Goal: Transaction & Acquisition: Purchase product/service

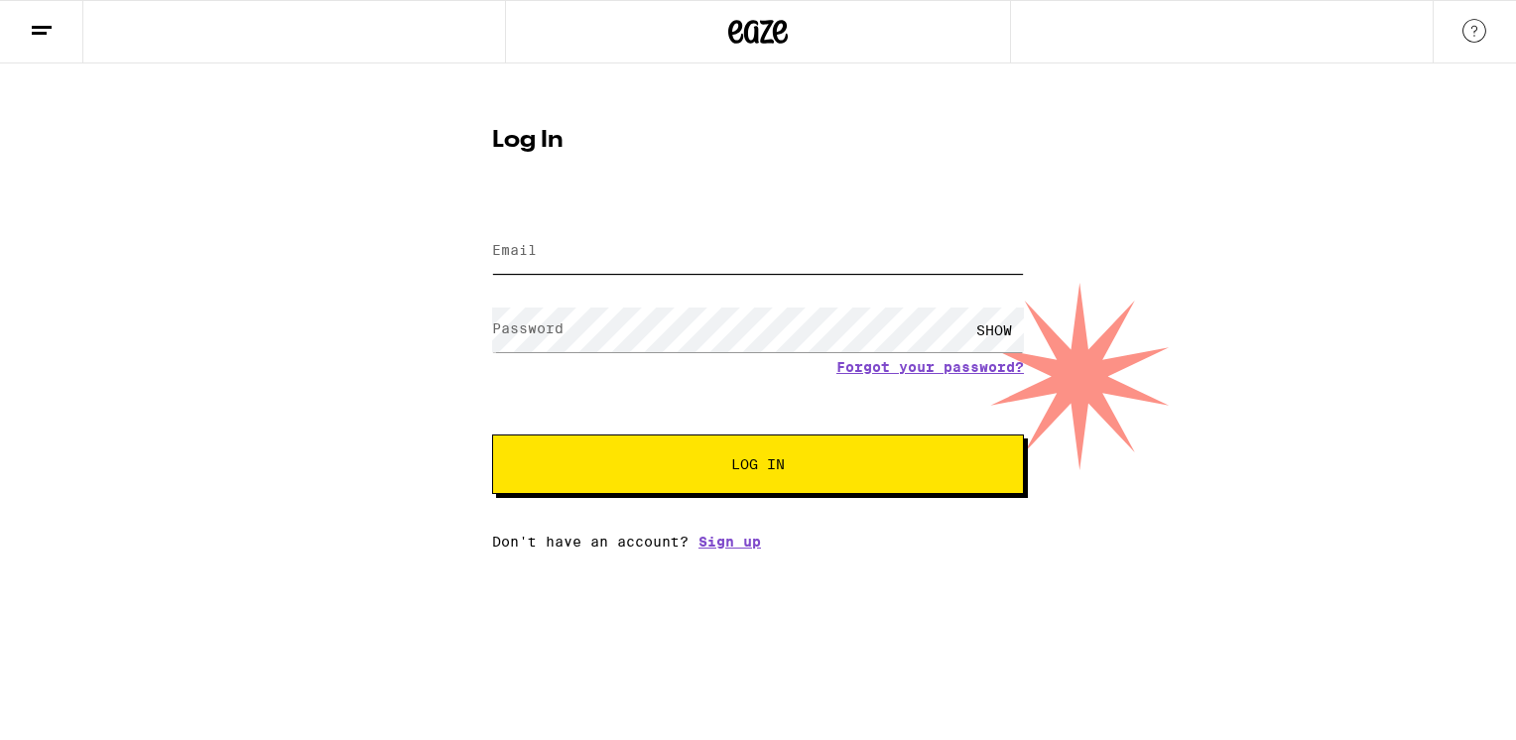
type input "[PERSON_NAME][EMAIL_ADDRESS][DOMAIN_NAME]"
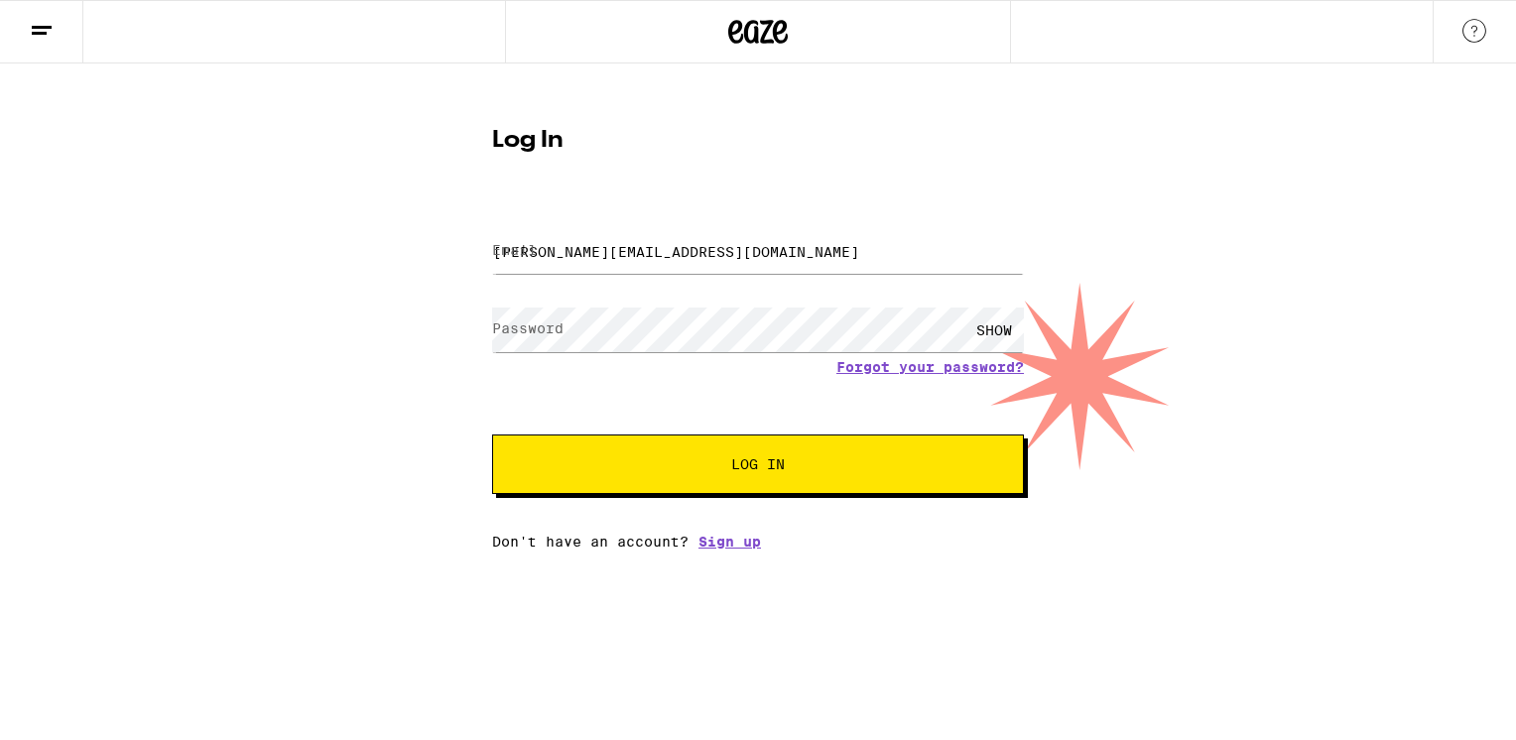
click at [995, 328] on div "SHOW" at bounding box center [995, 330] width 60 height 45
click at [713, 464] on span "Log In" at bounding box center [758, 464] width 371 height 14
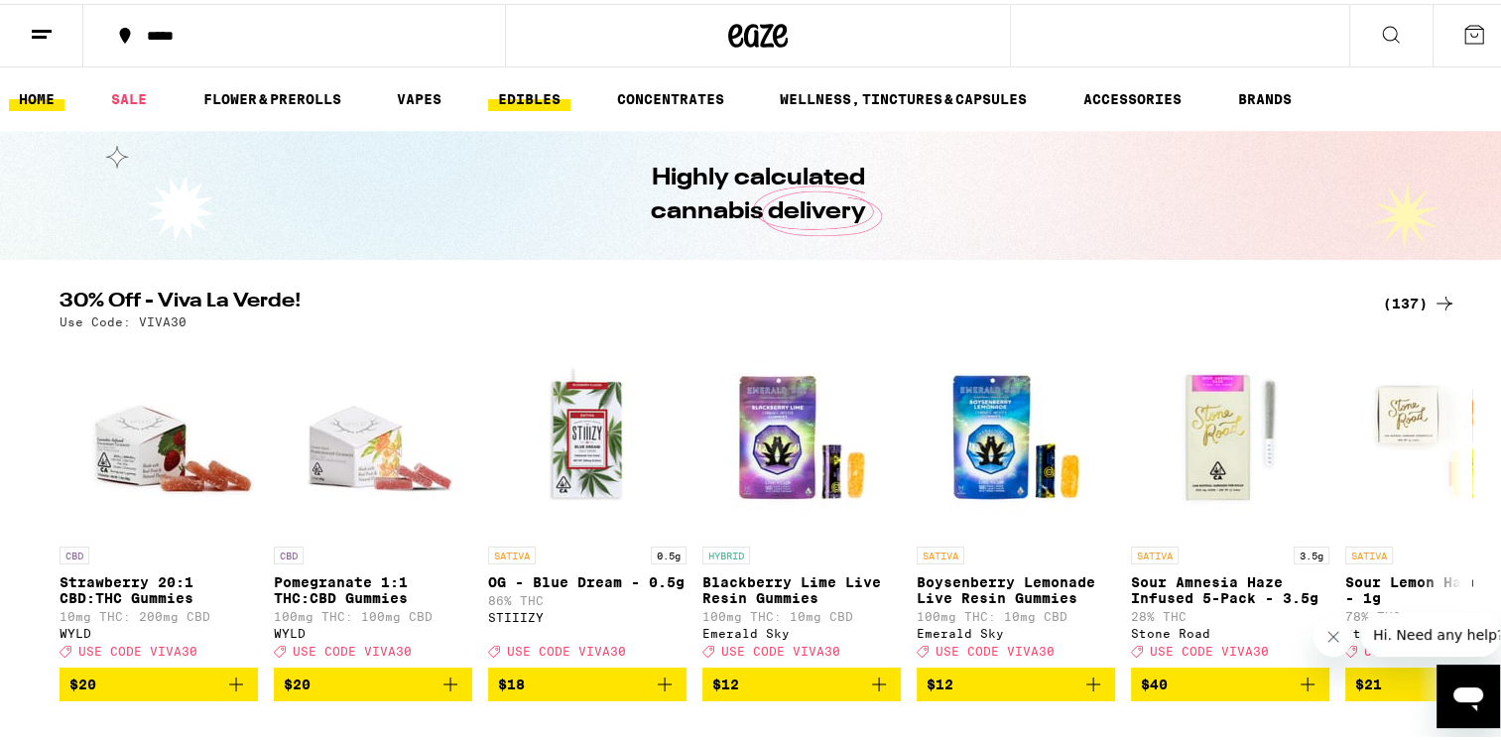
click at [546, 94] on link "EDIBLES" at bounding box center [529, 95] width 82 height 24
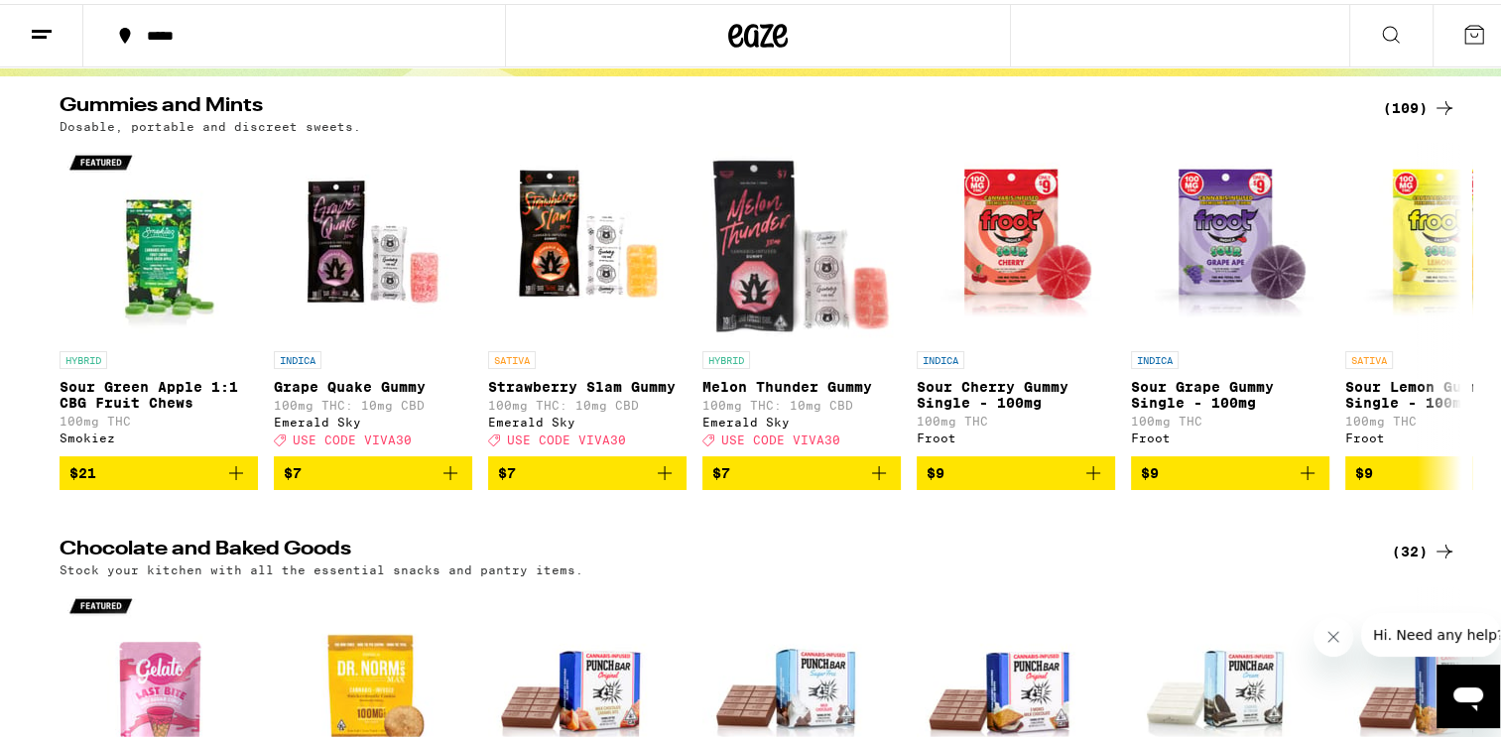
scroll to position [149, 0]
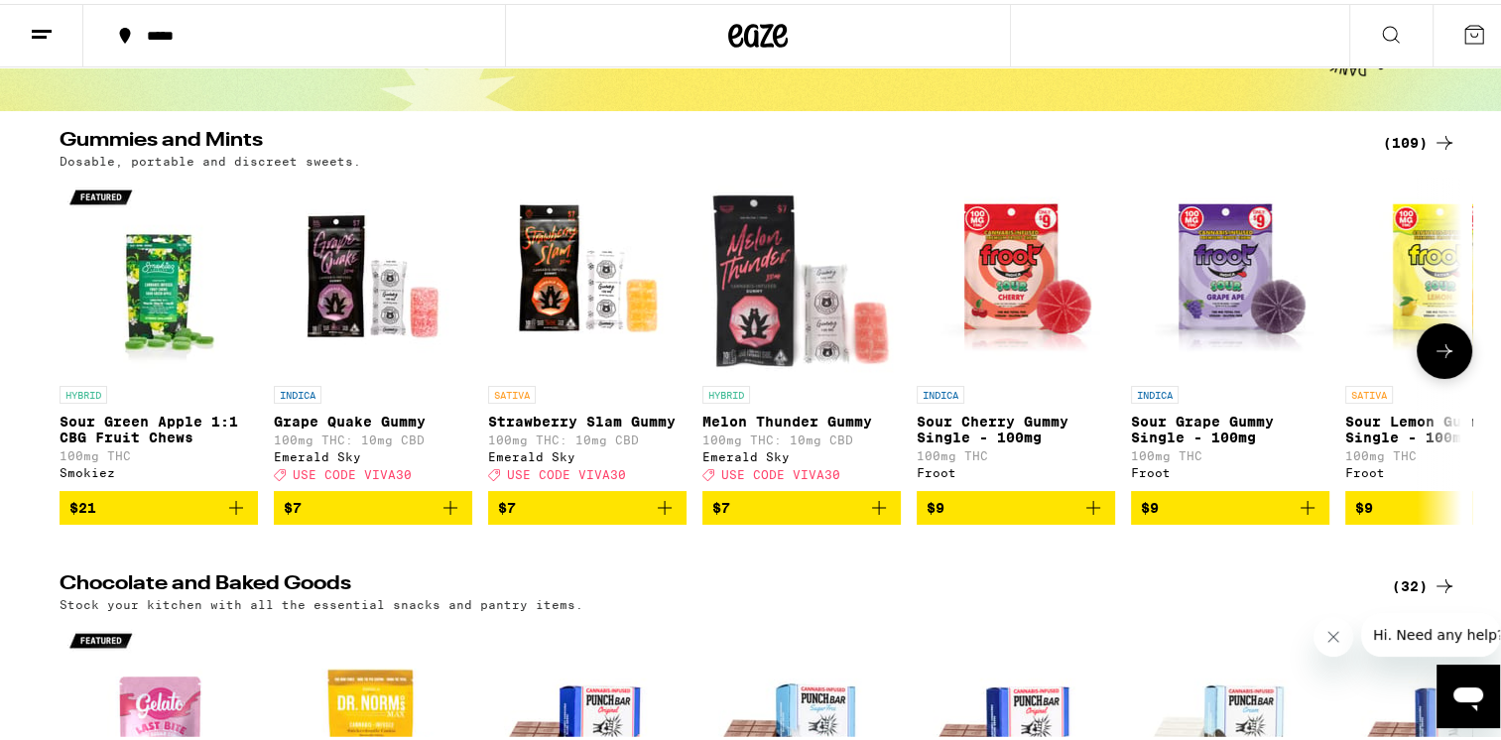
click at [1424, 347] on button at bounding box center [1445, 348] width 56 height 56
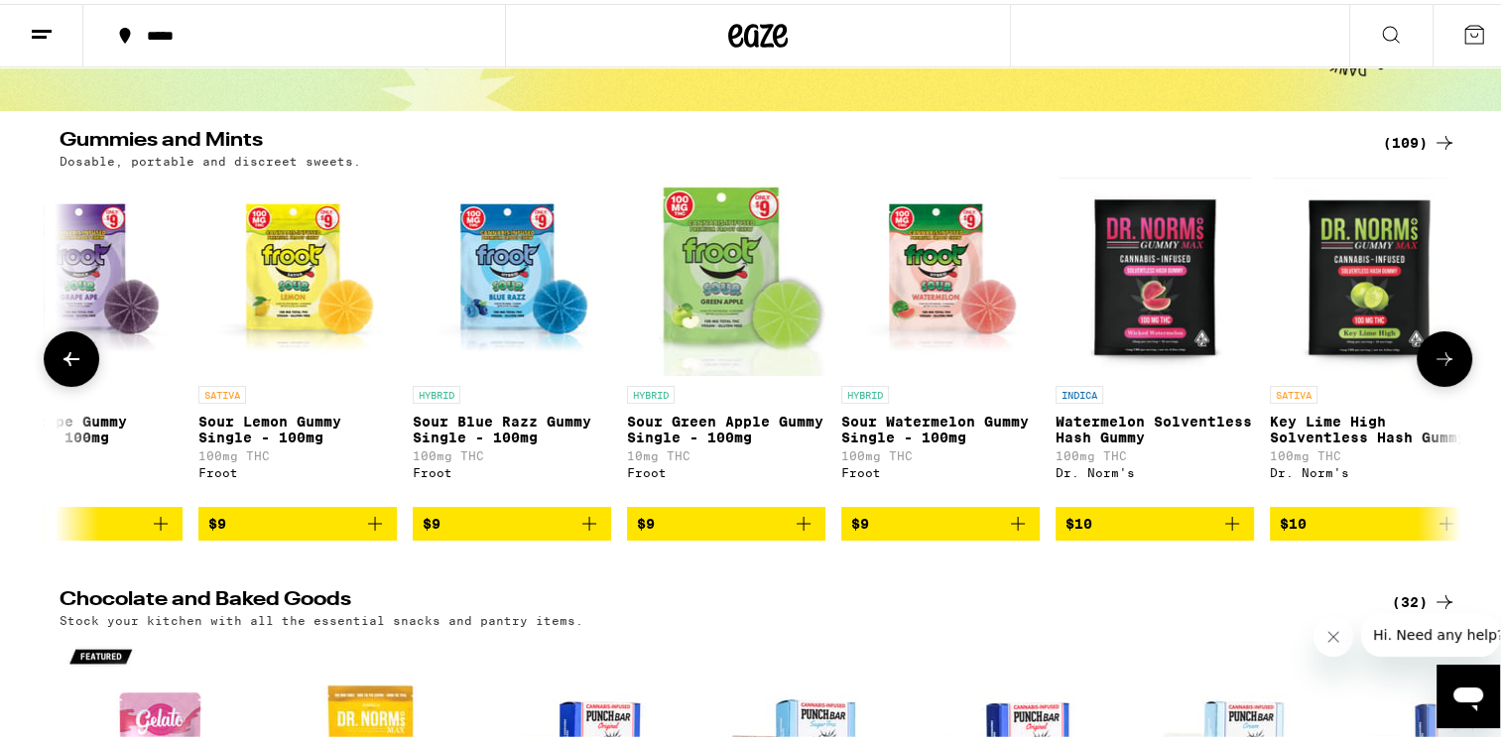
scroll to position [0, 1181]
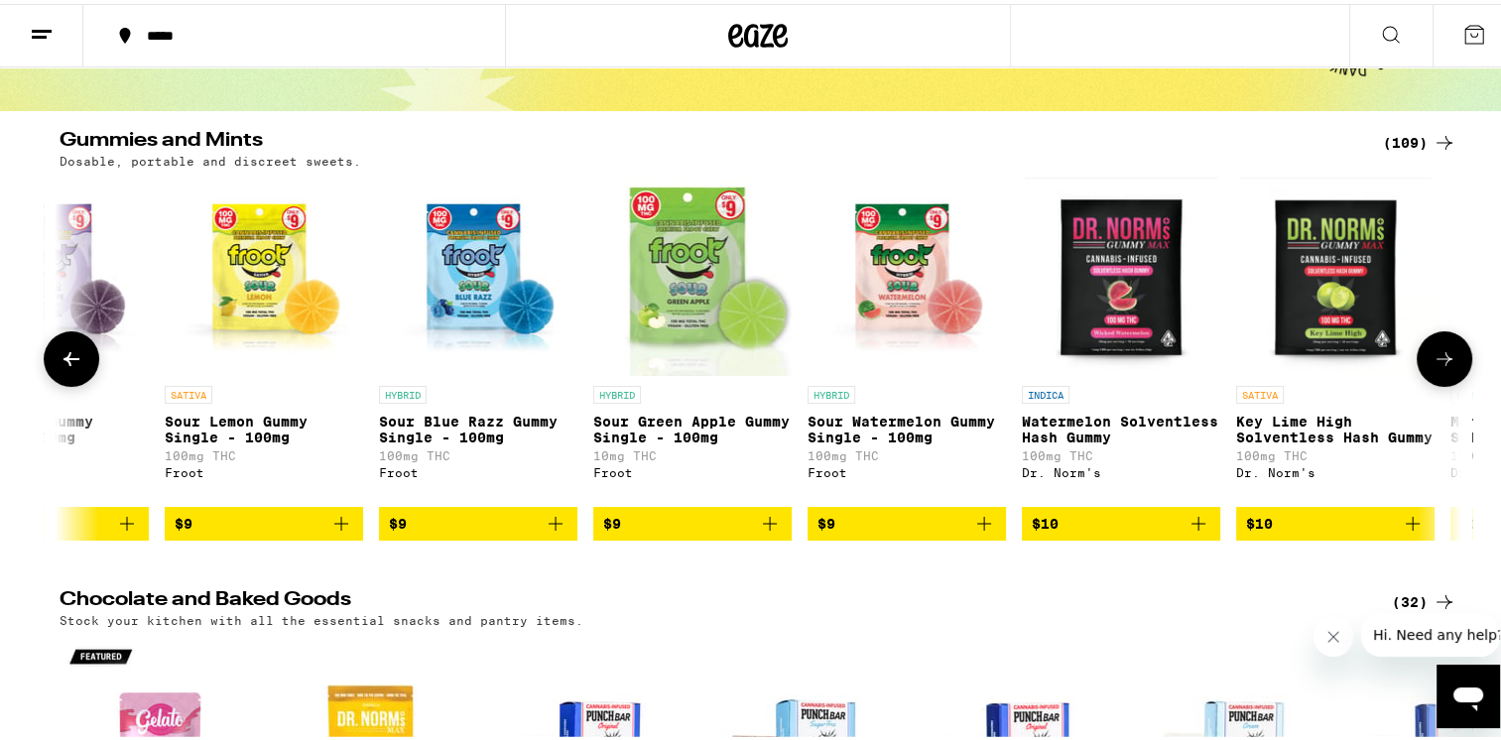
click at [1424, 347] on button at bounding box center [1445, 355] width 56 height 56
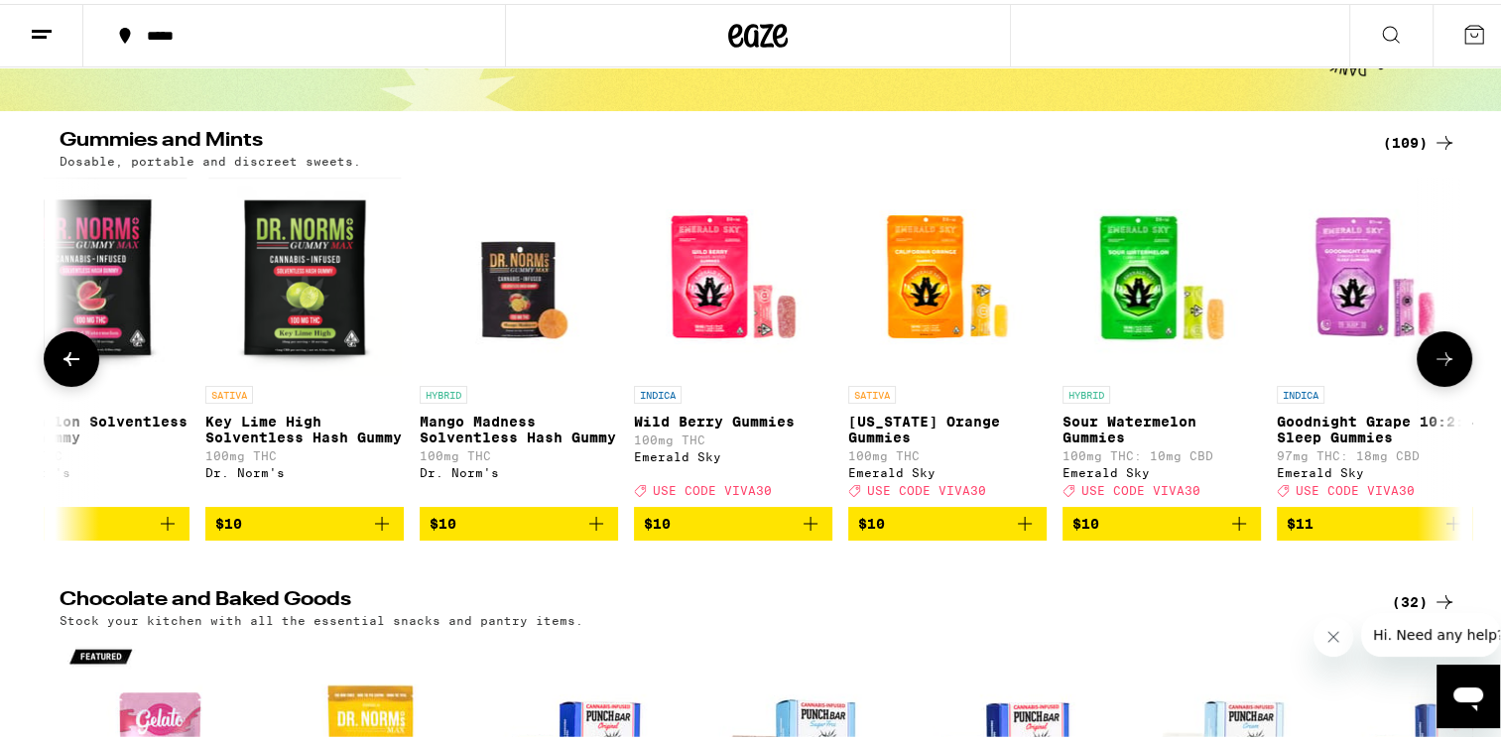
scroll to position [0, 2362]
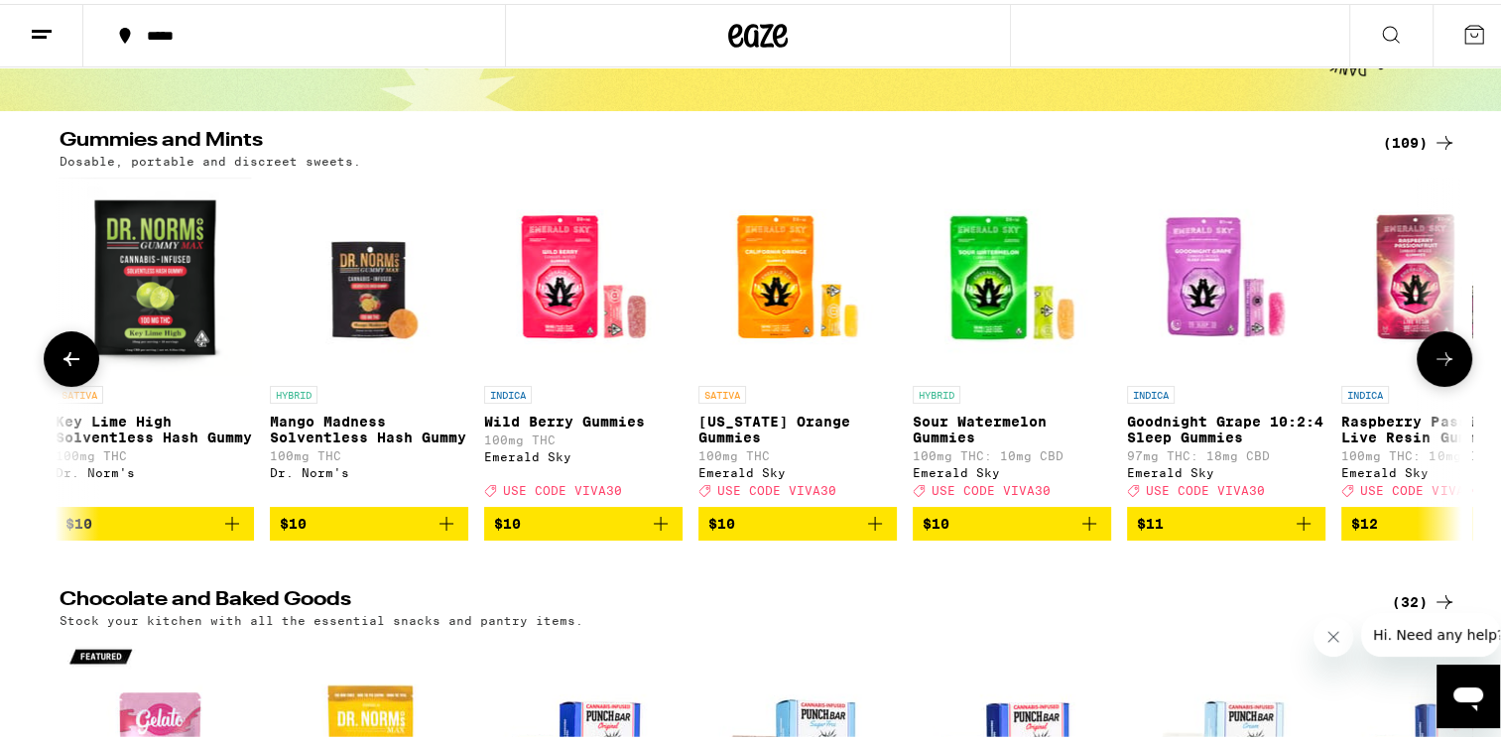
click at [1424, 347] on button at bounding box center [1445, 355] width 56 height 56
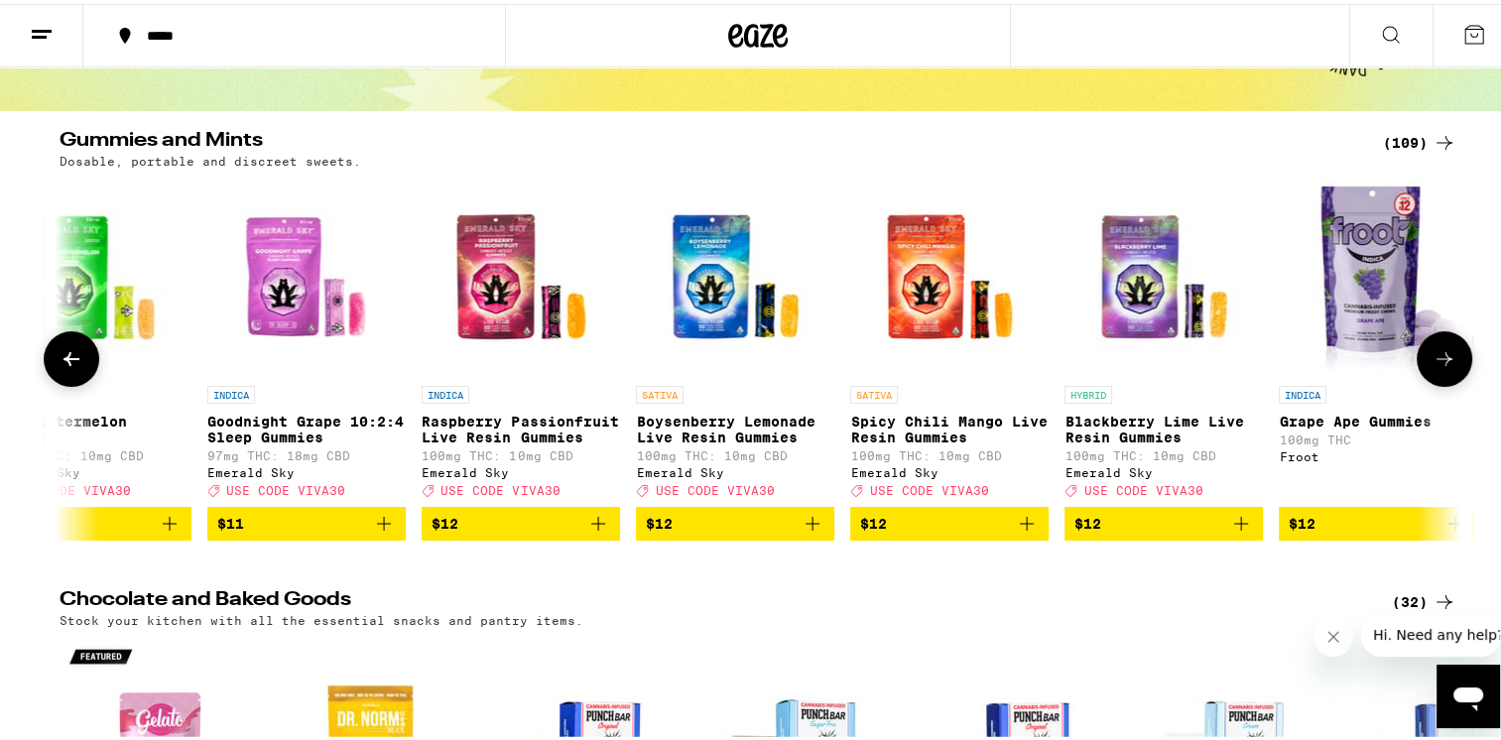
scroll to position [0, 3544]
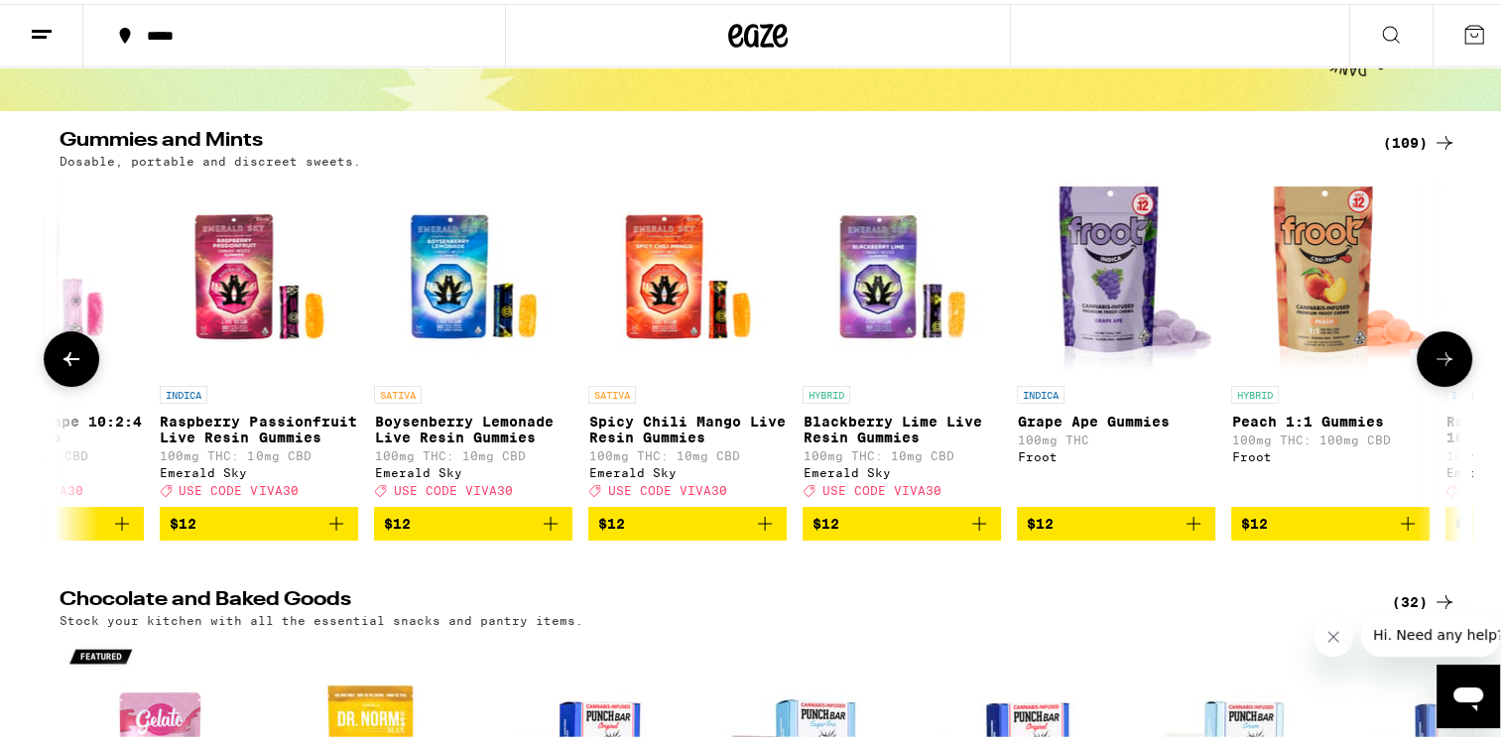
click at [1424, 347] on button at bounding box center [1445, 355] width 56 height 56
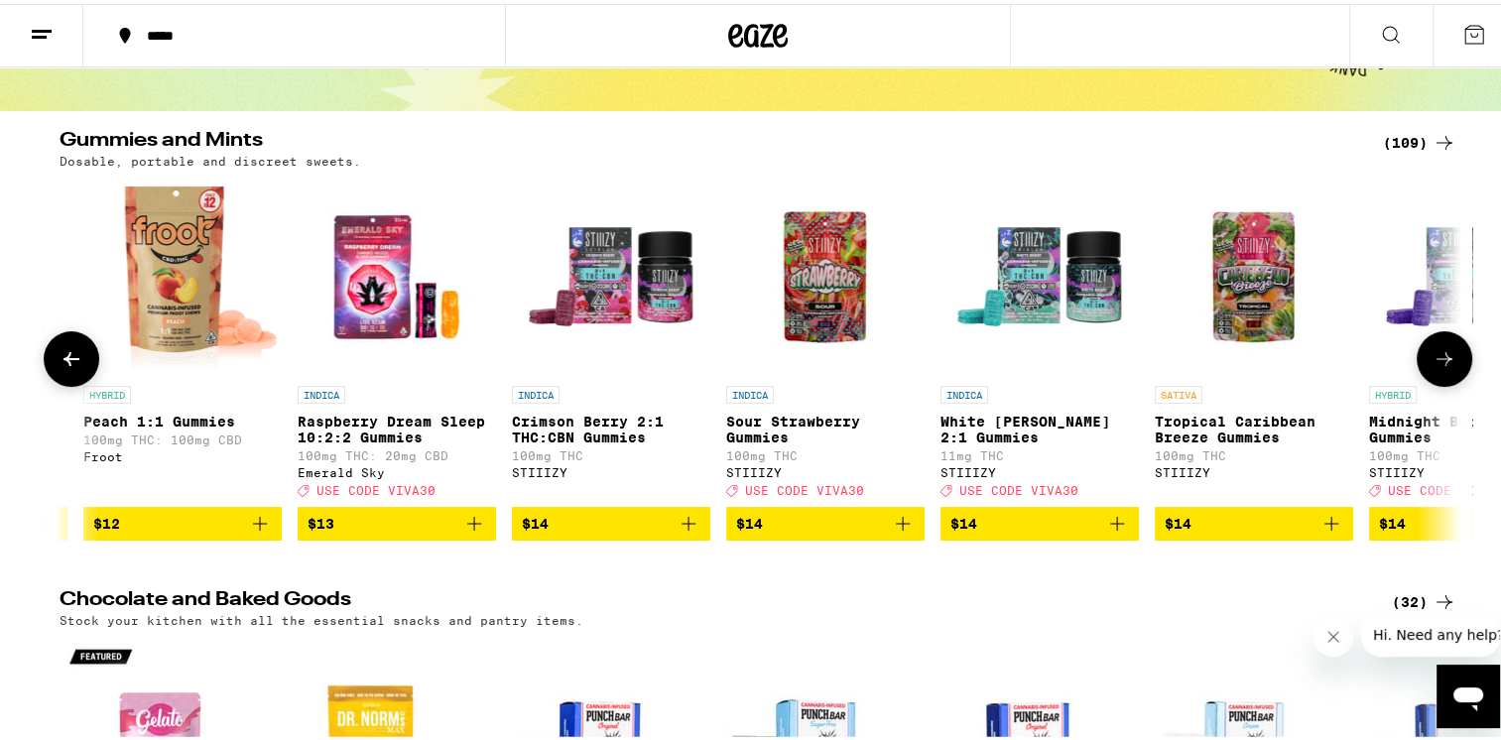
scroll to position [0, 4725]
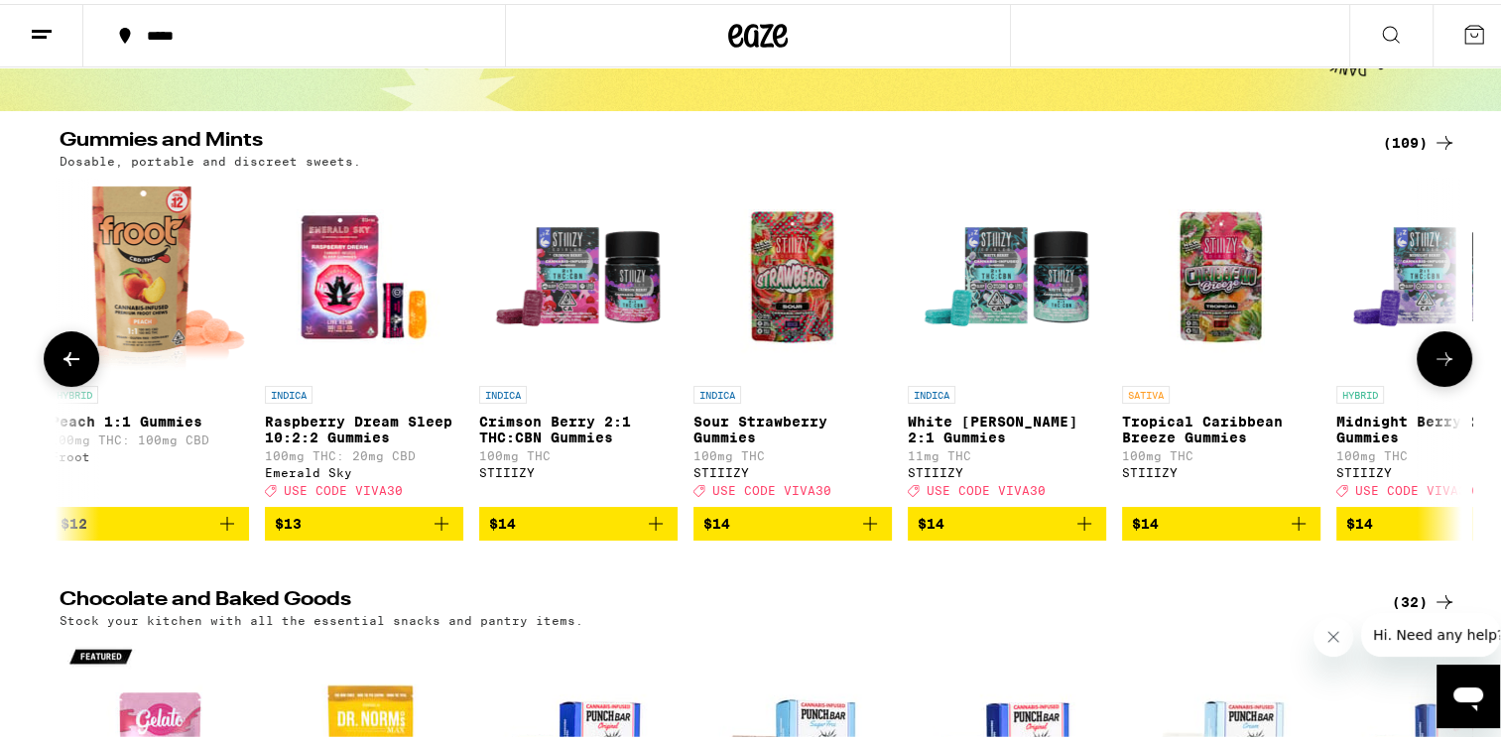
click at [1424, 347] on button at bounding box center [1445, 355] width 56 height 56
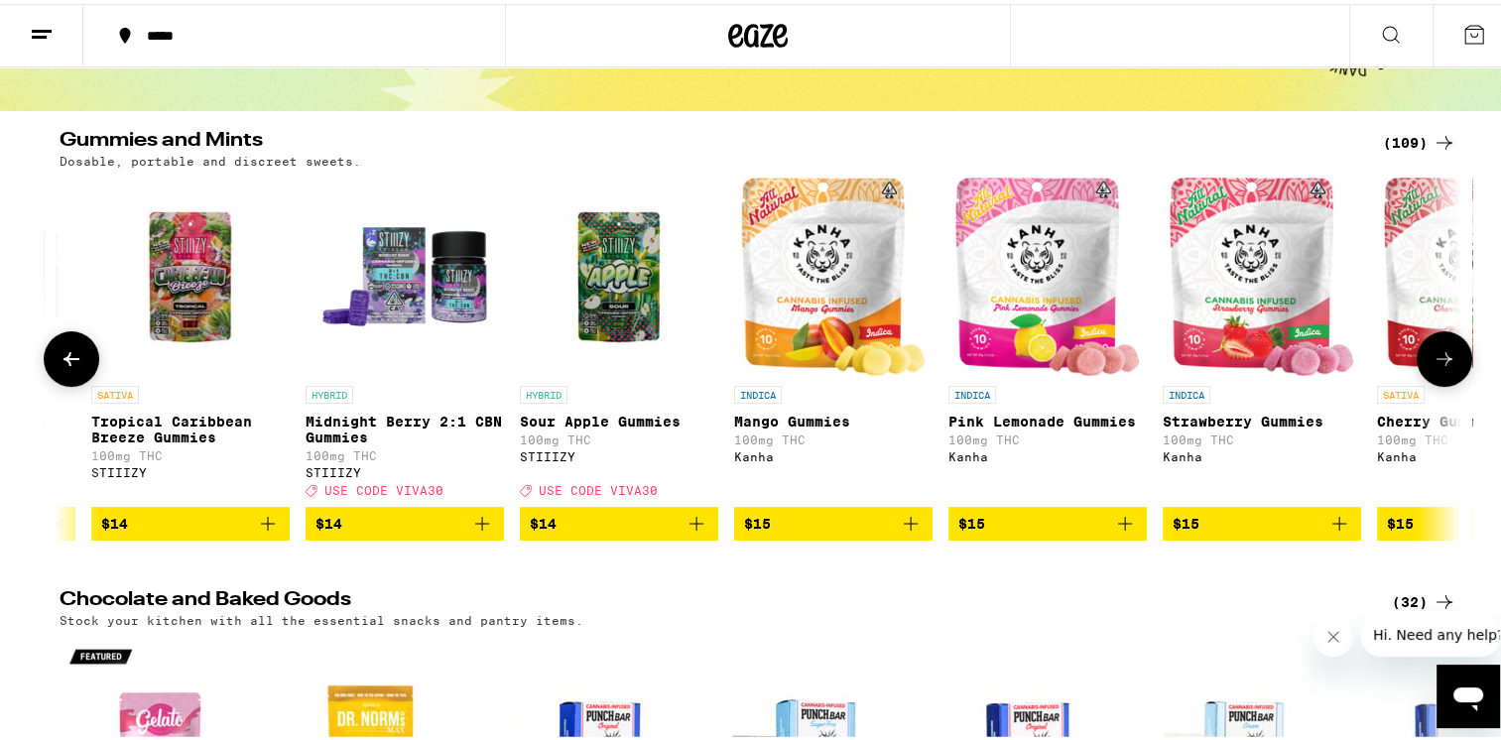
scroll to position [0, 5906]
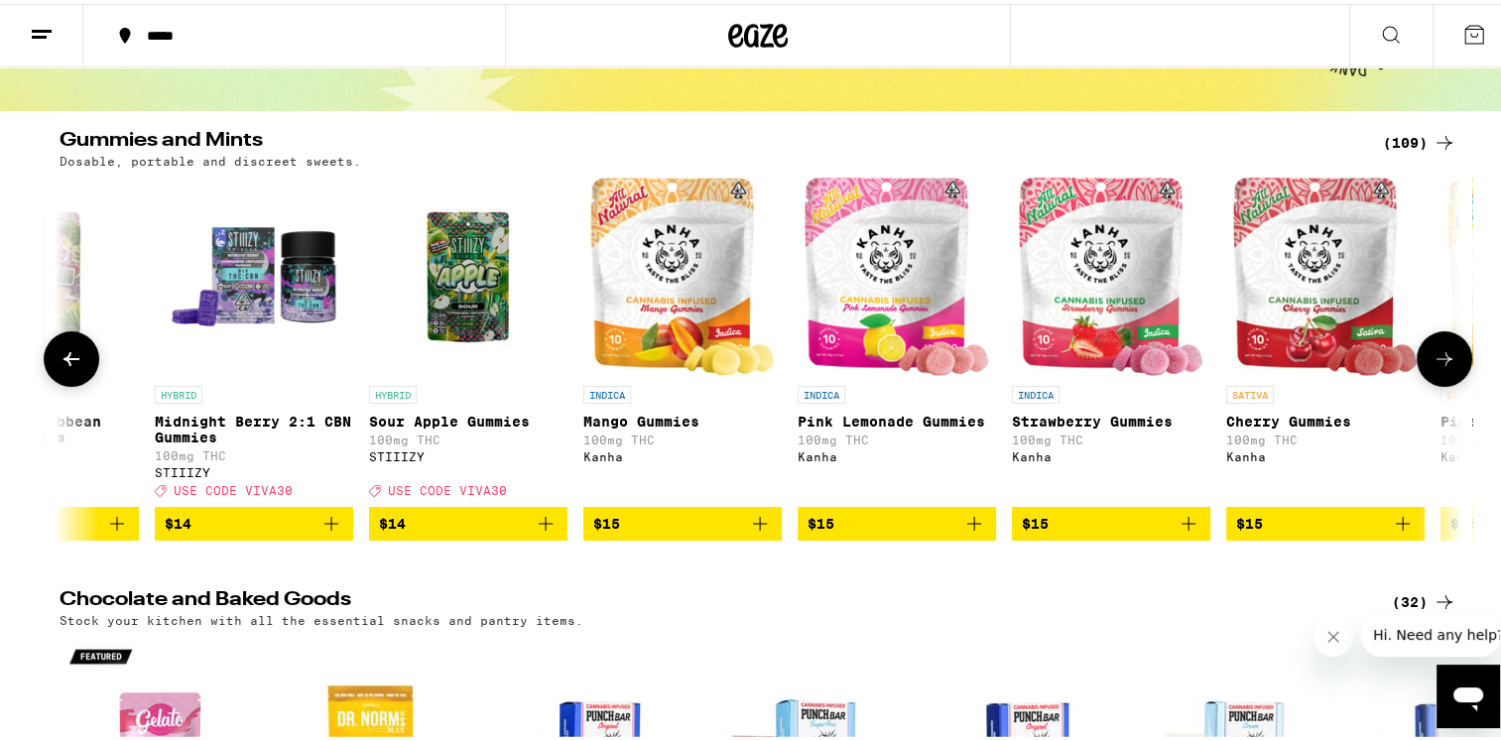
click at [1424, 347] on button at bounding box center [1445, 355] width 56 height 56
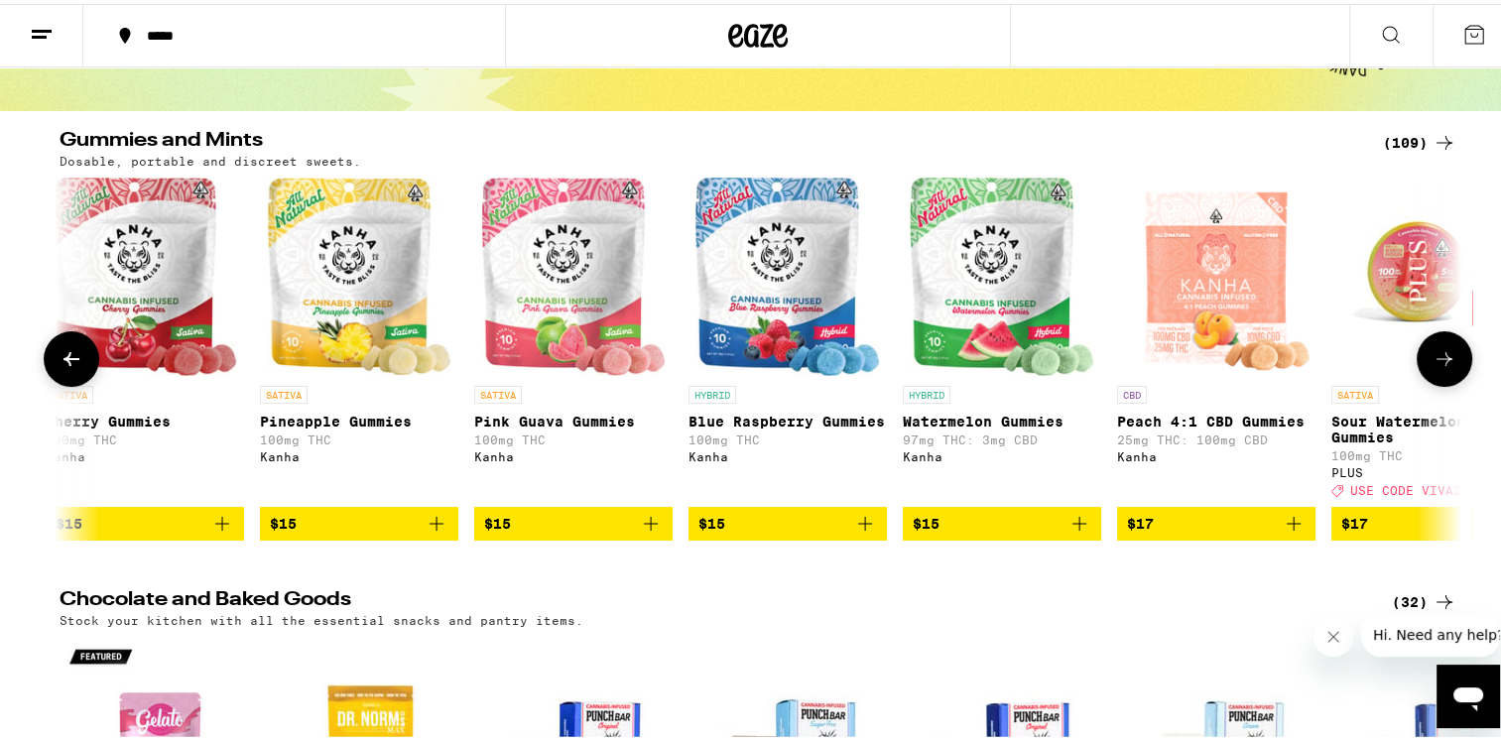
click at [1424, 347] on button at bounding box center [1445, 355] width 56 height 56
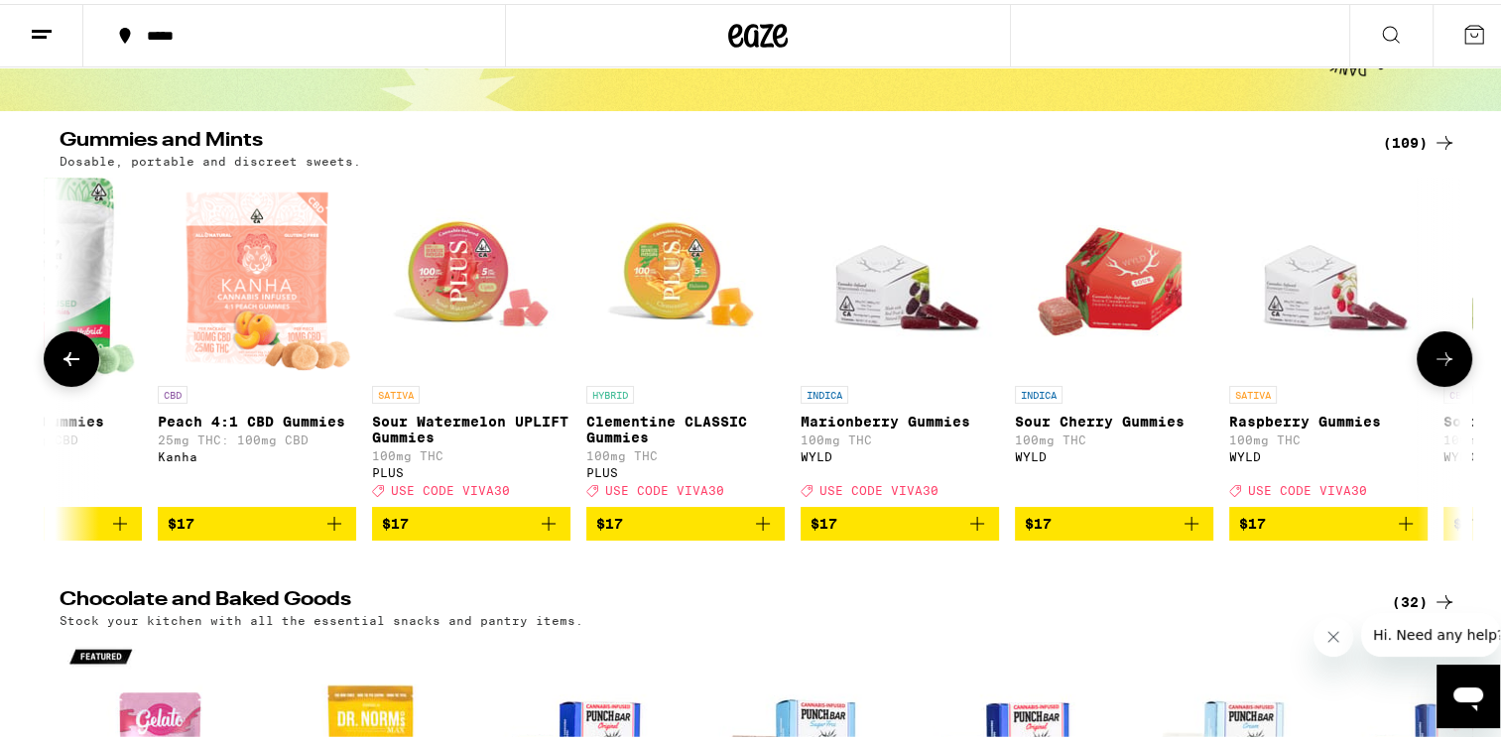
scroll to position [0, 8268]
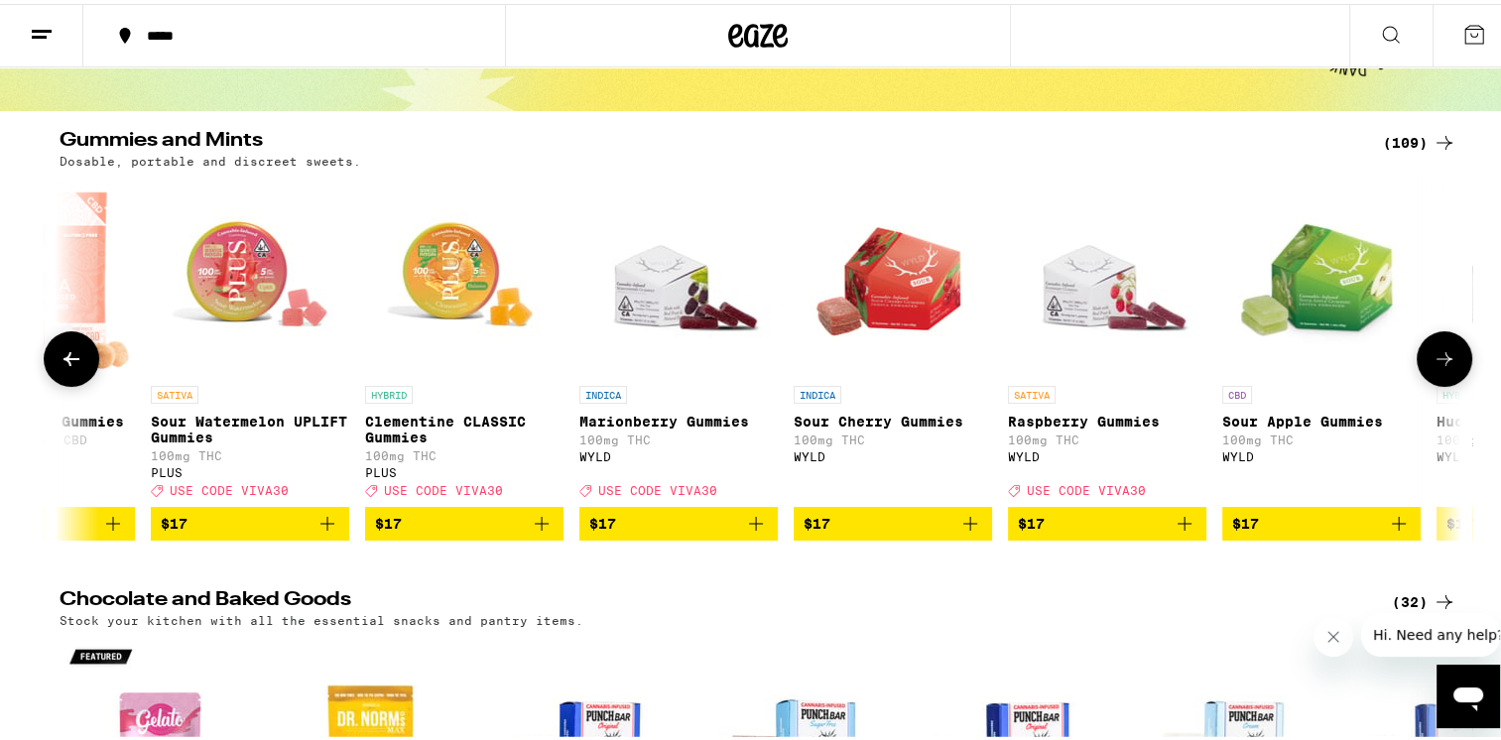
click at [1451, 349] on button at bounding box center [1445, 355] width 56 height 56
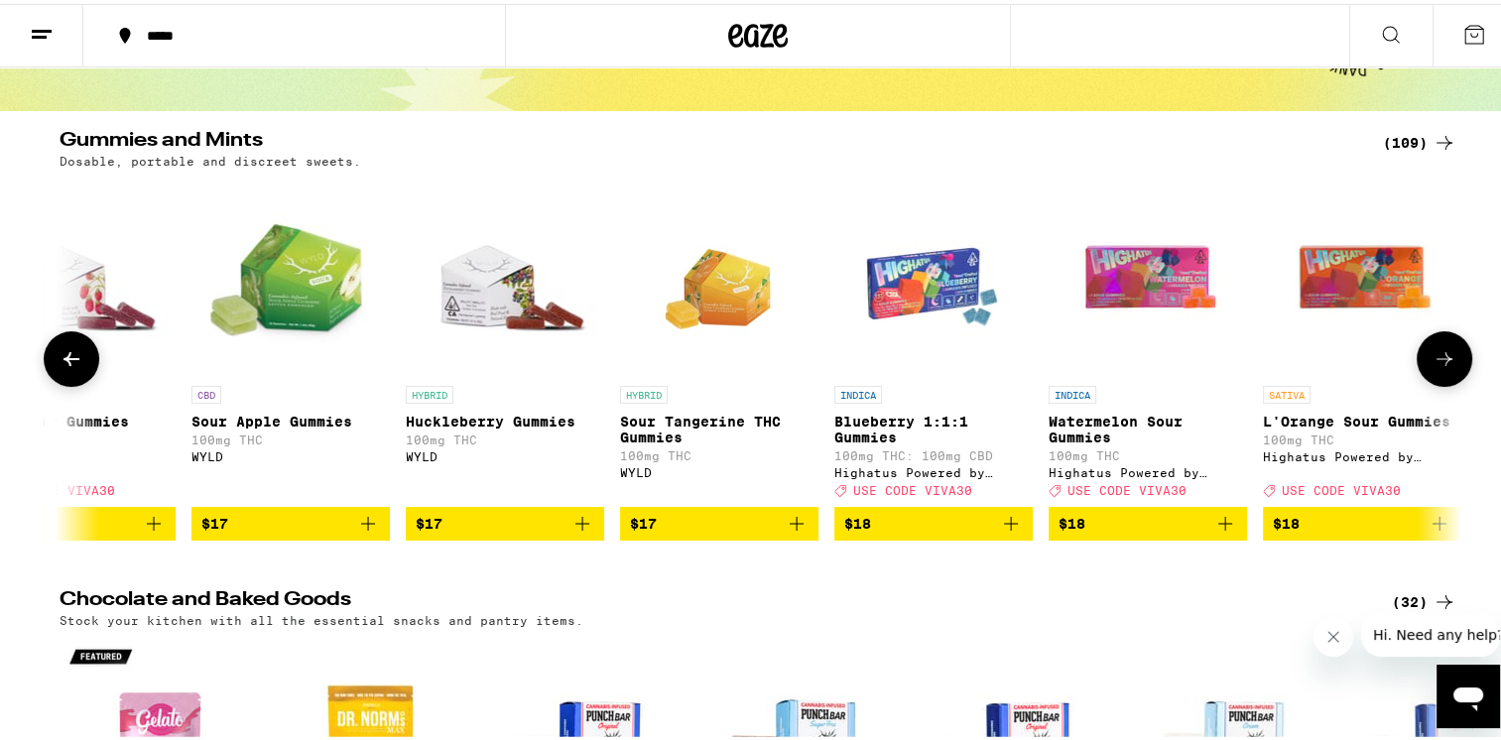
scroll to position [0, 9450]
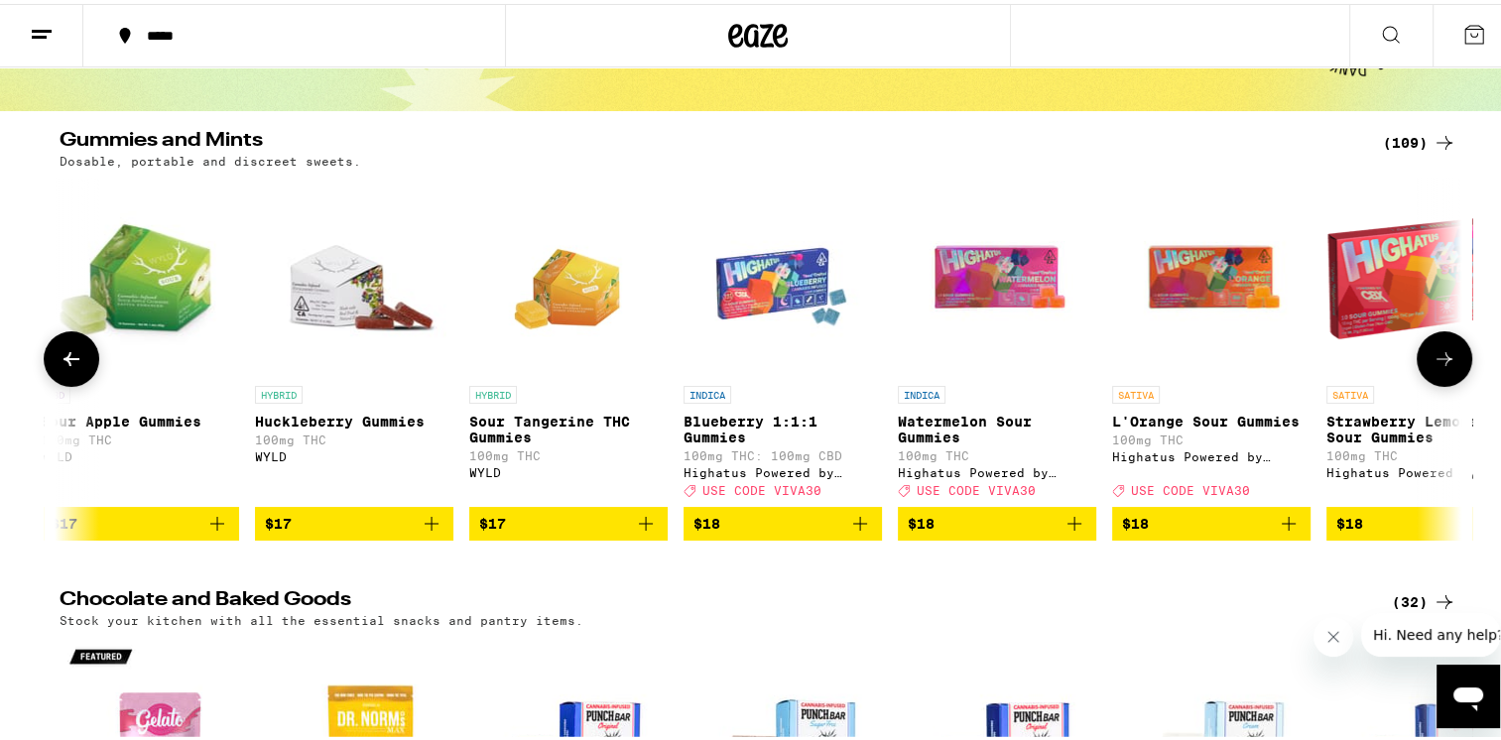
click at [1451, 349] on button at bounding box center [1445, 355] width 56 height 56
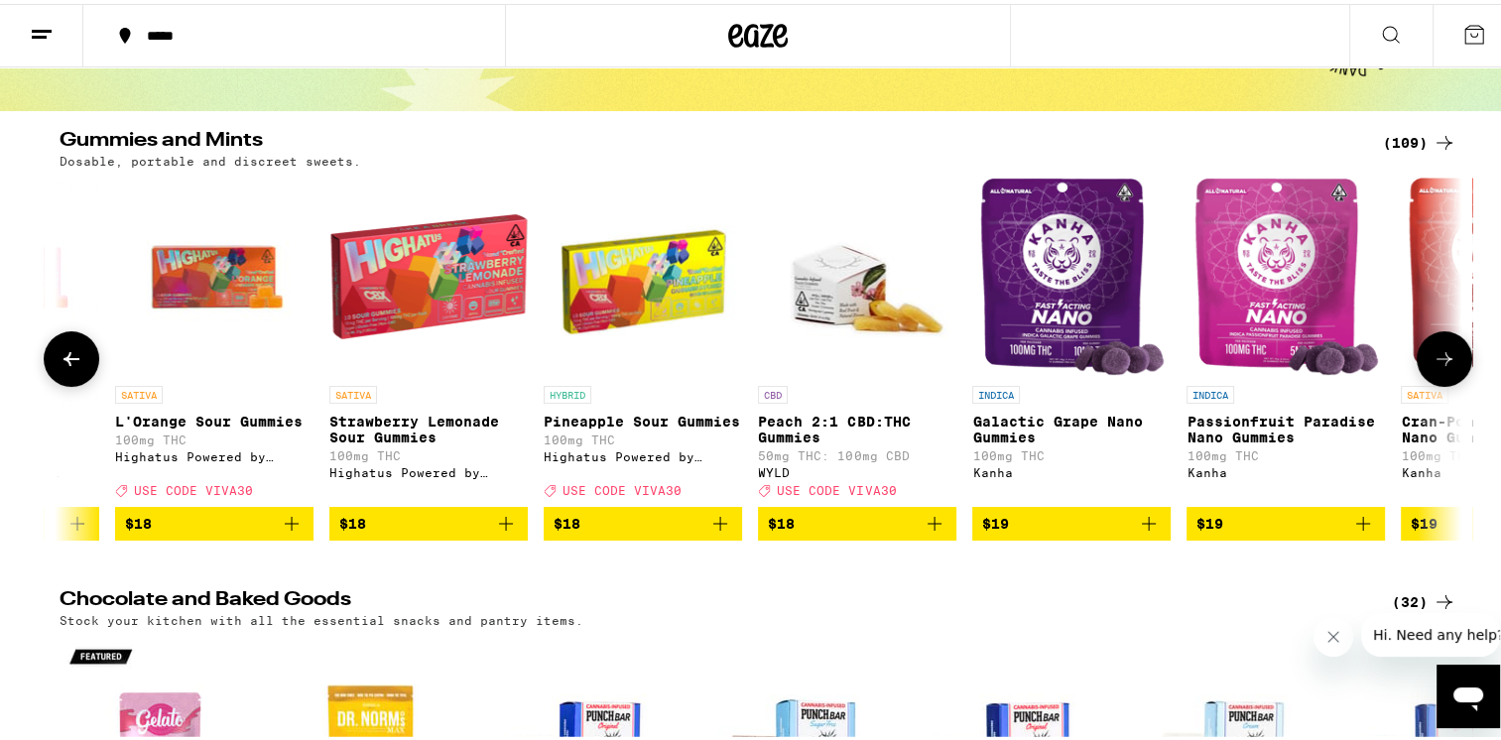
scroll to position [0, 10631]
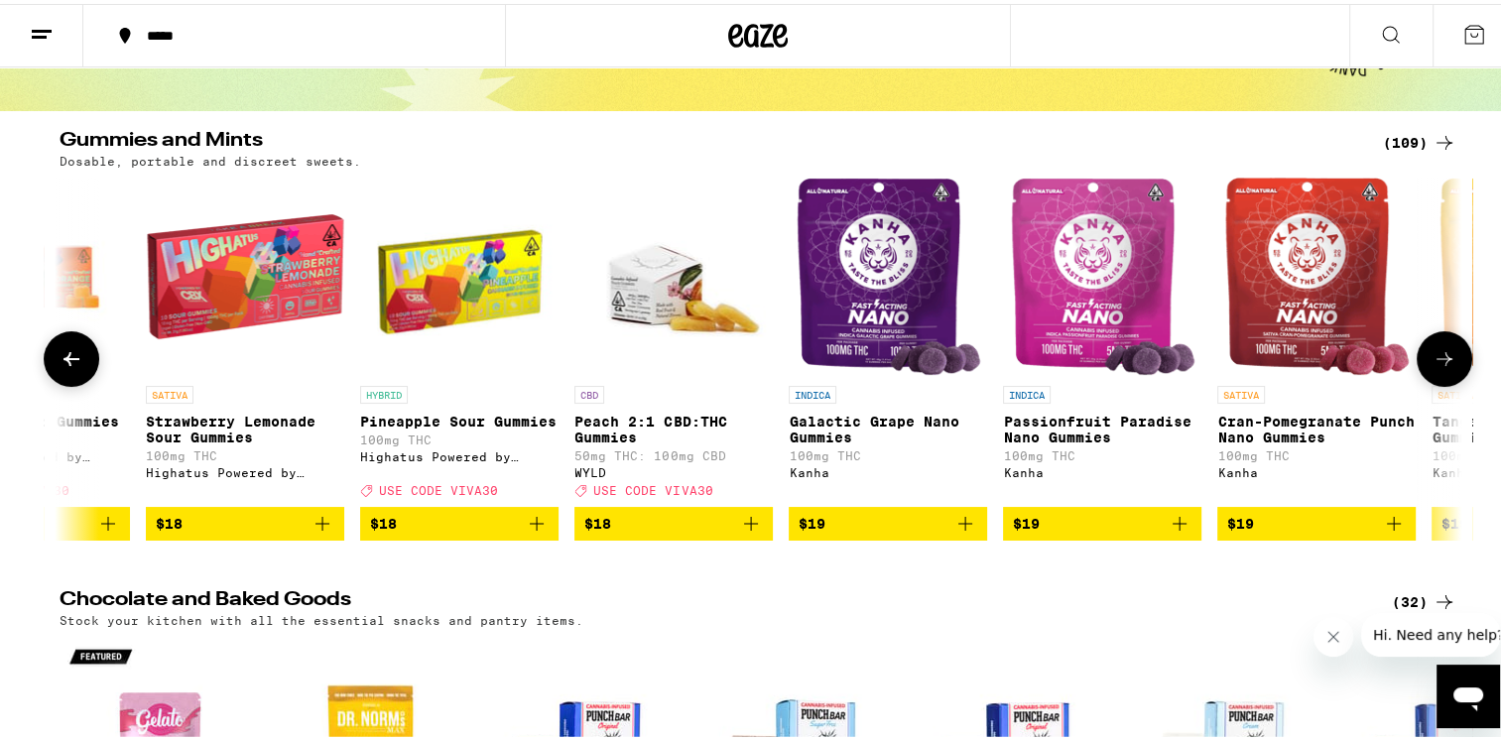
click at [1451, 349] on button at bounding box center [1445, 355] width 56 height 56
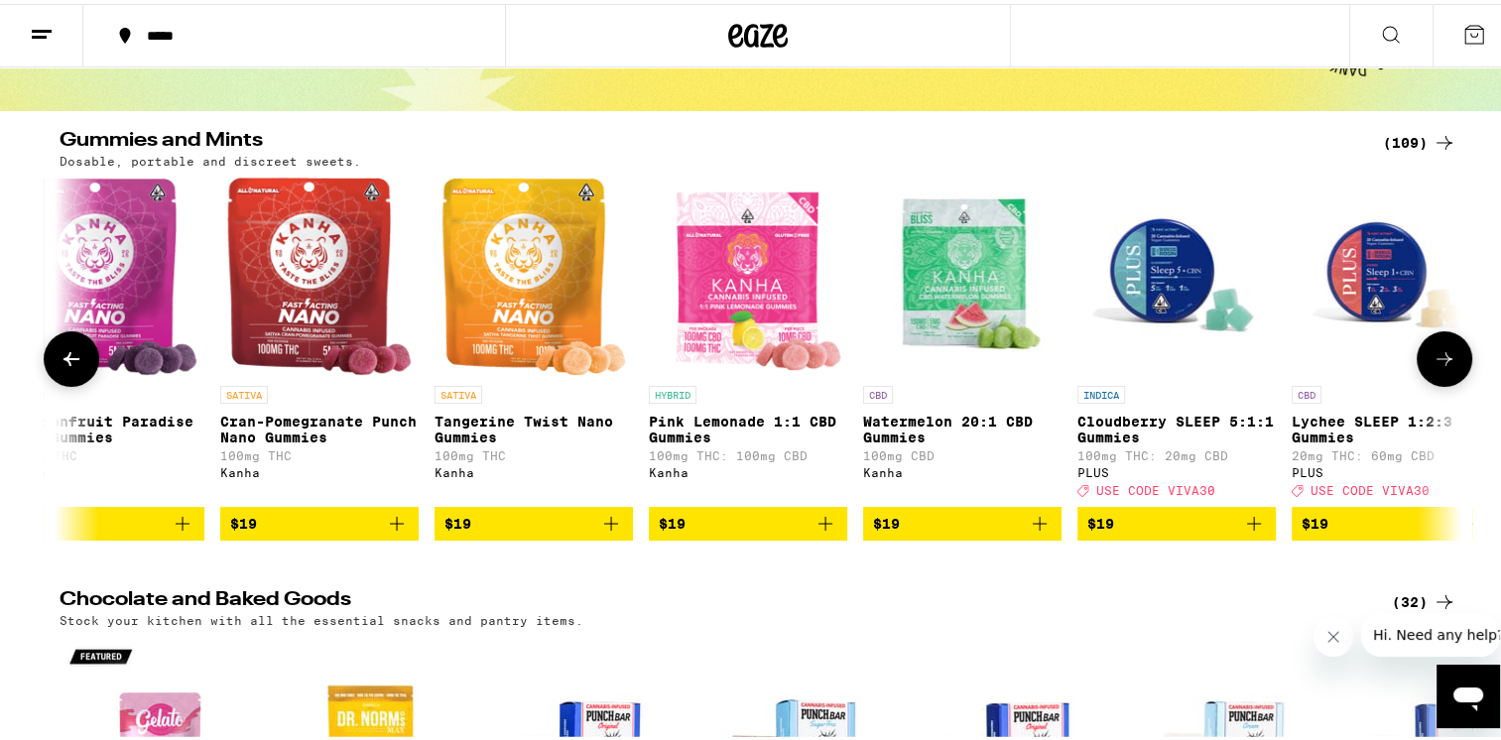
scroll to position [0, 11813]
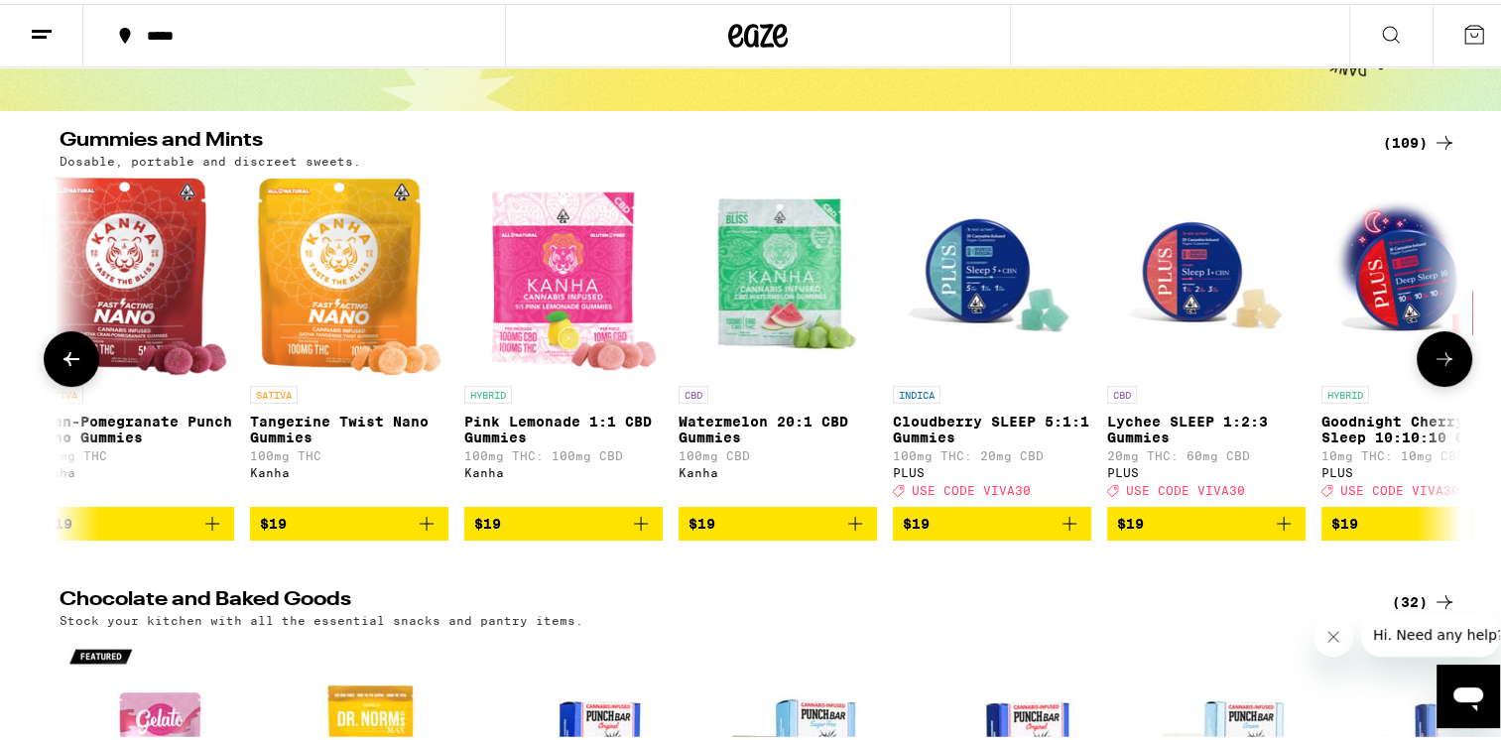
click at [1451, 349] on button at bounding box center [1445, 355] width 56 height 56
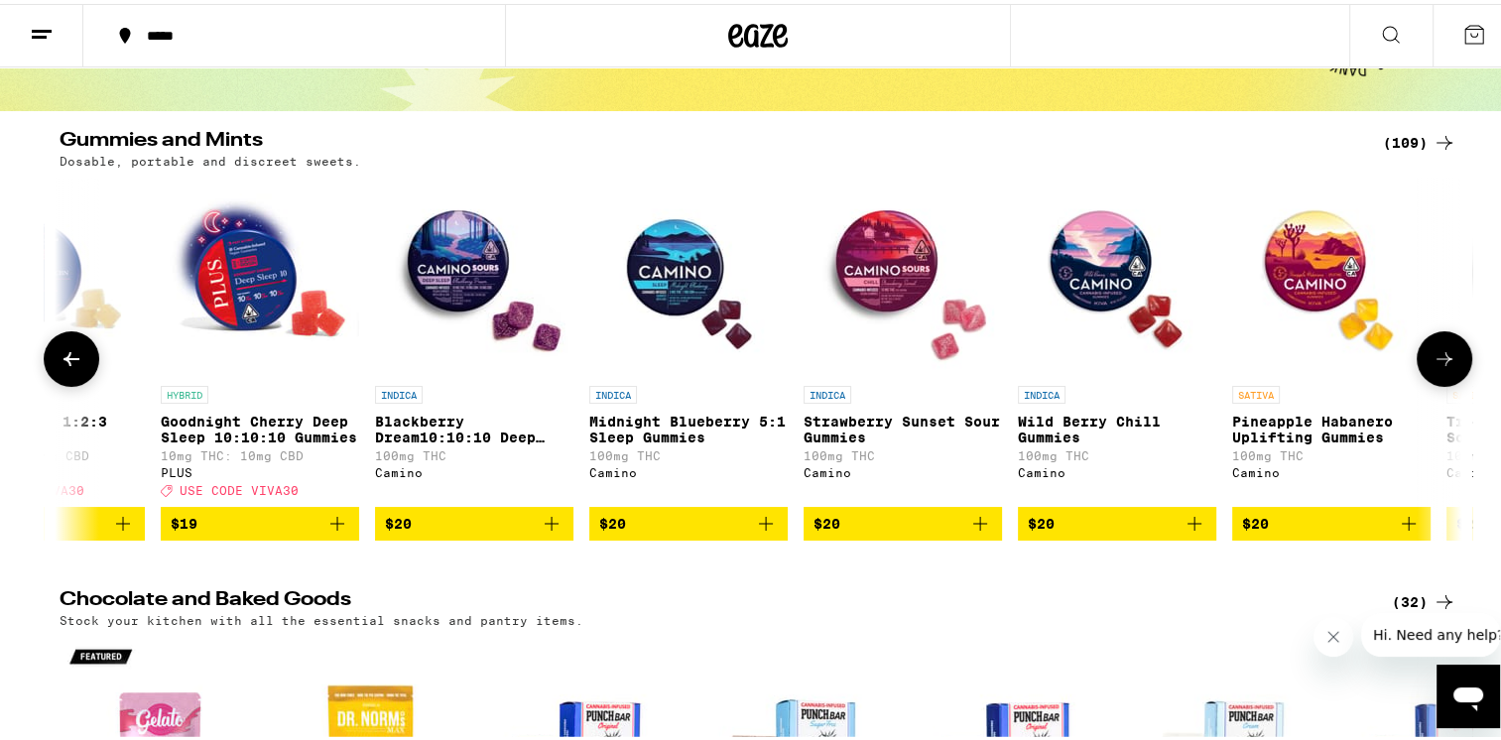
scroll to position [0, 12994]
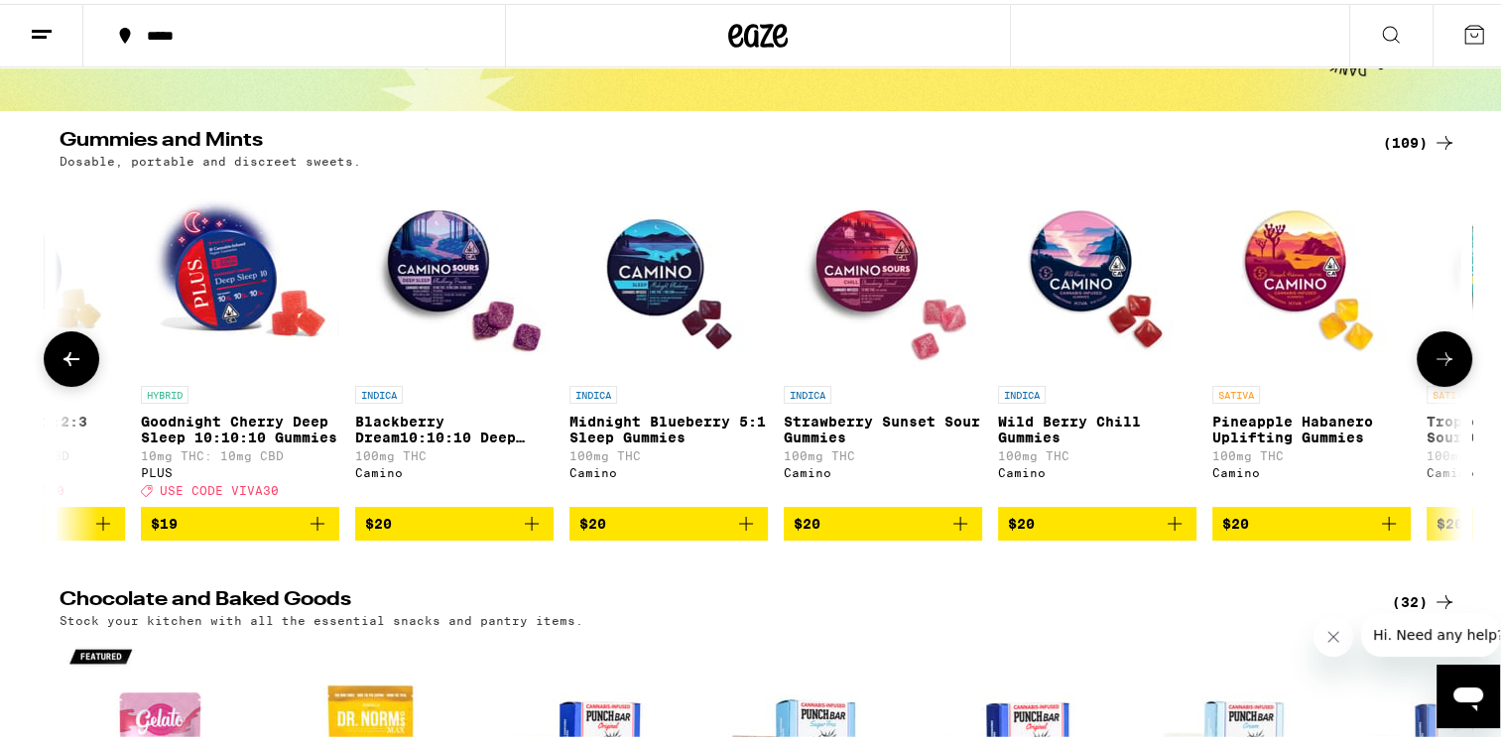
click at [76, 368] on button at bounding box center [72, 355] width 56 height 56
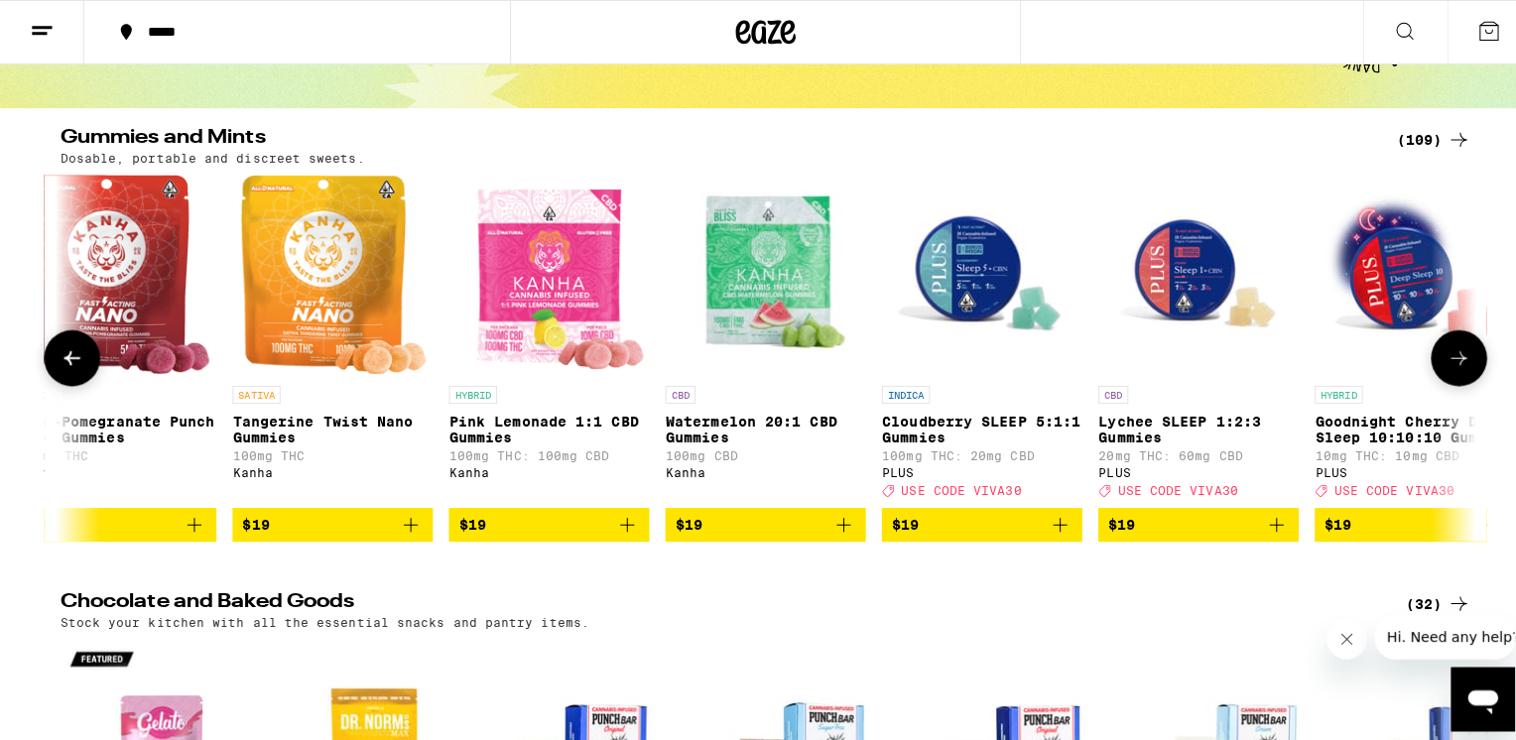
scroll to position [0, 11813]
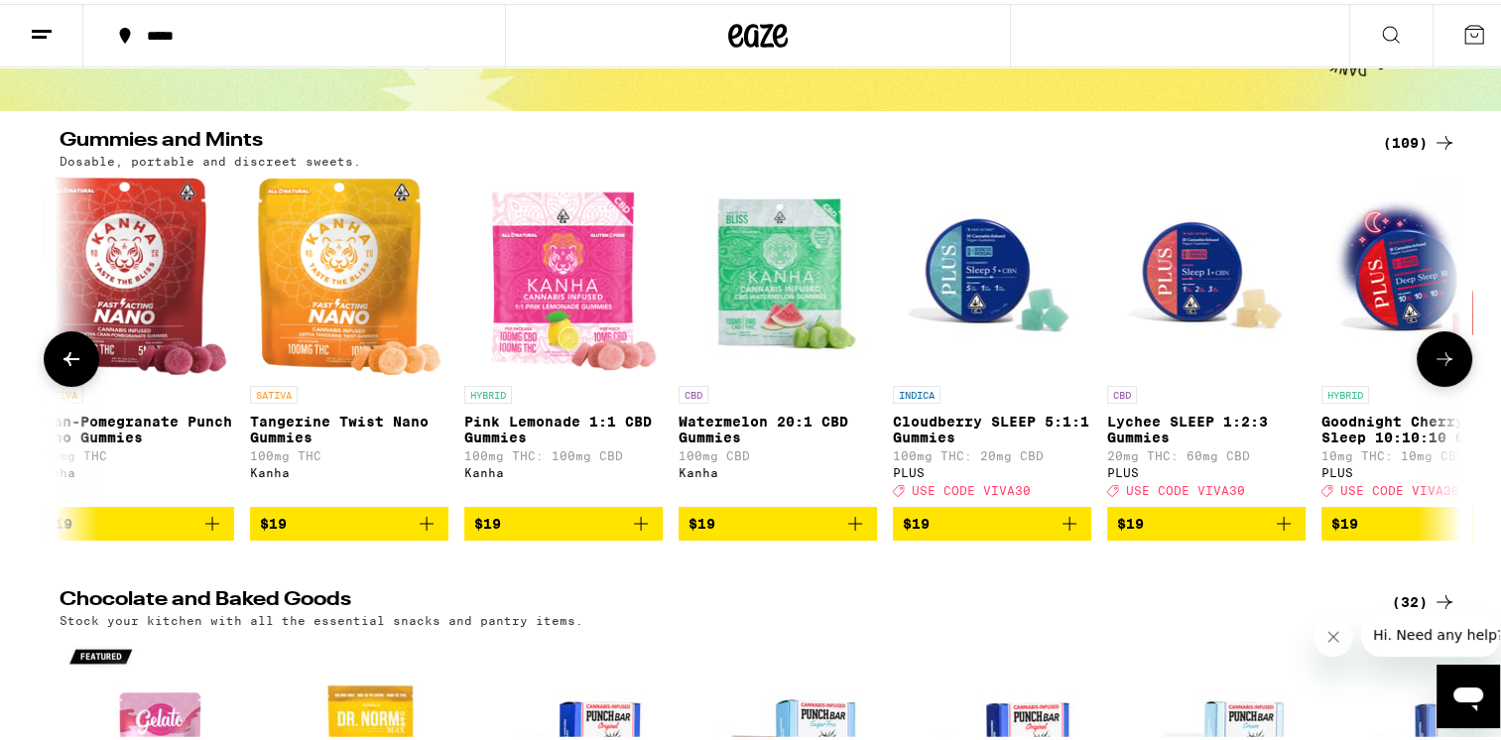
click at [996, 278] on img "Open page for Cloudberry SLEEP 5:1:1 Gummies from PLUS" at bounding box center [992, 273] width 198 height 198
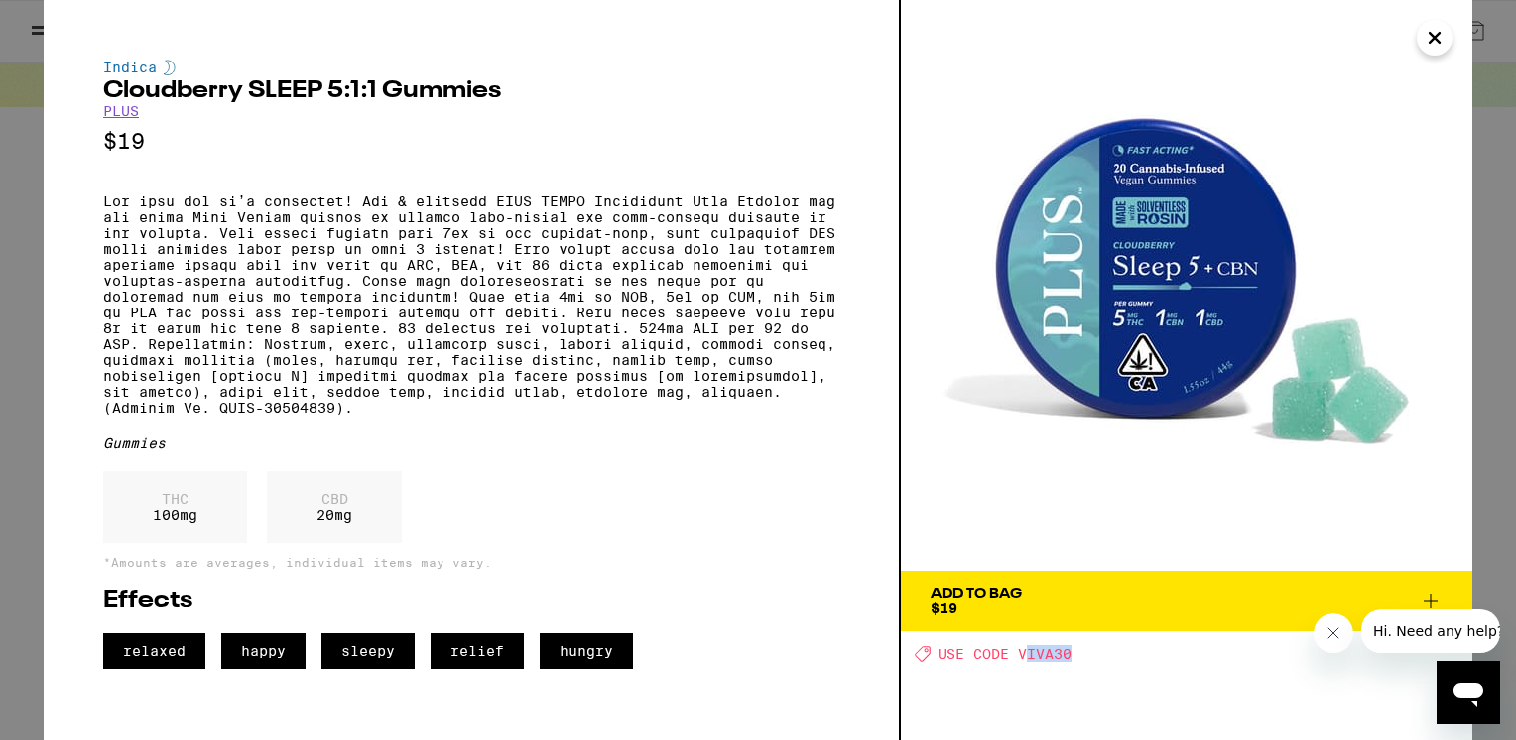
drag, startPoint x: 1024, startPoint y: 652, endPoint x: 1078, endPoint y: 652, distance: 53.6
click at [1078, 652] on div "Deal Created with Sketch. USE CODE VIVA30" at bounding box center [1194, 653] width 558 height 17
click at [1072, 657] on div "Deal Created with Sketch. USE CODE VIVA30" at bounding box center [1194, 653] width 558 height 17
drag, startPoint x: 1072, startPoint y: 657, endPoint x: 1036, endPoint y: 648, distance: 36.8
copy span "VIVA30"
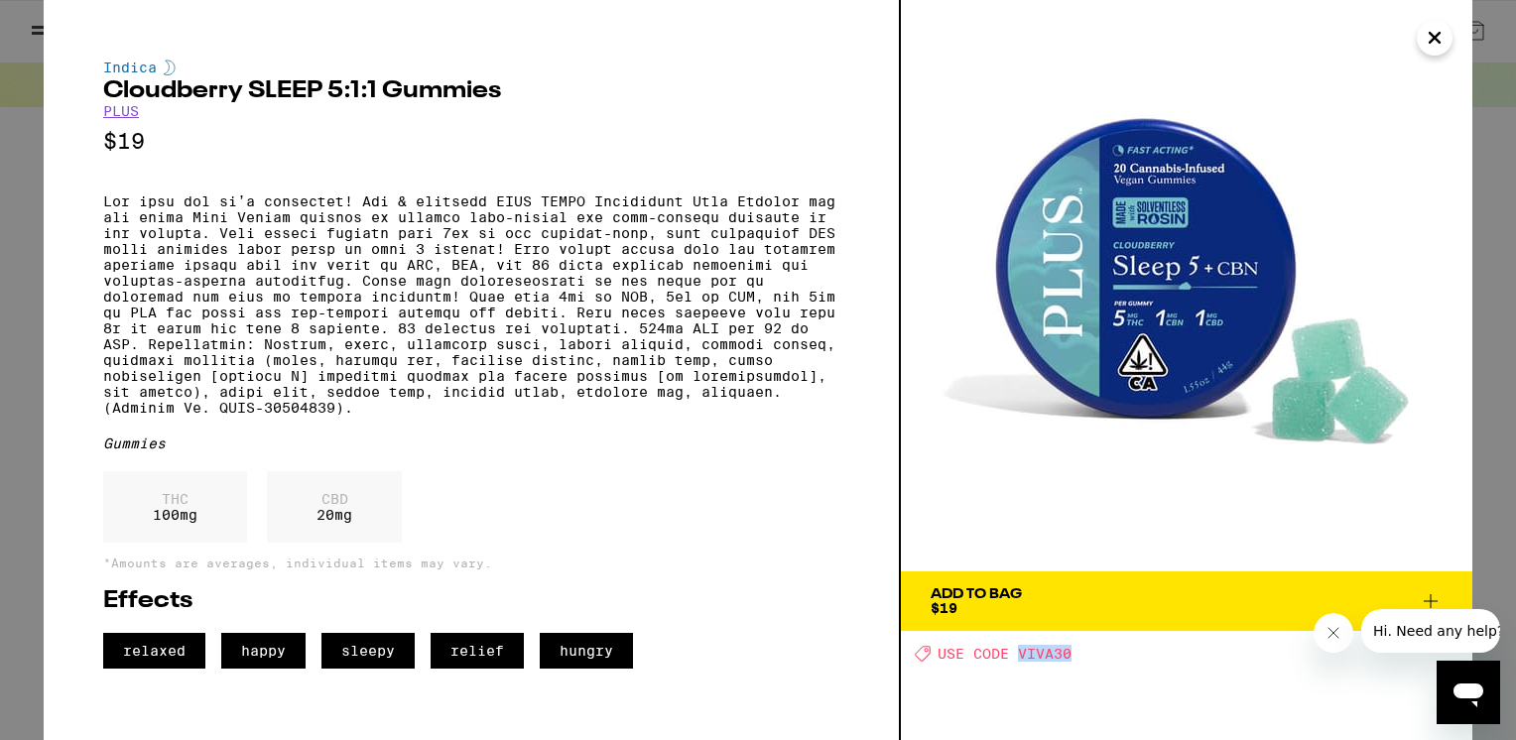
click at [1433, 594] on icon at bounding box center [1431, 601] width 24 height 24
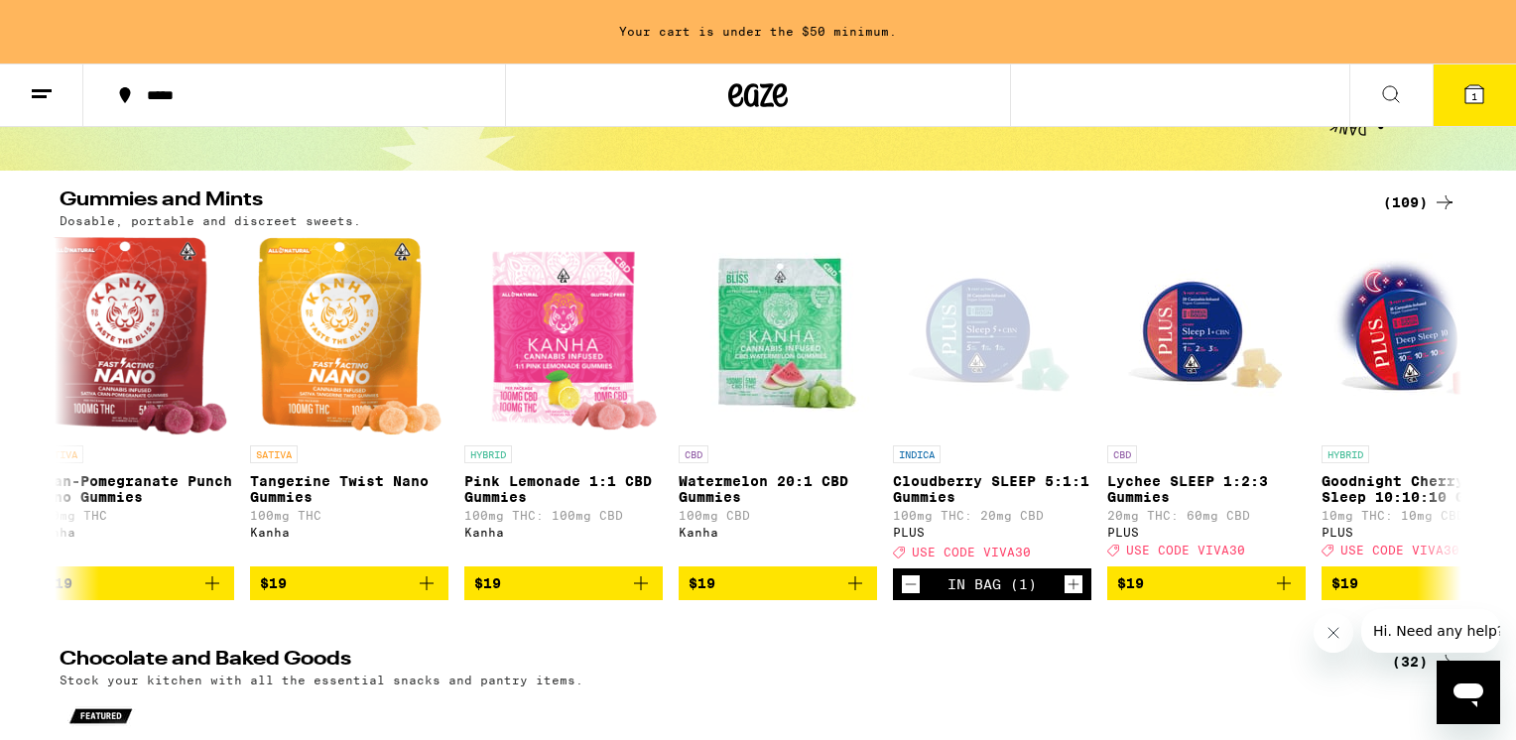
scroll to position [212, 0]
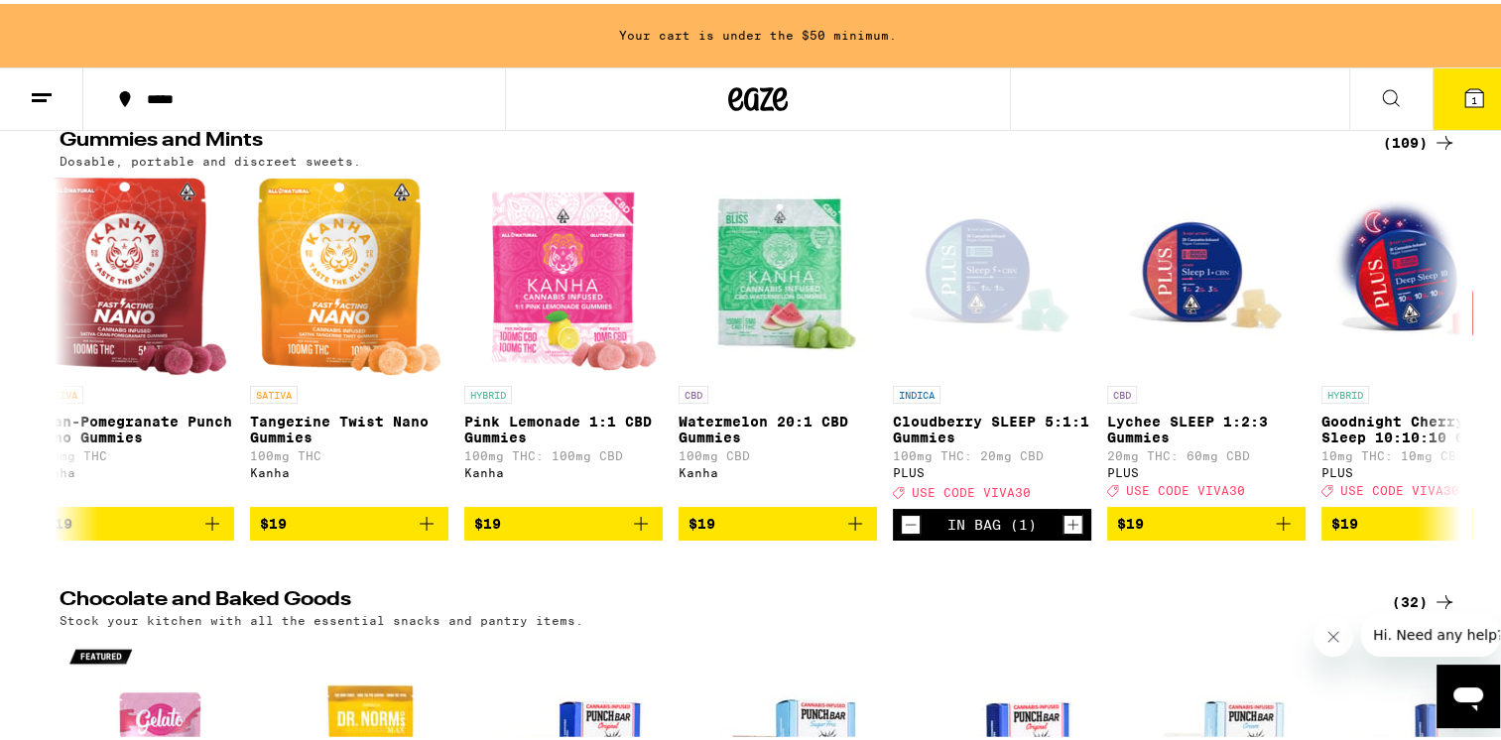
click at [1466, 92] on icon at bounding box center [1475, 94] width 18 height 18
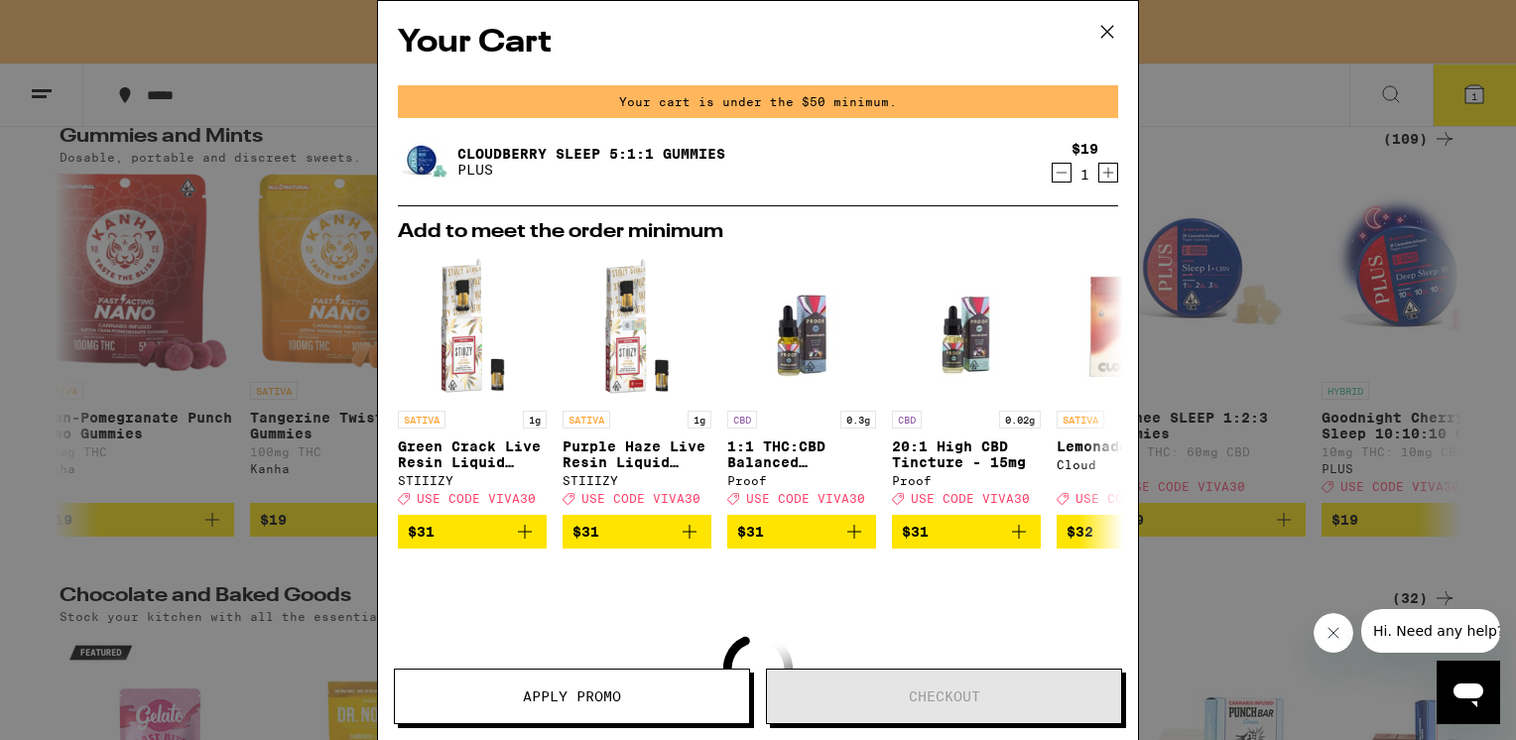
click at [1103, 170] on icon "Increment" at bounding box center [1108, 173] width 11 height 11
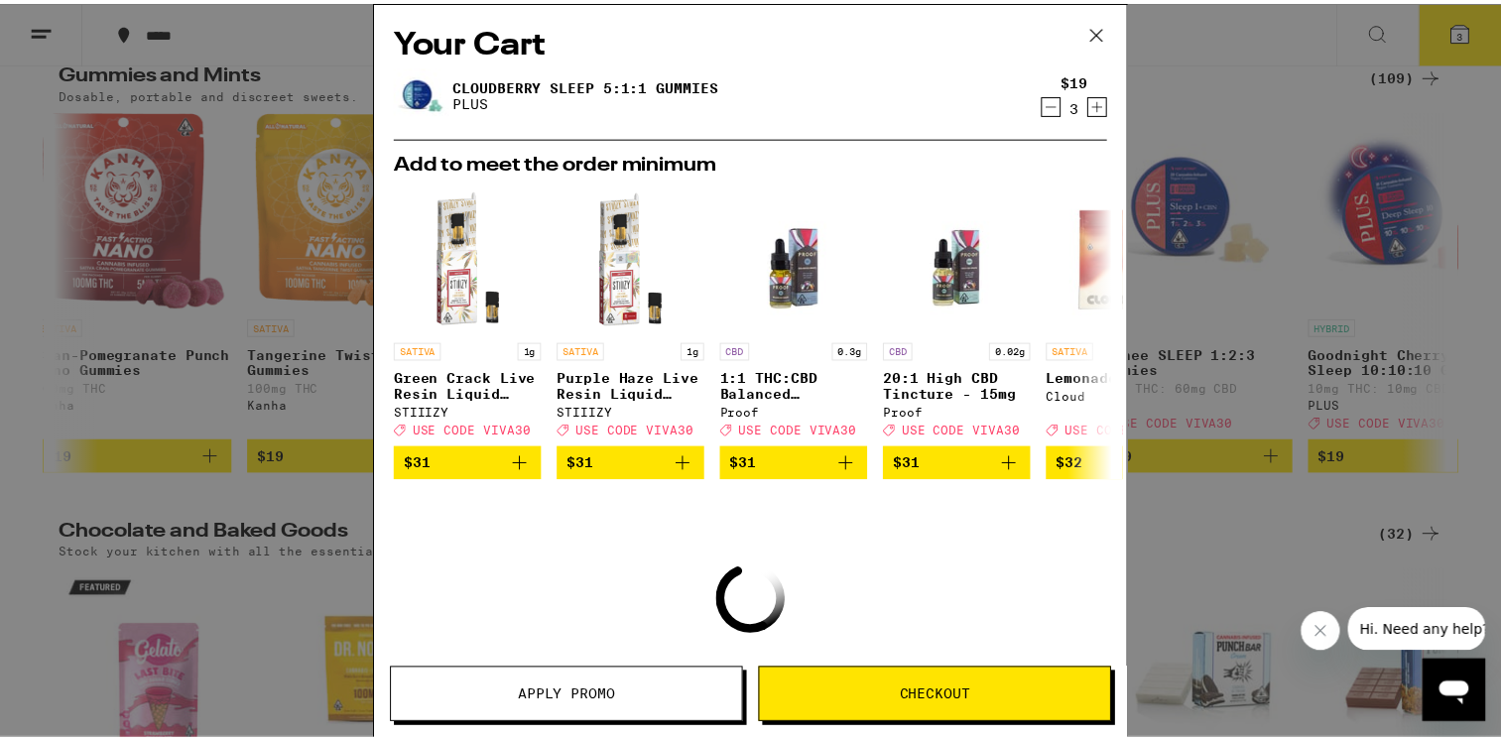
scroll to position [149, 0]
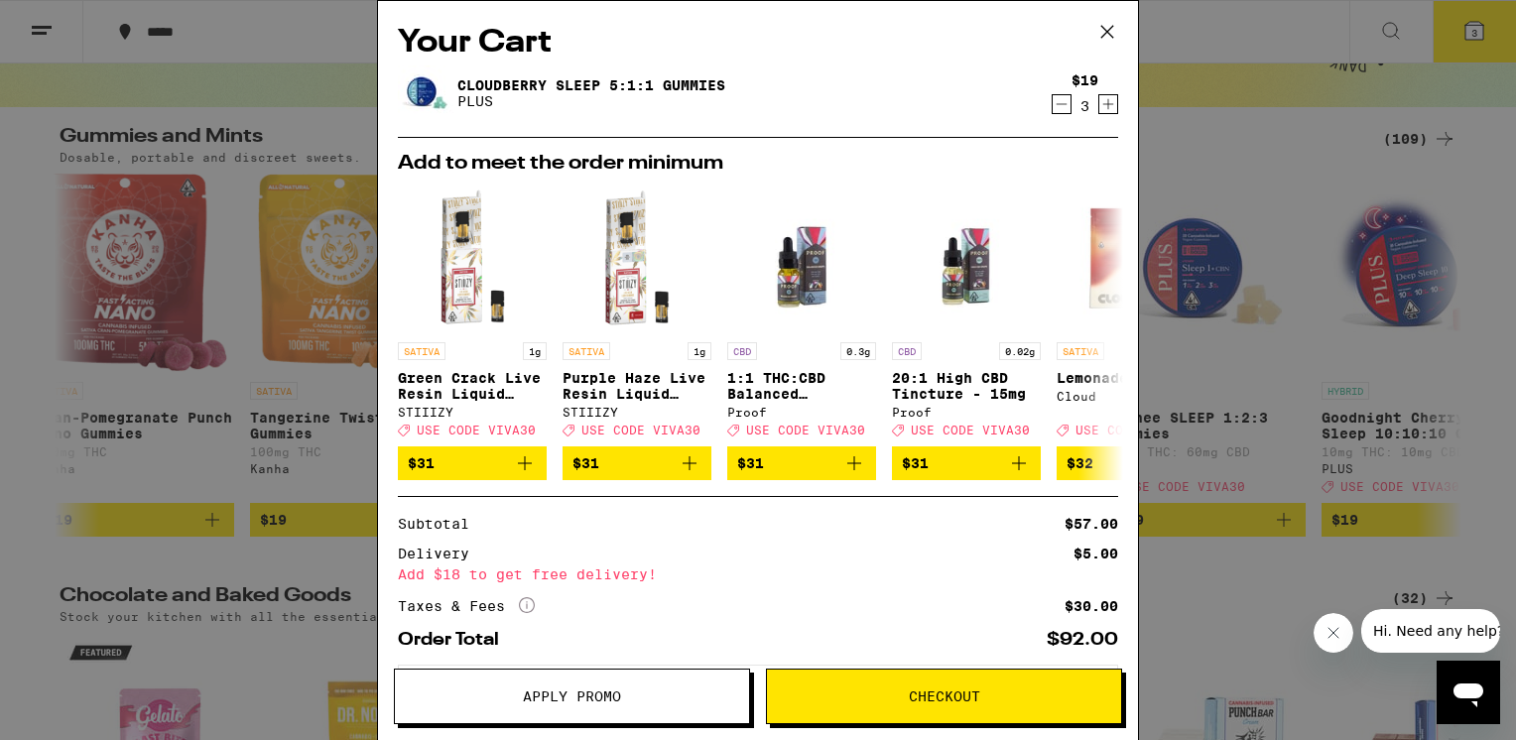
click at [1229, 172] on div "Your Cart Cloudberry SLEEP 5:1:1 Gummies PLUS $19 3 Add to meet the order minim…" at bounding box center [758, 370] width 1516 height 740
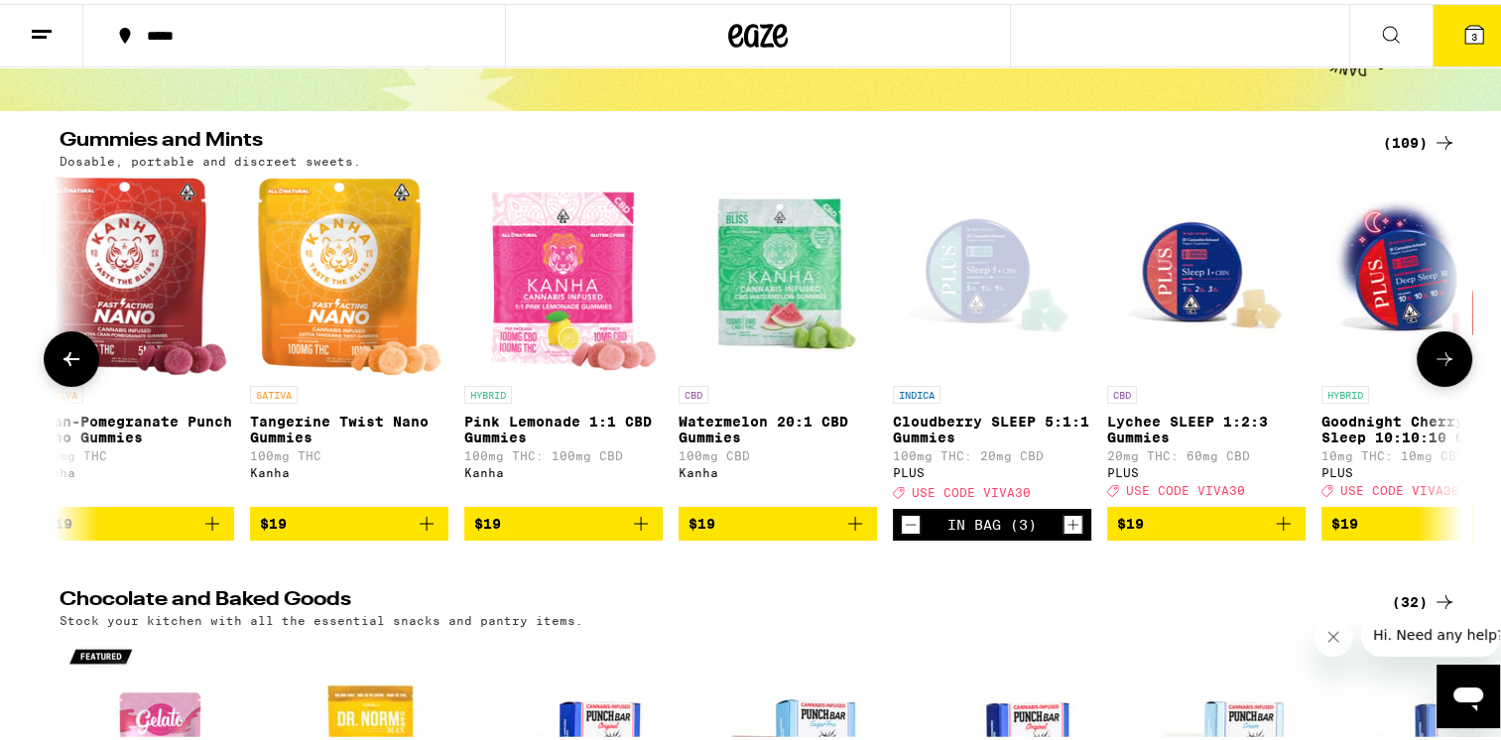
click at [1424, 356] on button at bounding box center [1445, 355] width 56 height 56
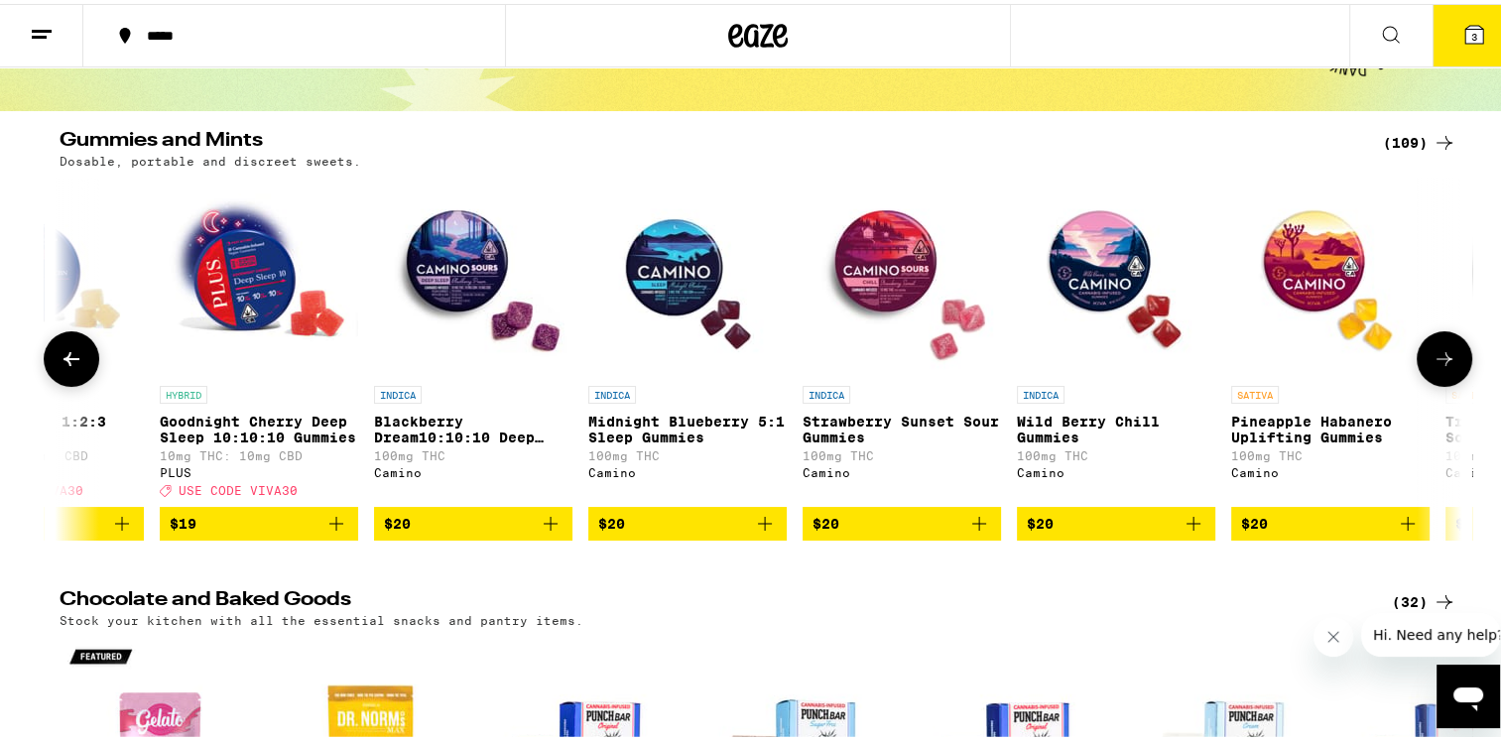
scroll to position [0, 12995]
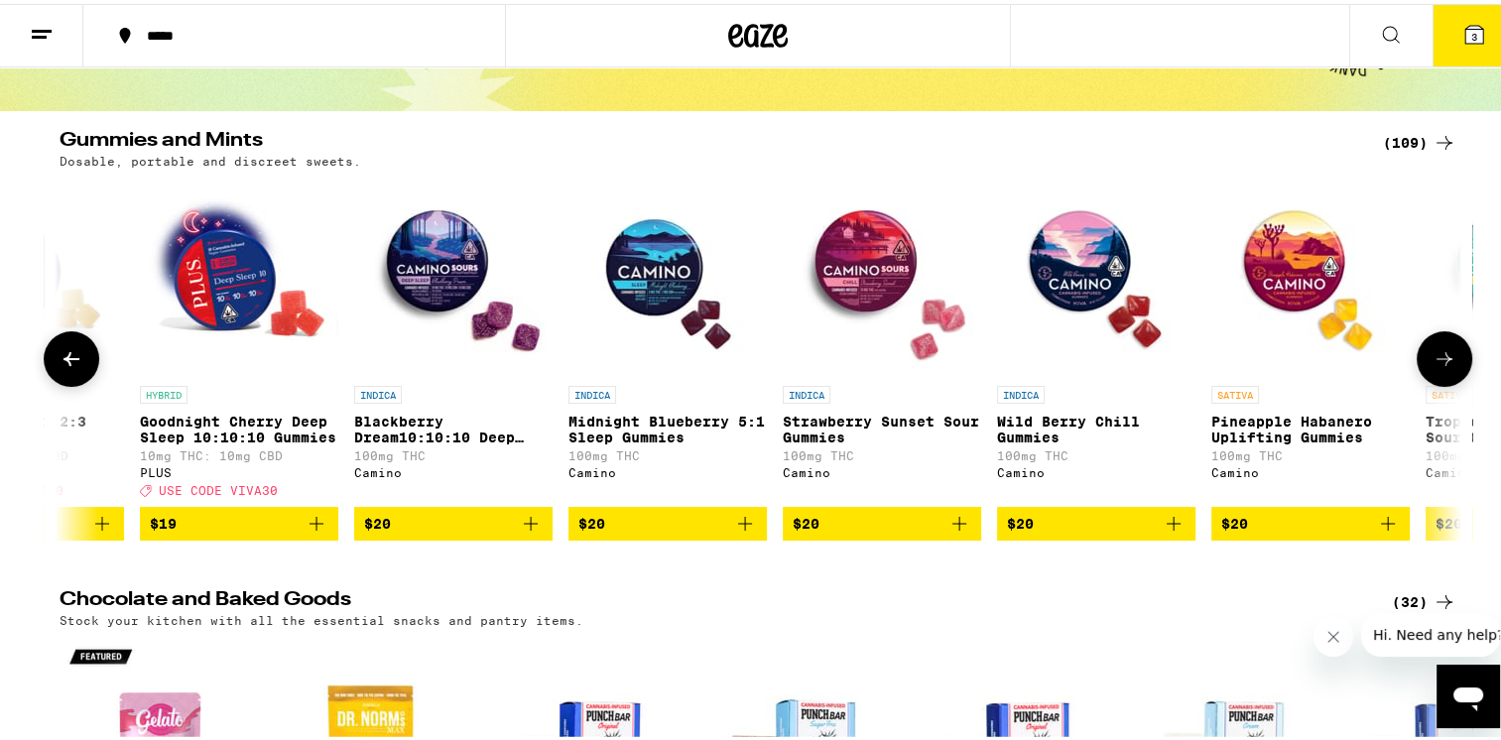
click at [67, 355] on icon at bounding box center [72, 355] width 24 height 24
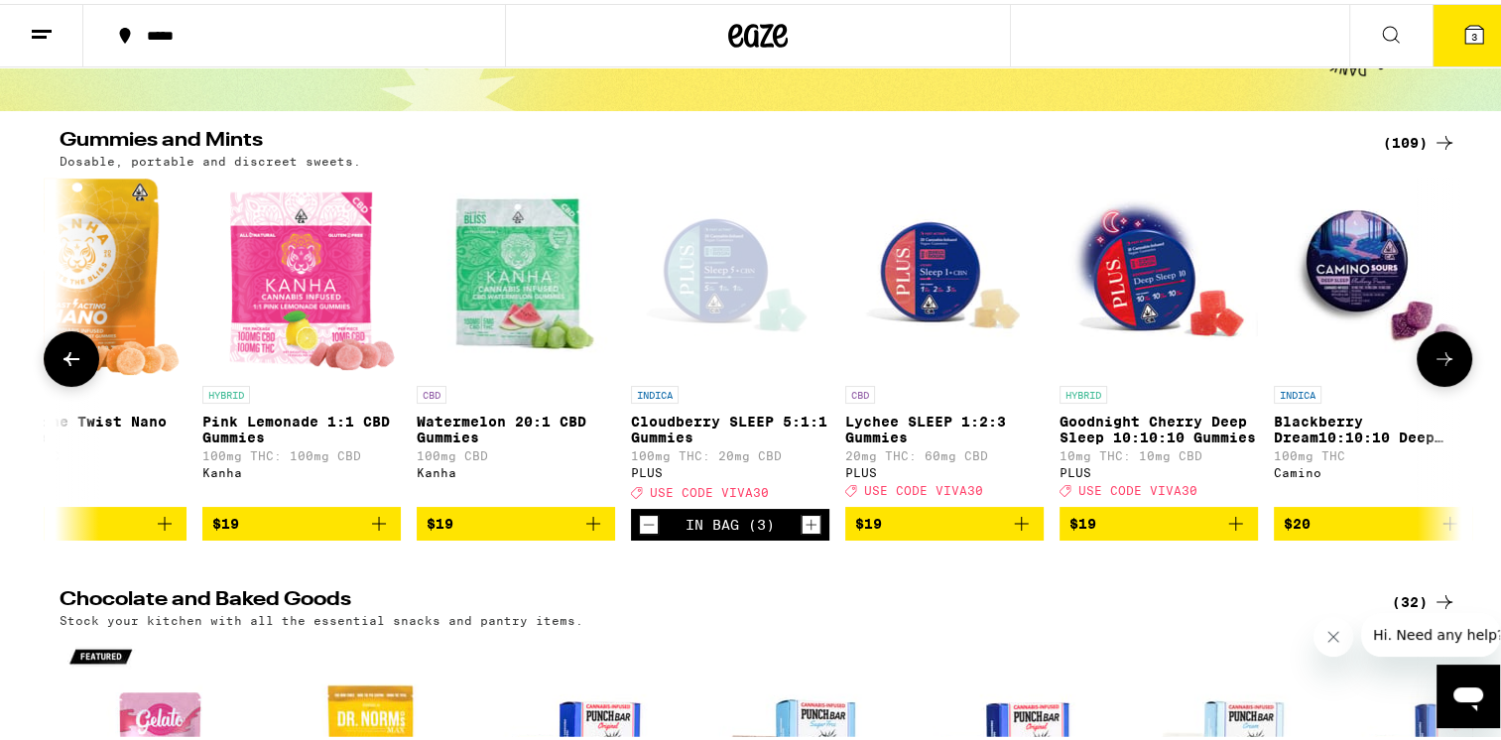
scroll to position [0, 11814]
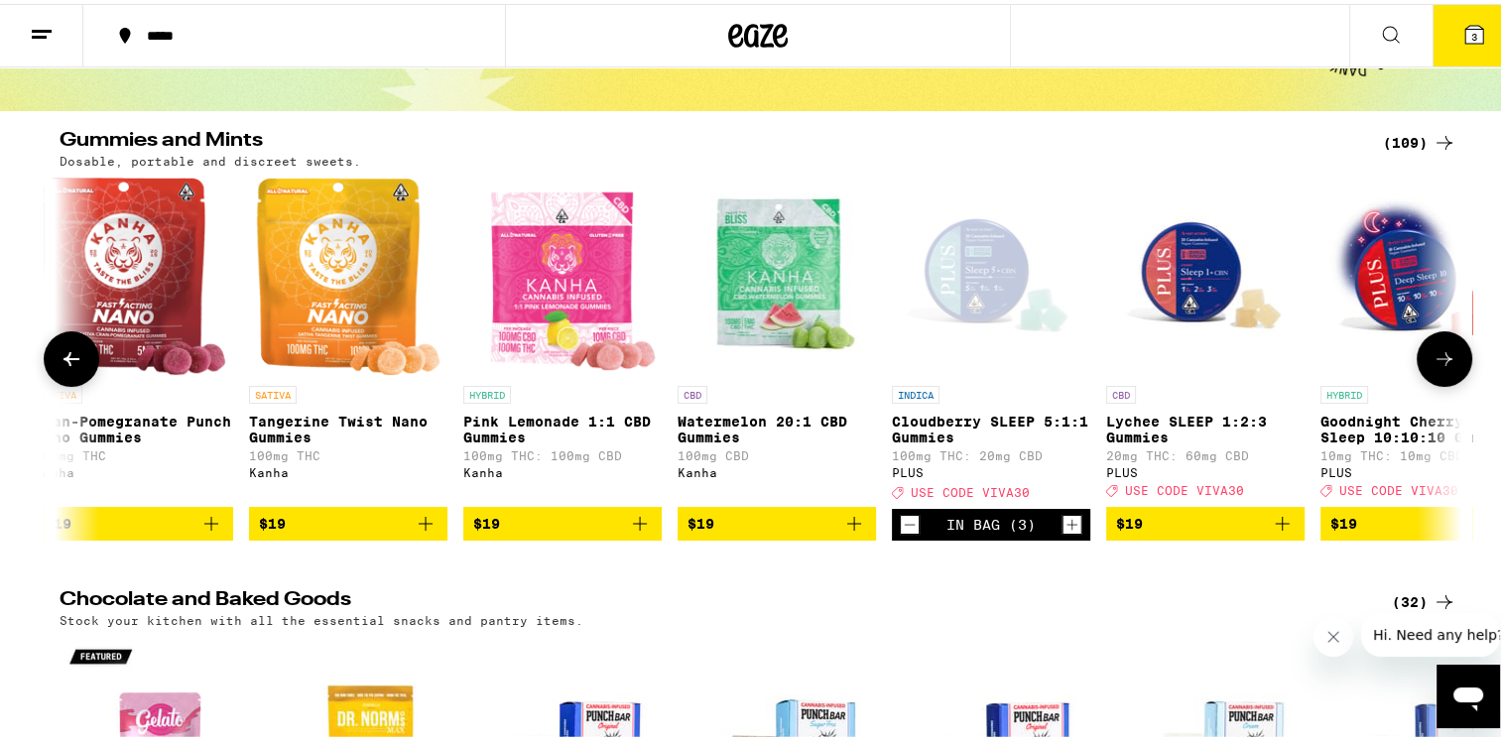
click at [1195, 305] on img "Open page for Lychee SLEEP 1:2:3 Gummies from PLUS" at bounding box center [1205, 273] width 198 height 198
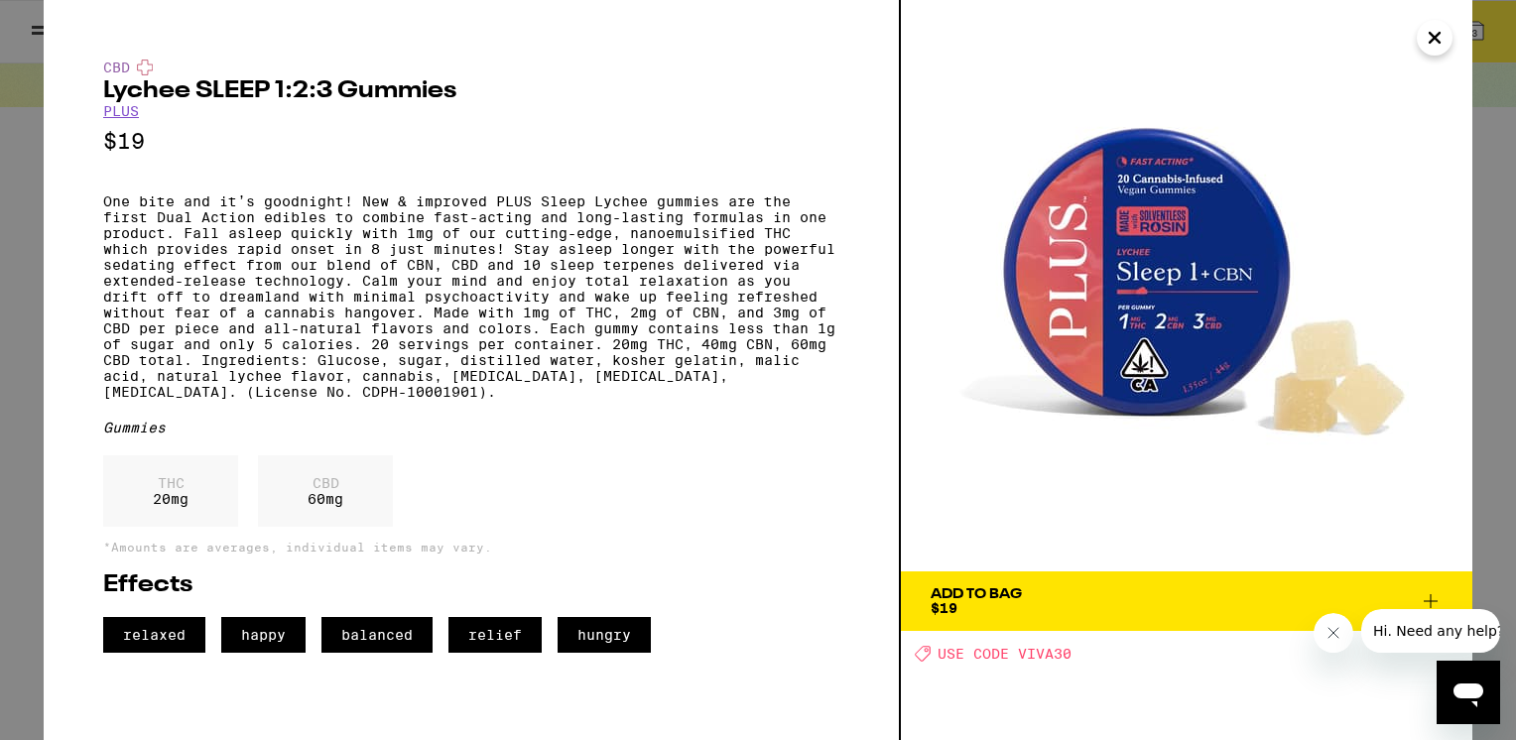
click at [1434, 42] on icon "Close" at bounding box center [1435, 38] width 24 height 30
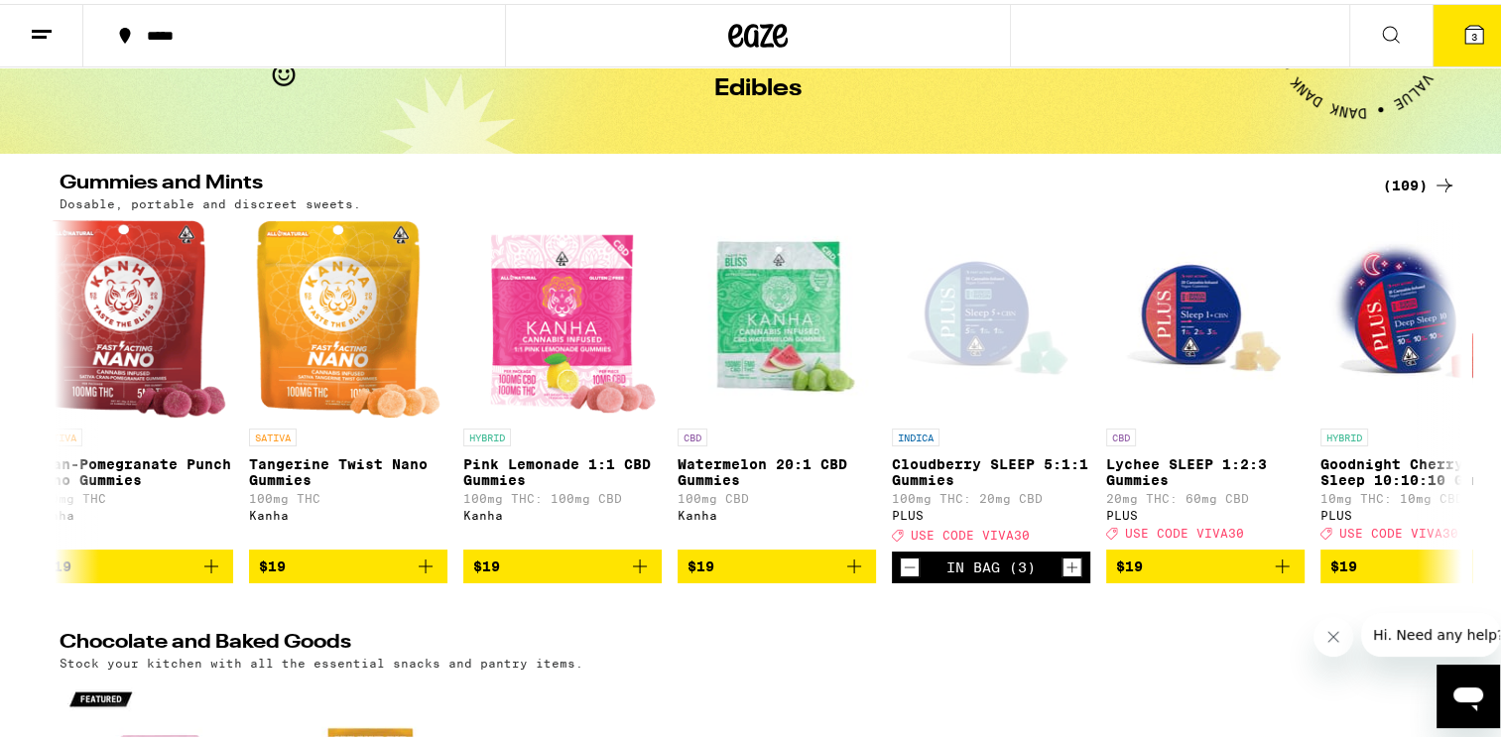
scroll to position [50, 0]
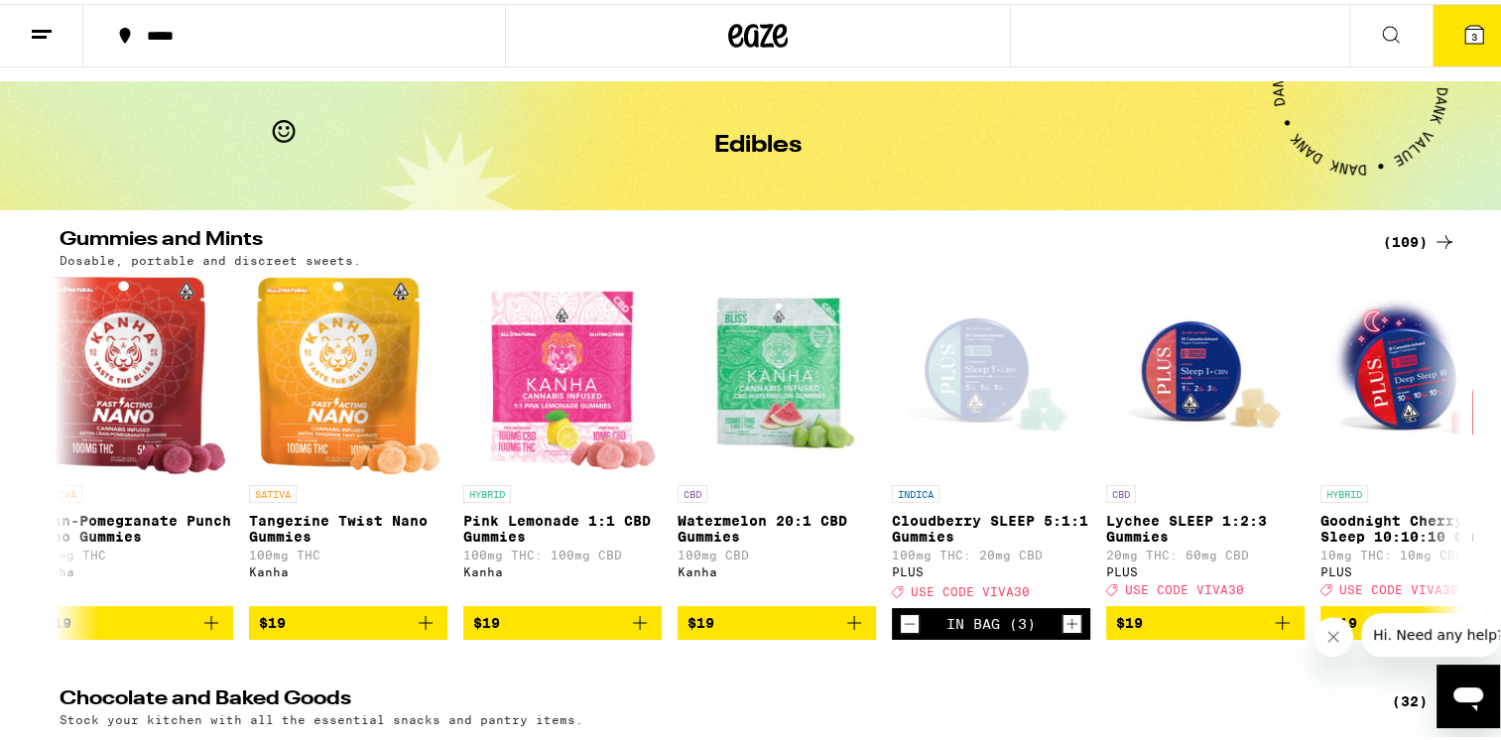
click at [48, 22] on icon at bounding box center [42, 31] width 24 height 24
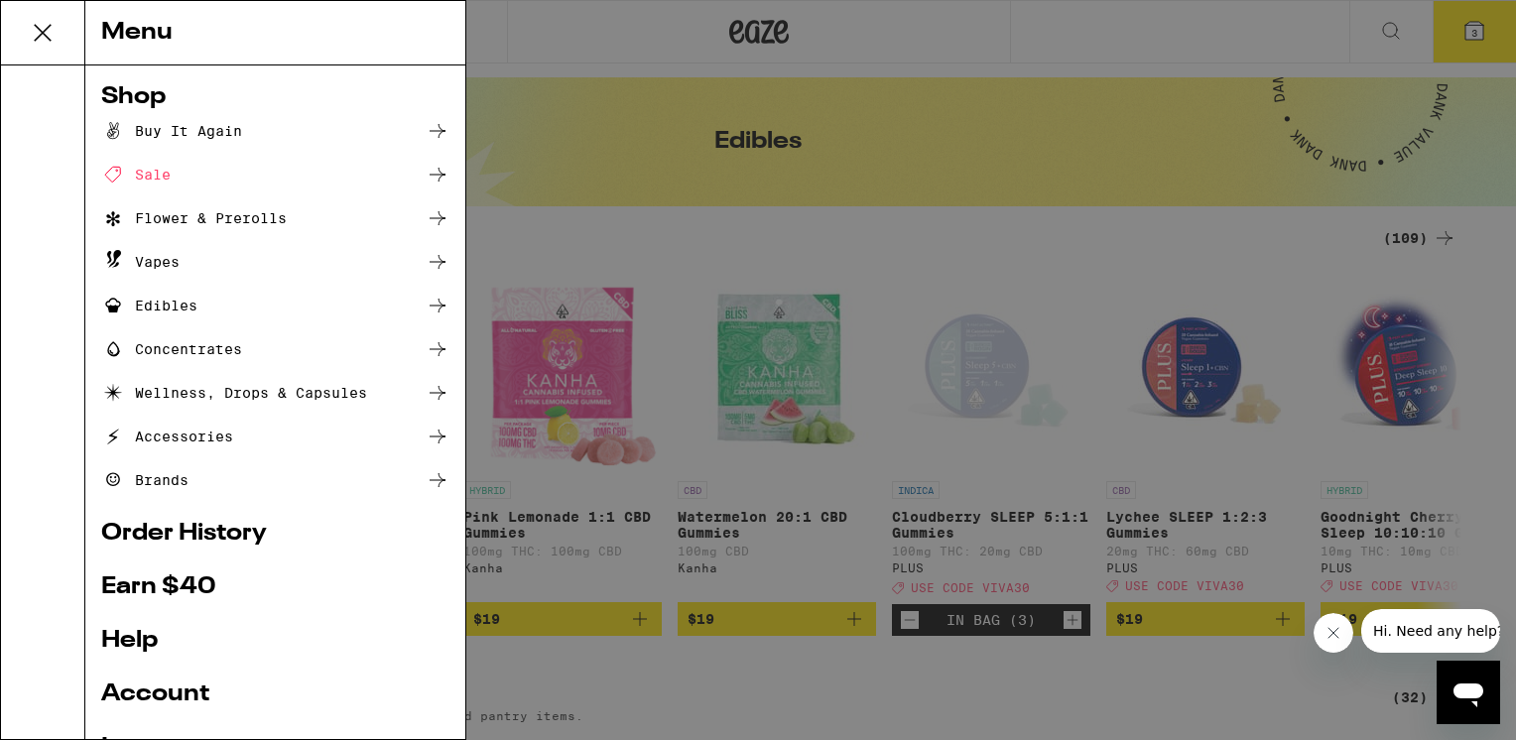
click at [426, 303] on icon at bounding box center [438, 306] width 24 height 24
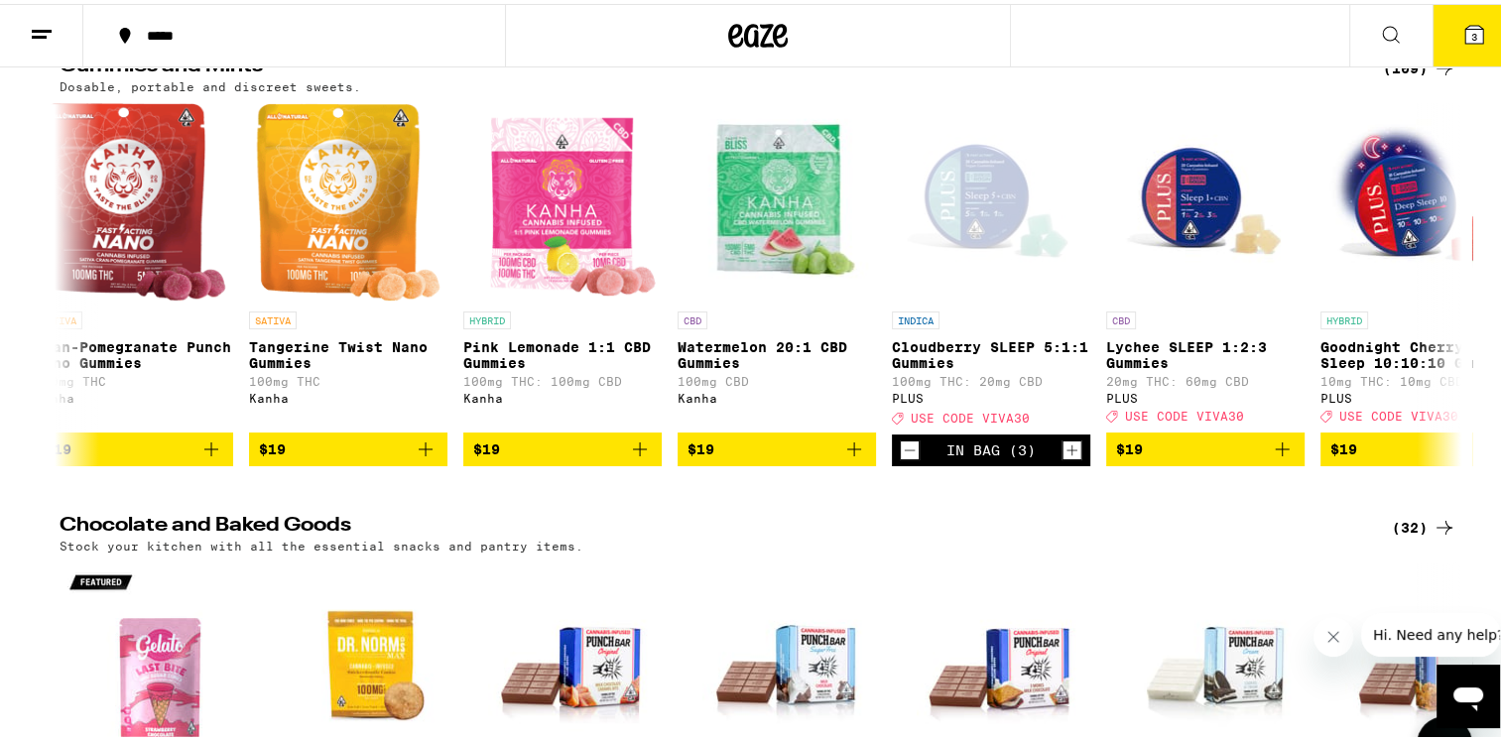
scroll to position [0, 0]
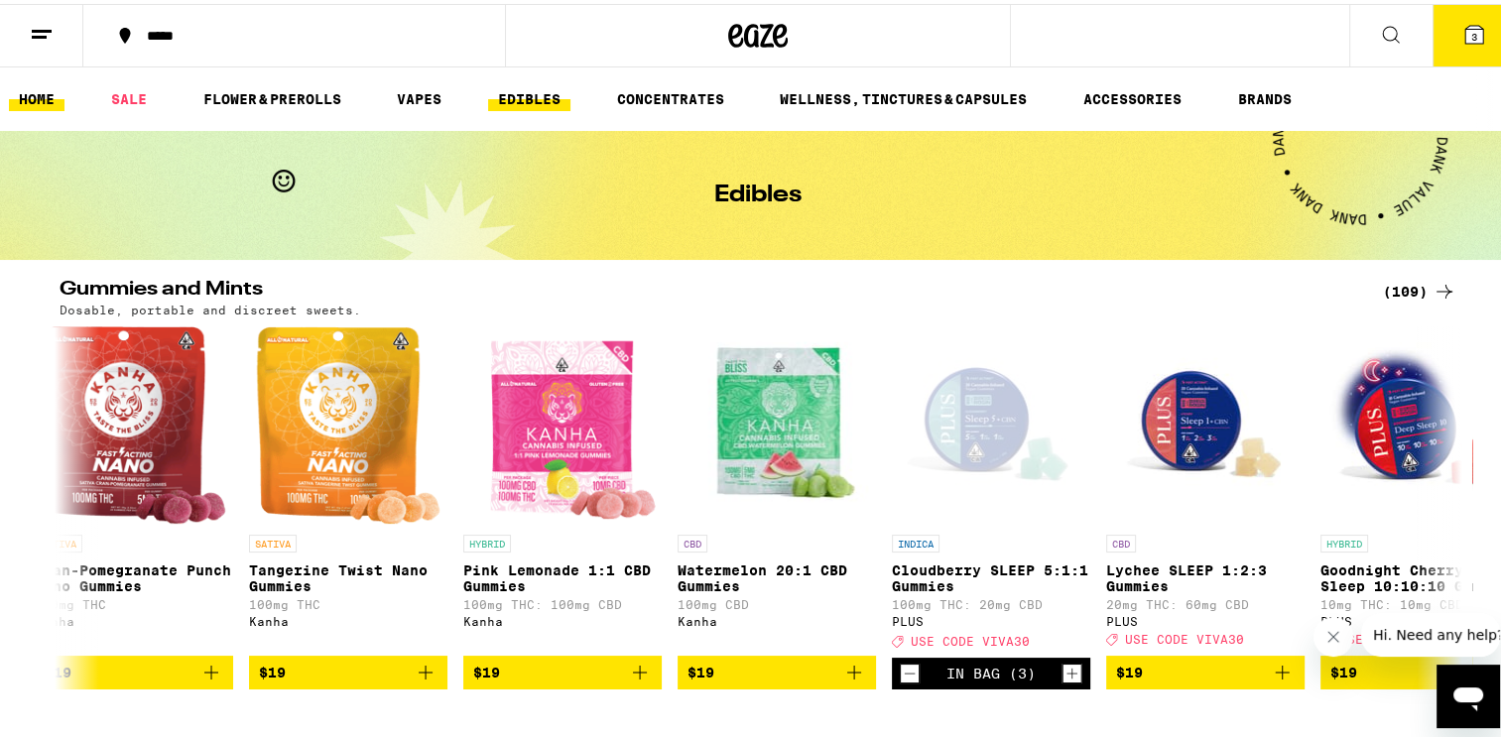
click at [37, 91] on link "HOME" at bounding box center [37, 95] width 56 height 24
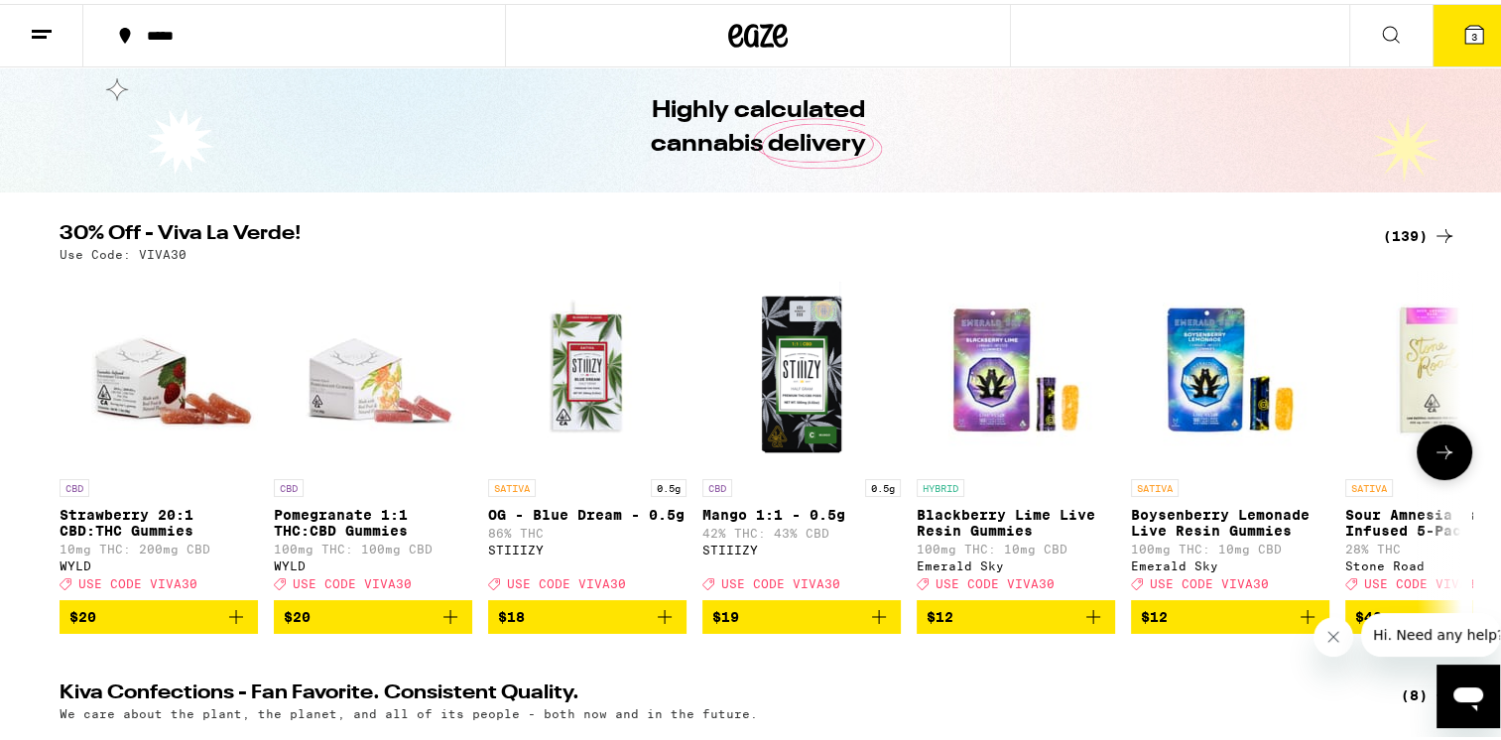
scroll to position [198, 0]
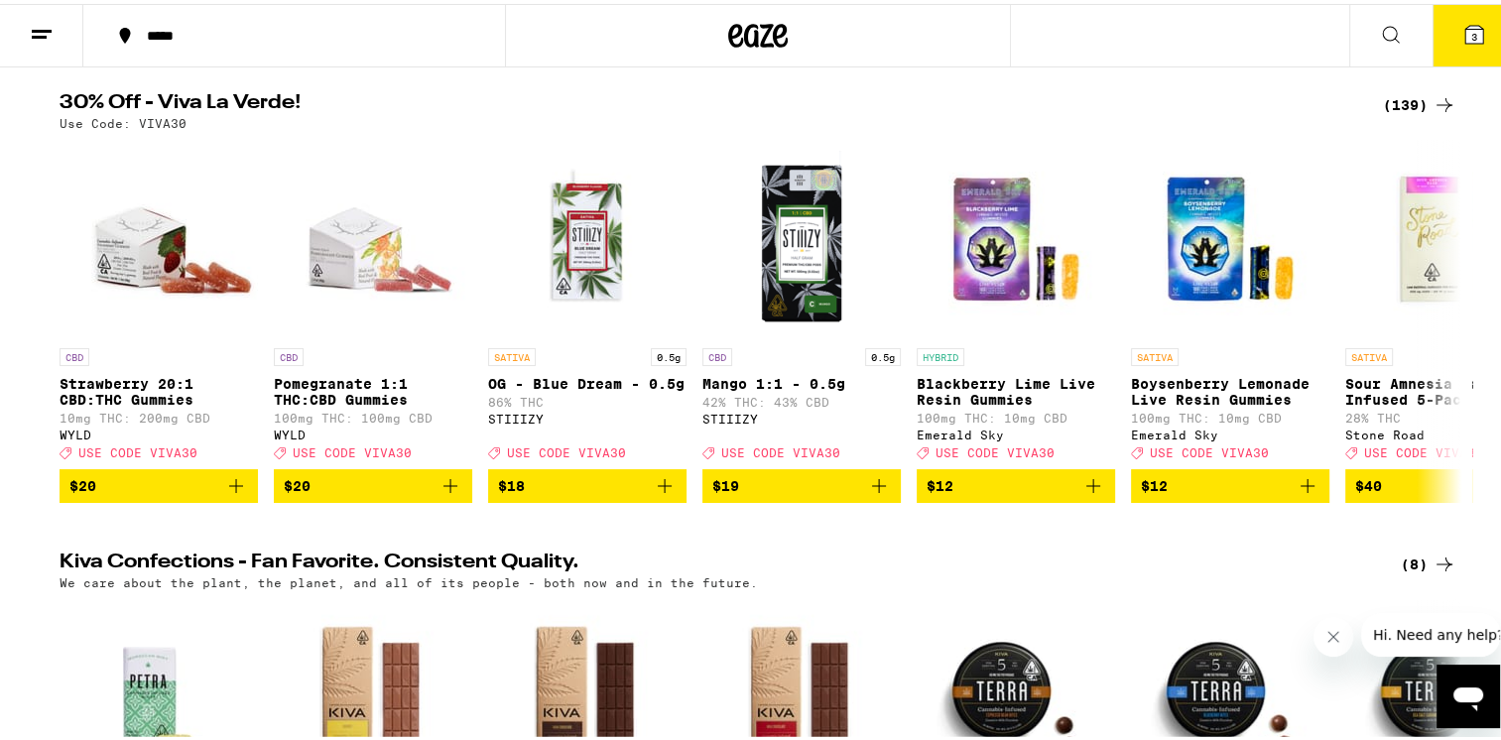
click at [1379, 24] on icon at bounding box center [1391, 31] width 24 height 24
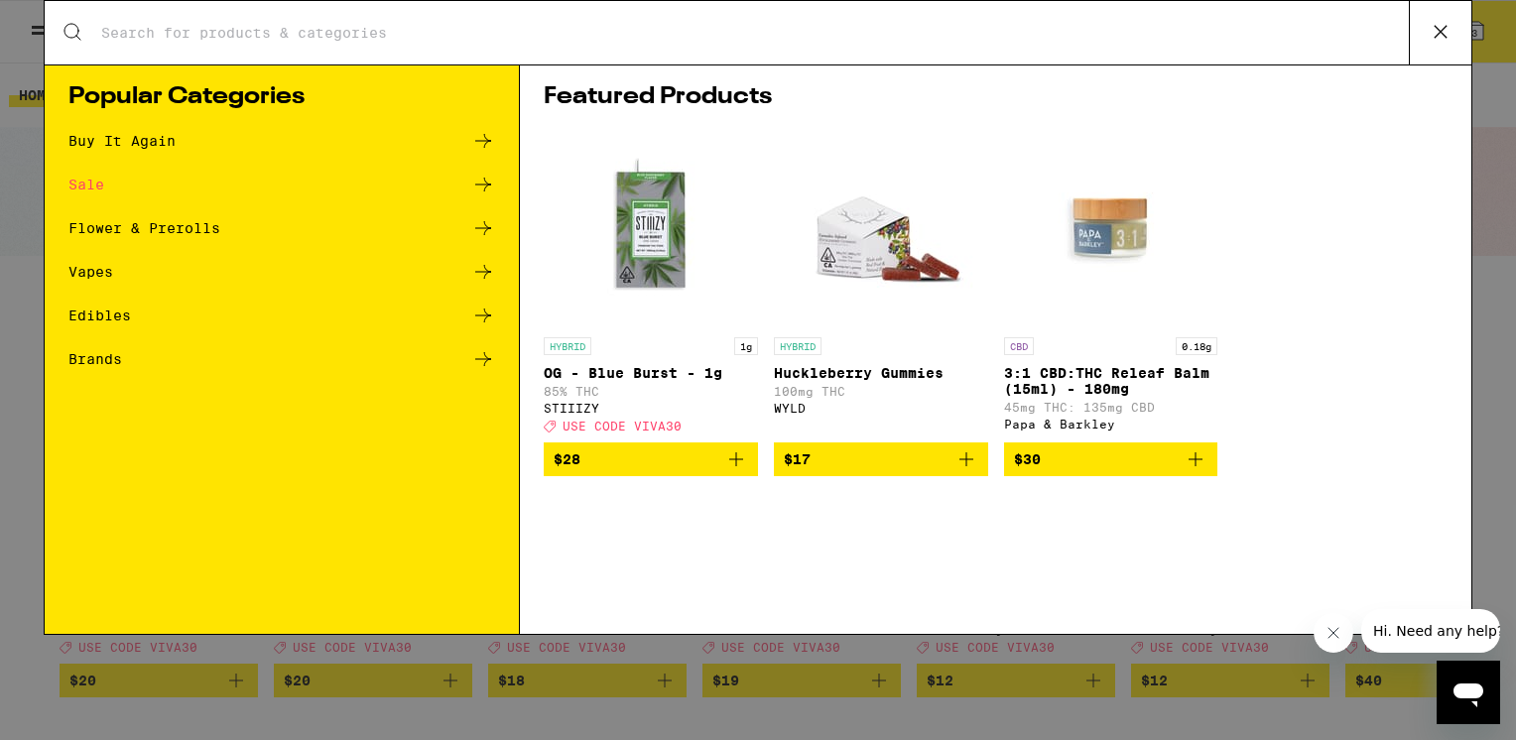
click at [157, 142] on div "Buy It Again" at bounding box center [121, 141] width 107 height 14
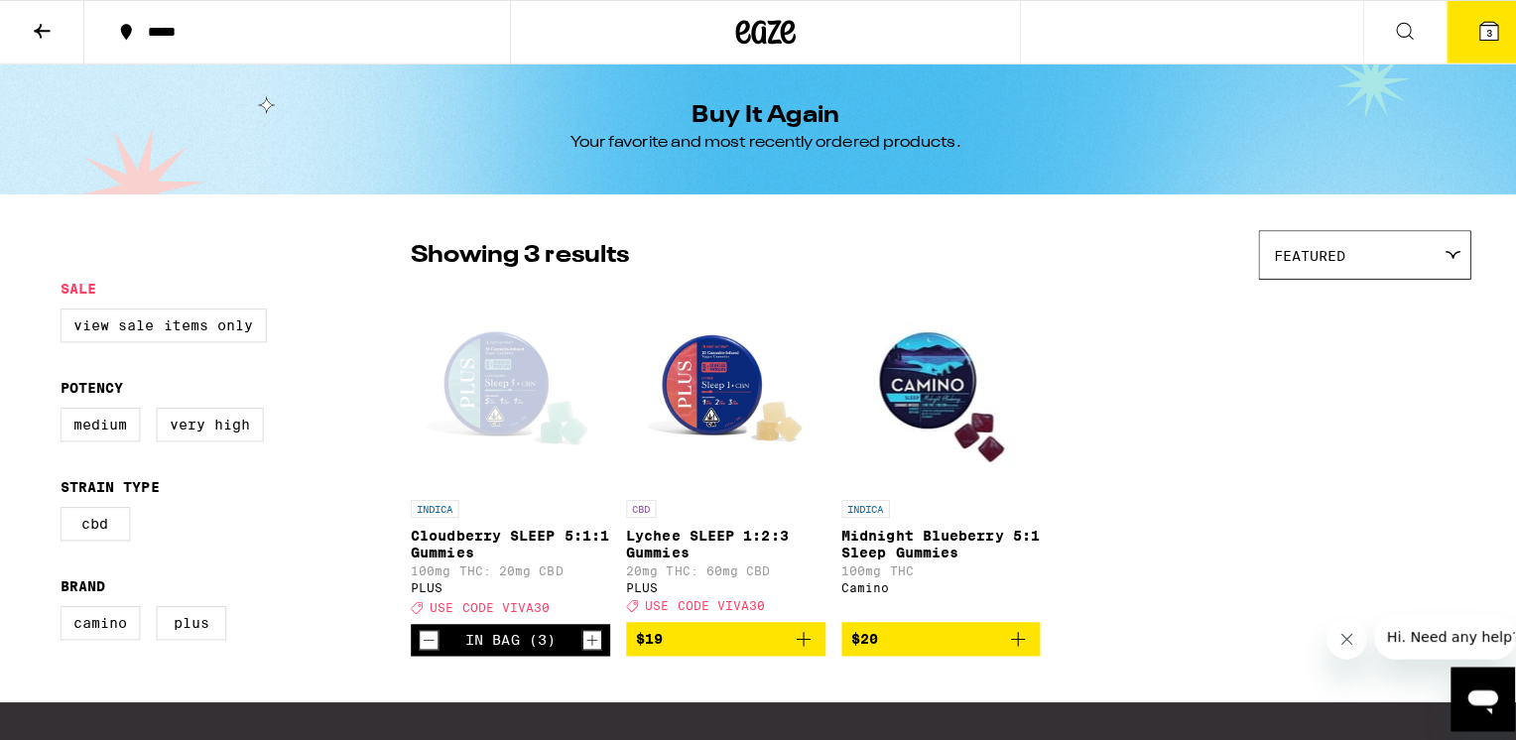
scroll to position [99, 0]
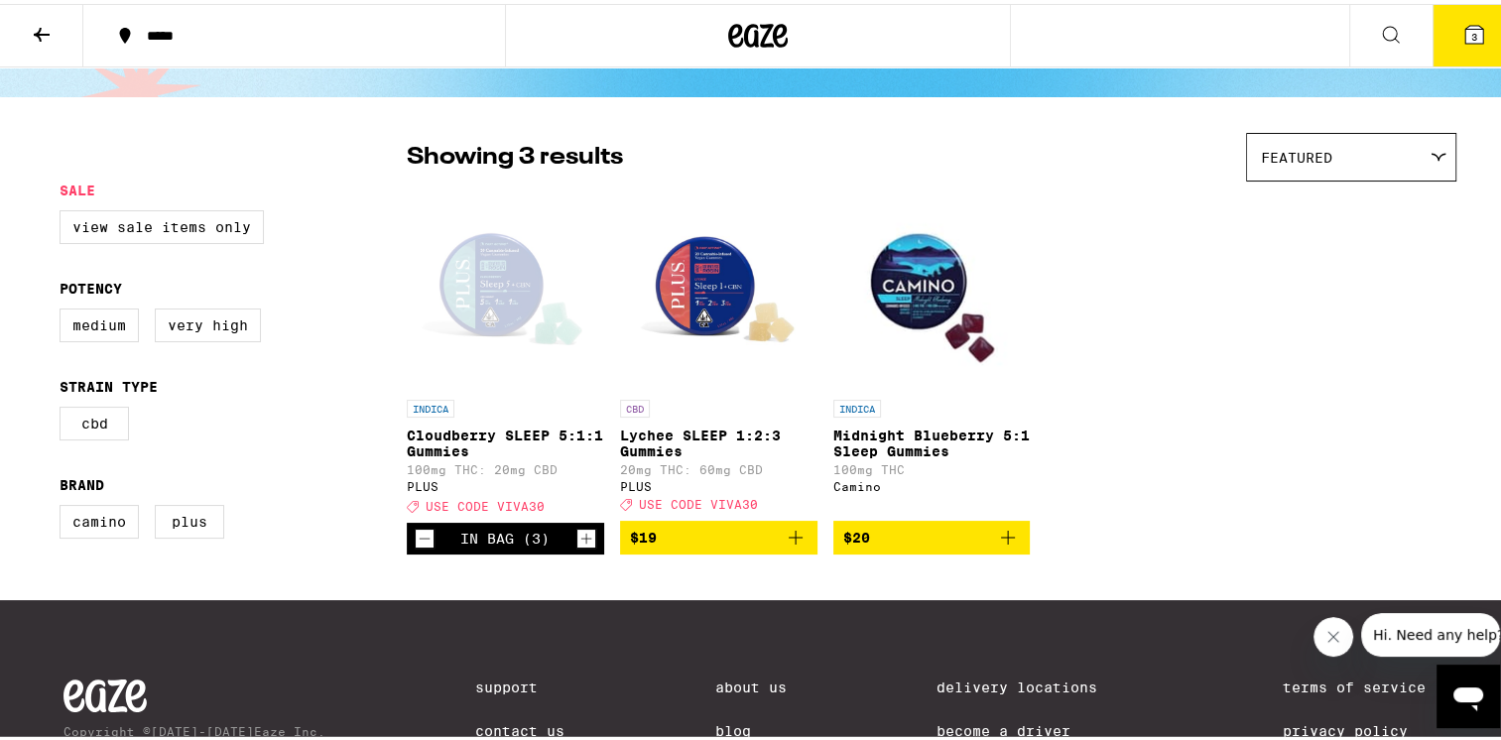
click at [999, 542] on icon "Add to bag" at bounding box center [1008, 534] width 24 height 24
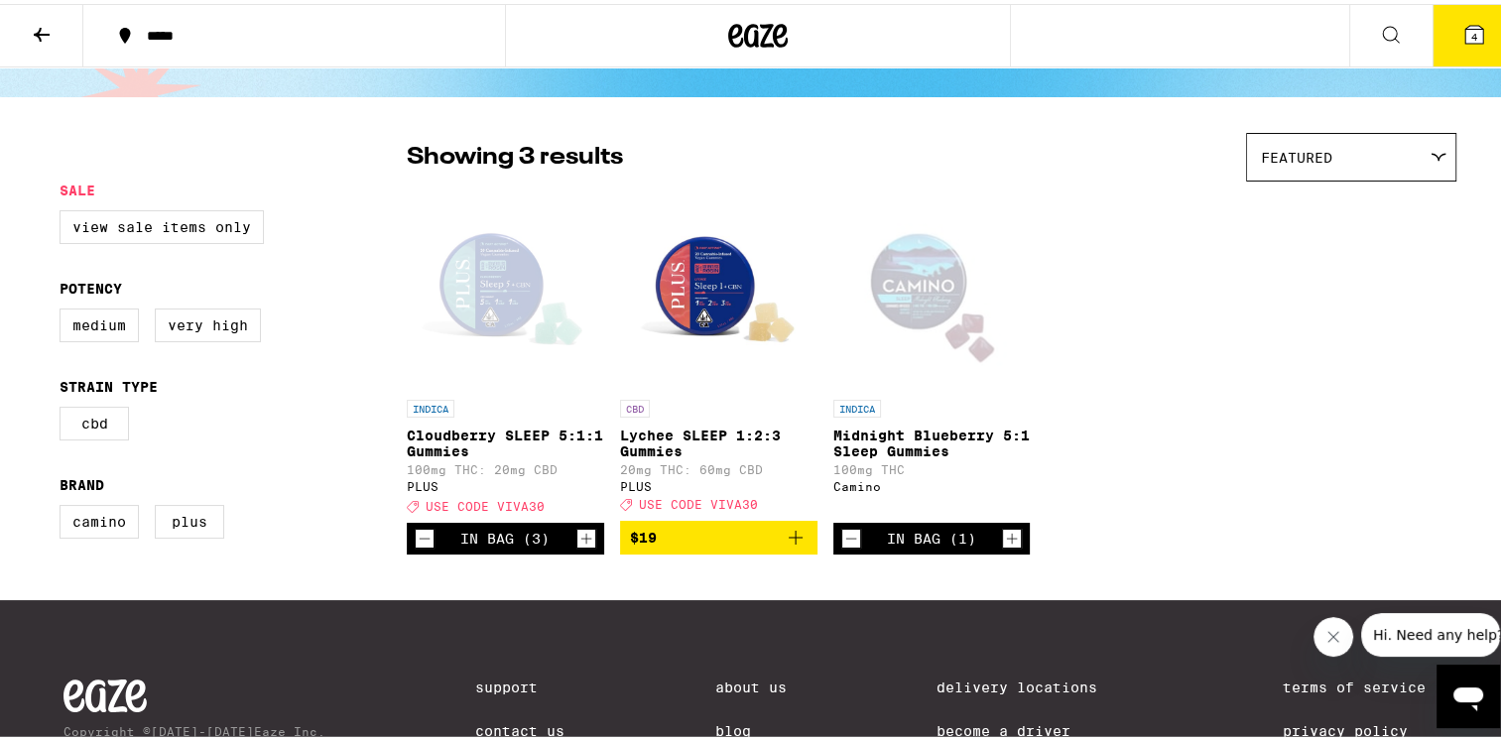
click at [1472, 27] on span "4" at bounding box center [1475, 33] width 6 height 12
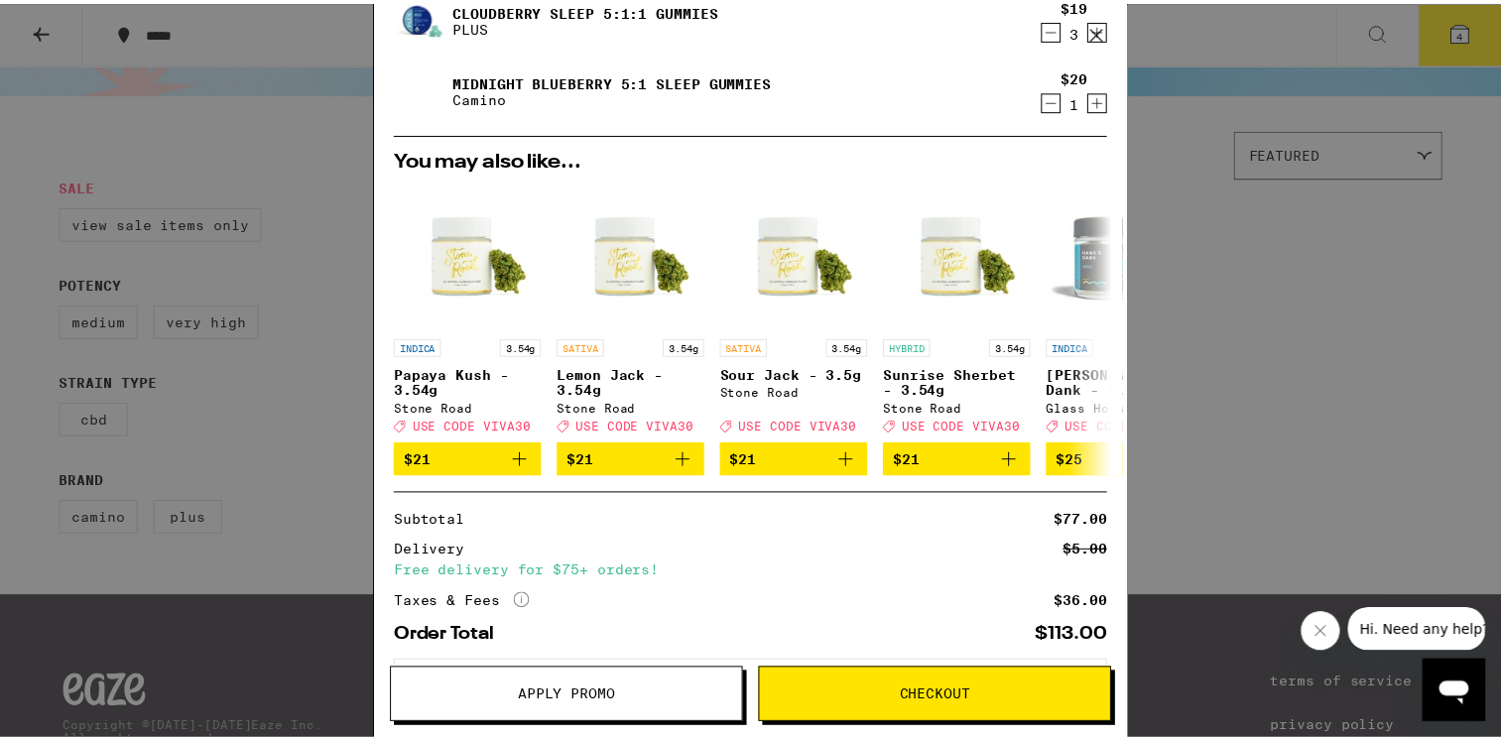
scroll to position [172, 0]
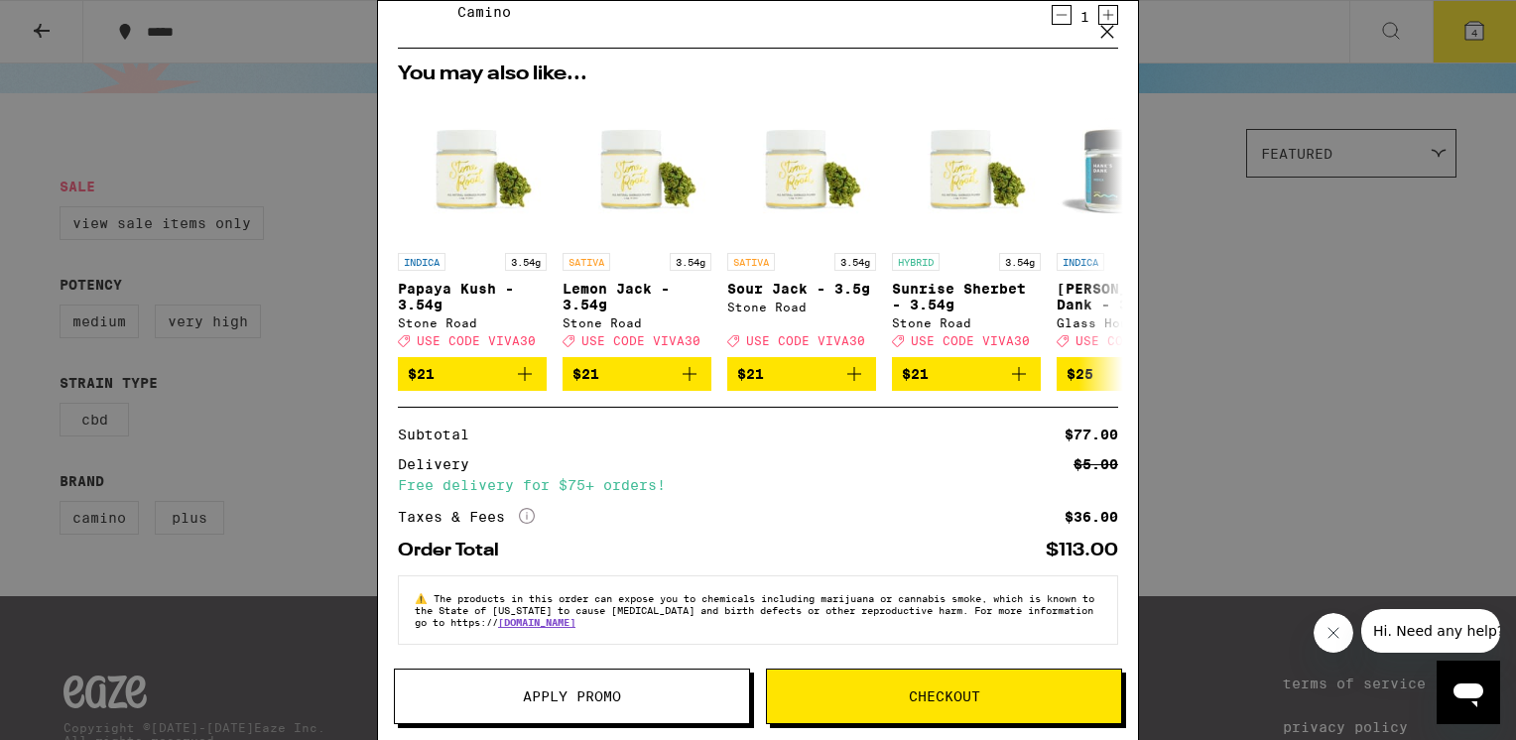
click at [616, 697] on span "Apply Promo" at bounding box center [572, 697] width 98 height 14
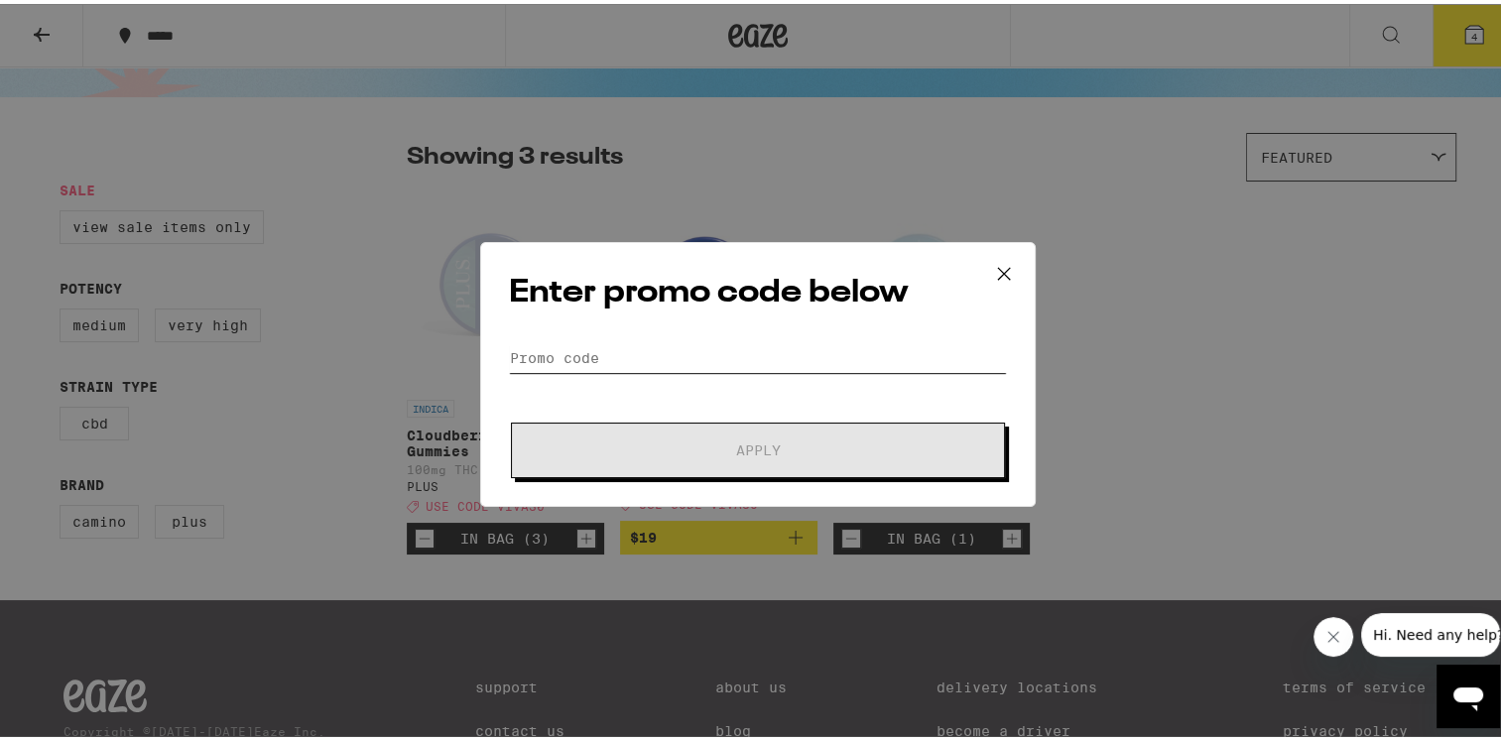
paste input "VIVA30"
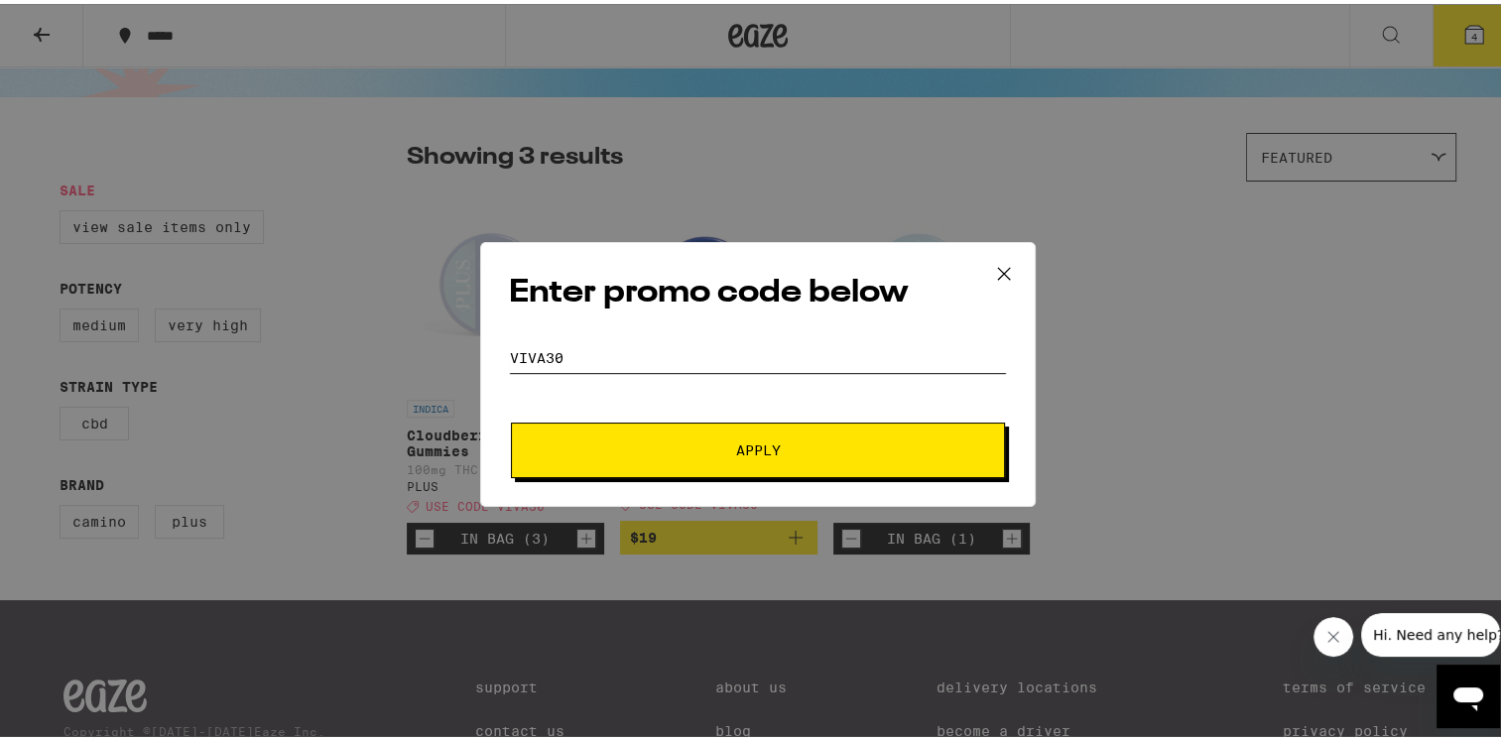
type input "VIVA30"
click at [772, 440] on span "Apply" at bounding box center [758, 447] width 45 height 14
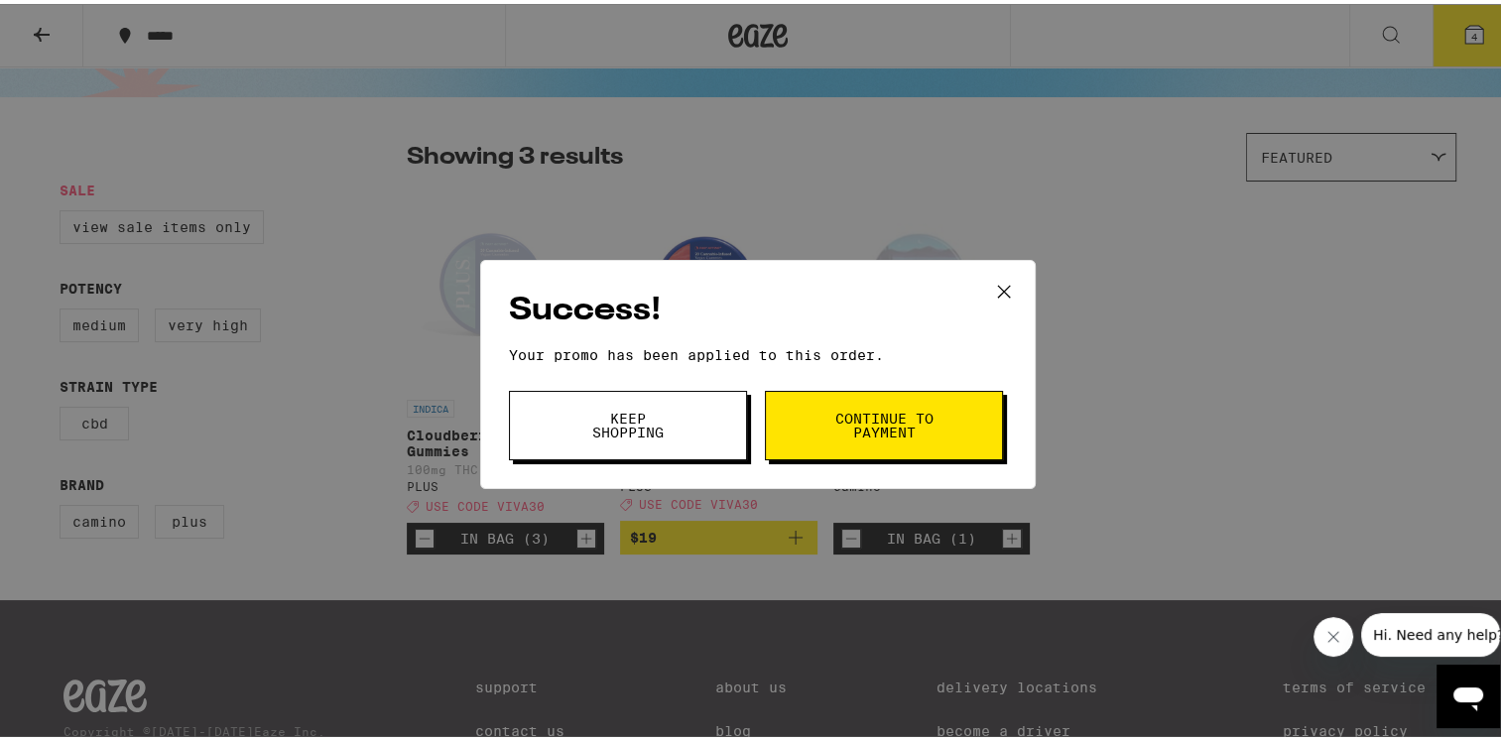
click at [881, 420] on span "Continue to payment" at bounding box center [884, 422] width 101 height 28
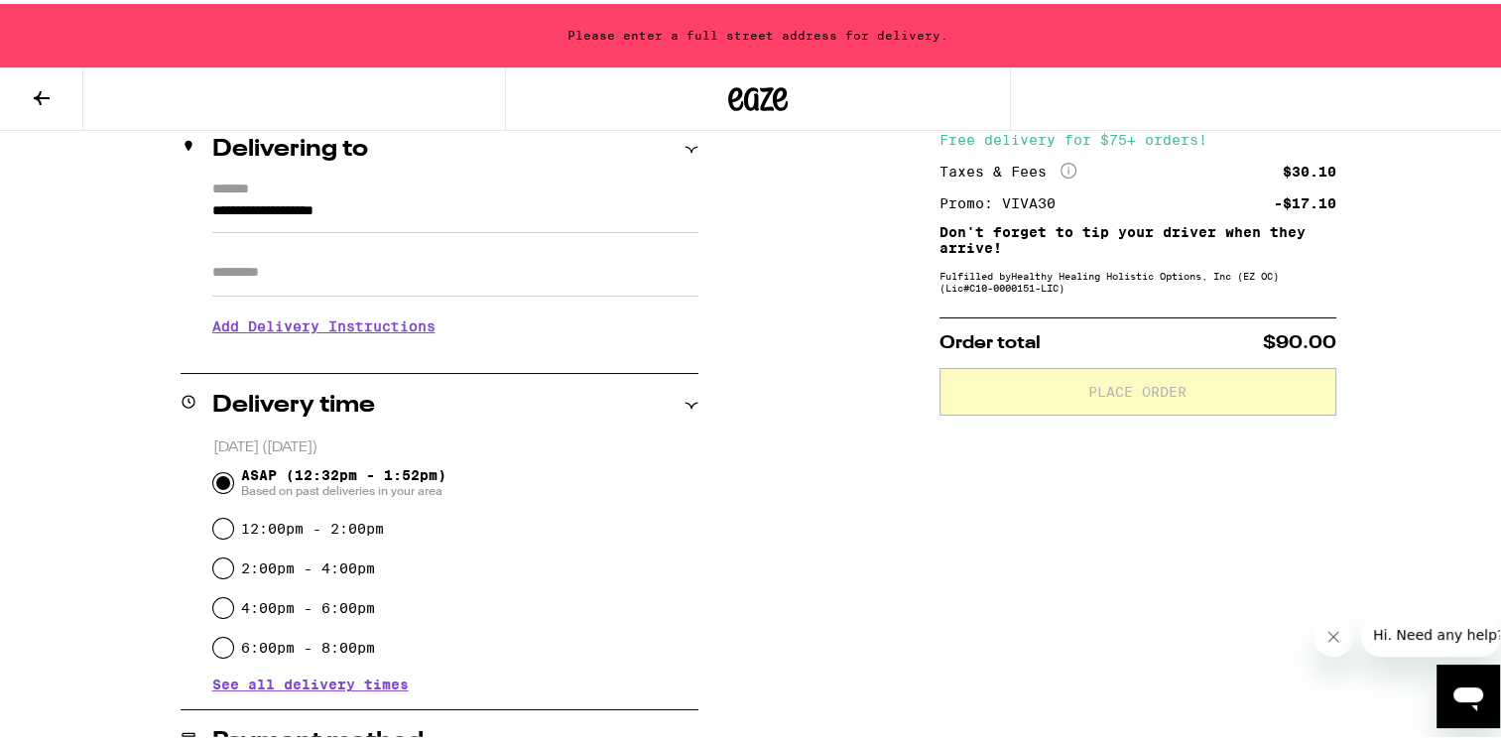
scroll to position [298, 0]
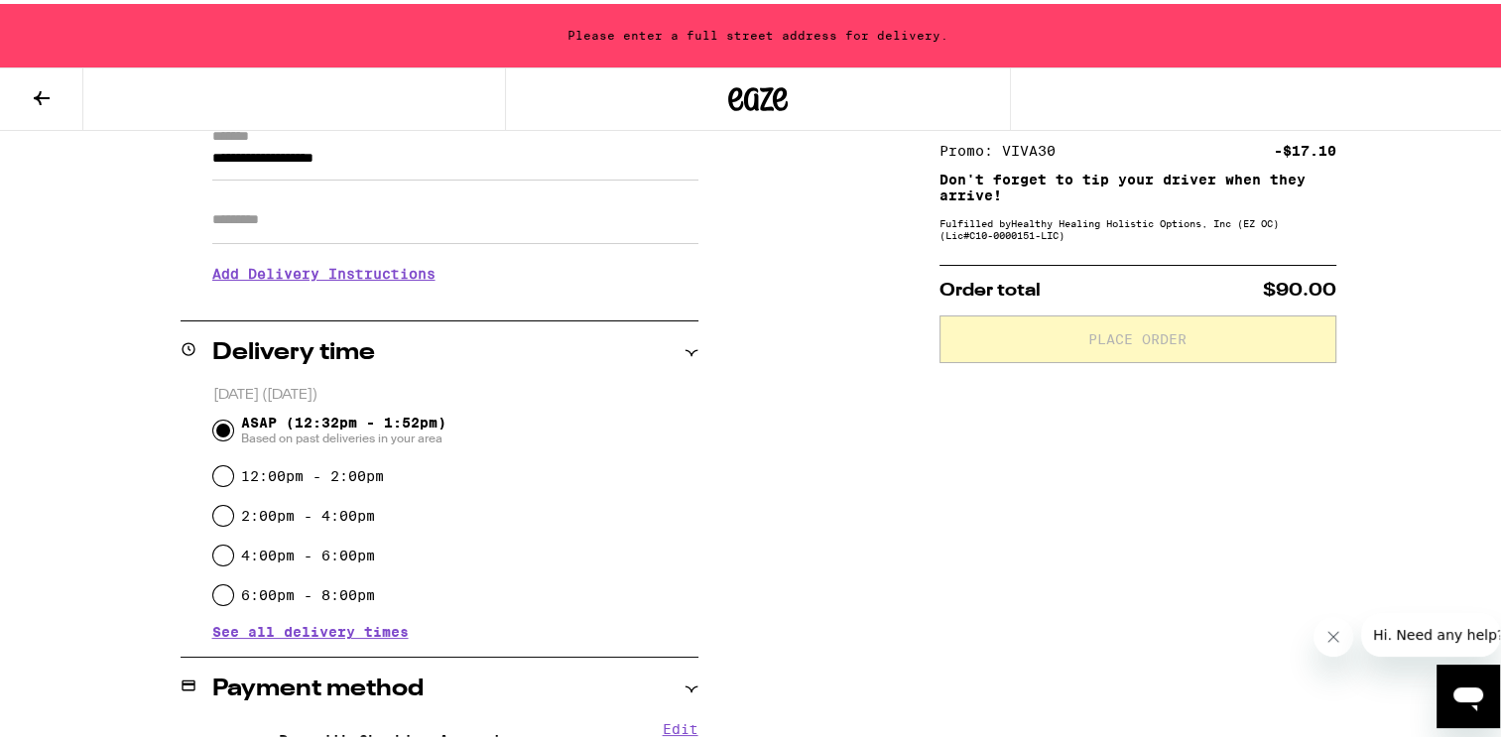
click at [288, 629] on span "See all delivery times" at bounding box center [310, 628] width 196 height 14
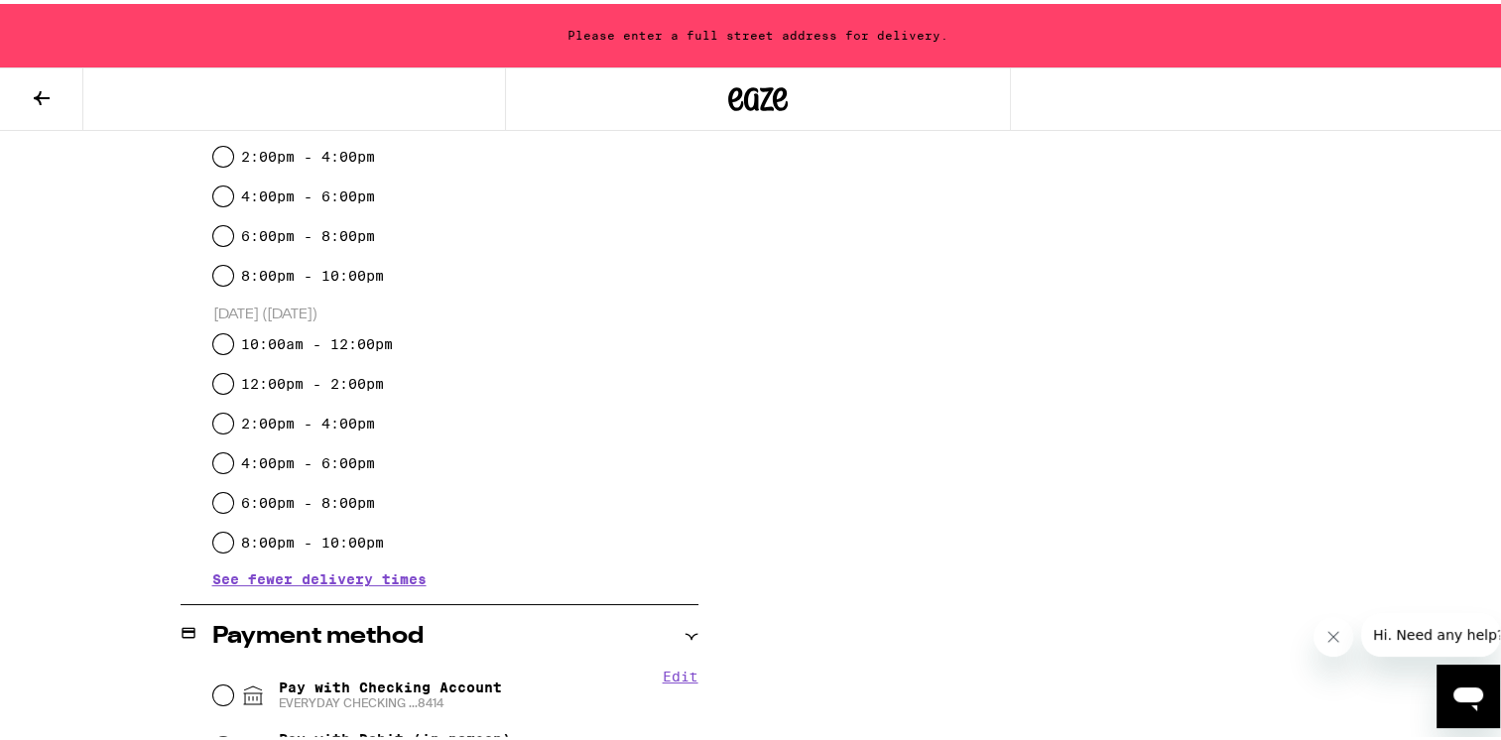
scroll to position [695, 0]
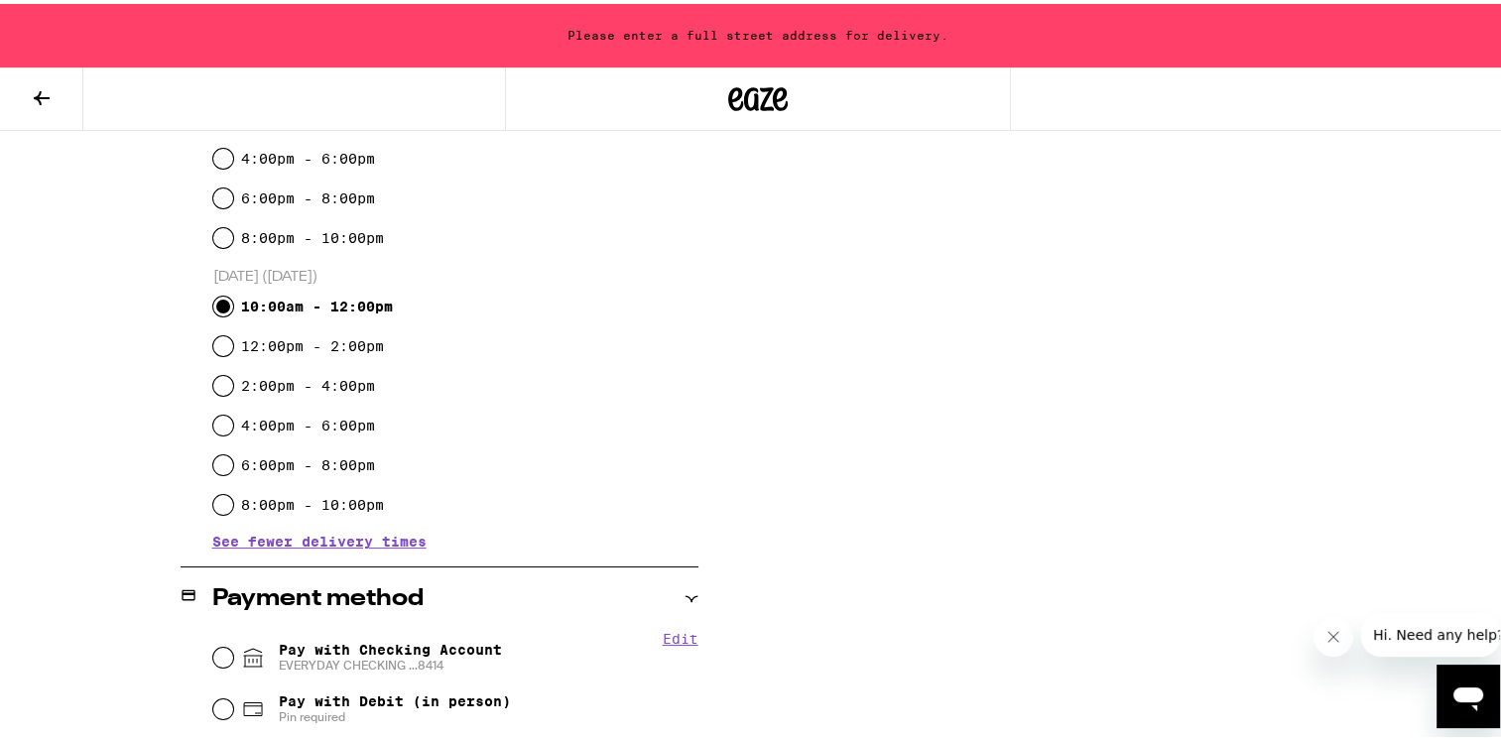
click at [221, 304] on input "10:00am - 12:00pm" at bounding box center [223, 303] width 20 height 20
radio input "true"
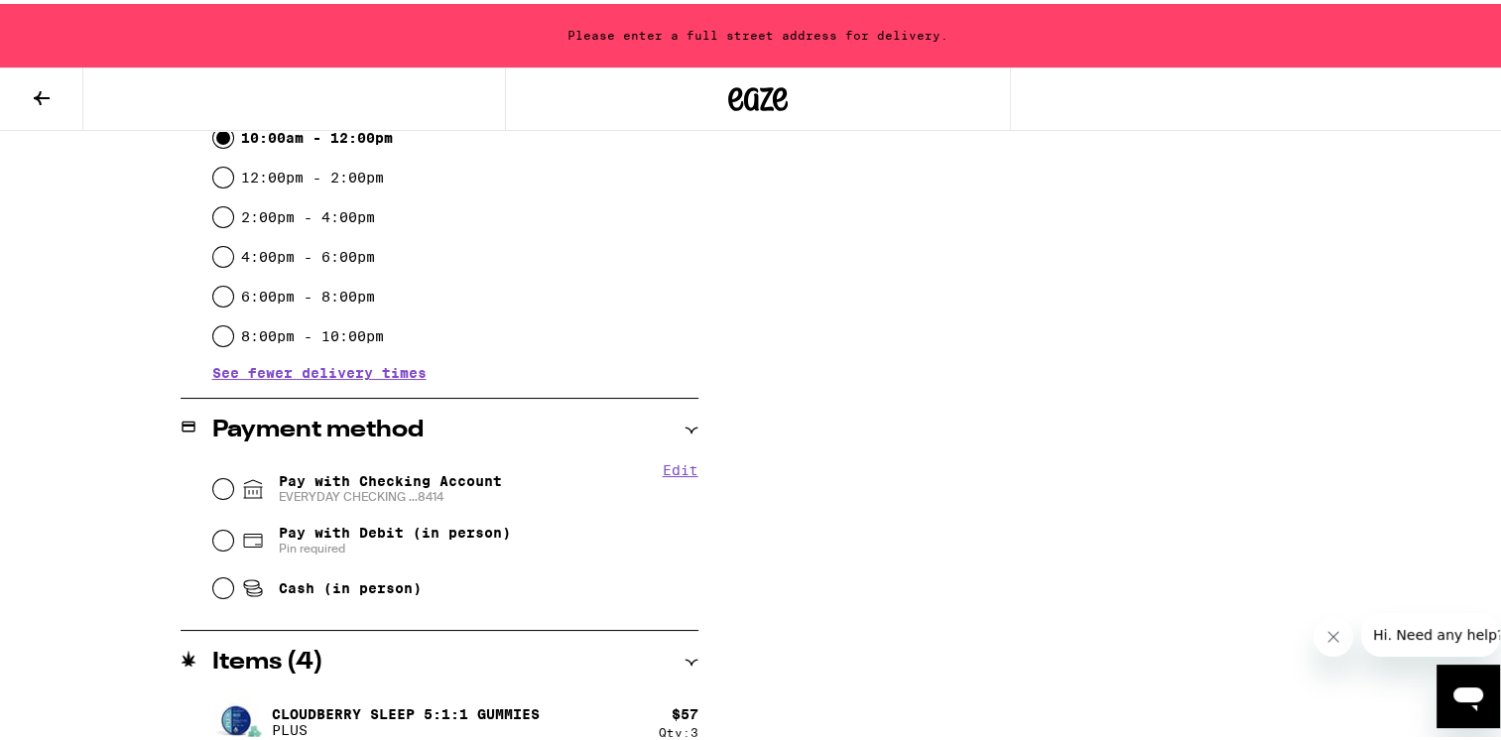
scroll to position [893, 0]
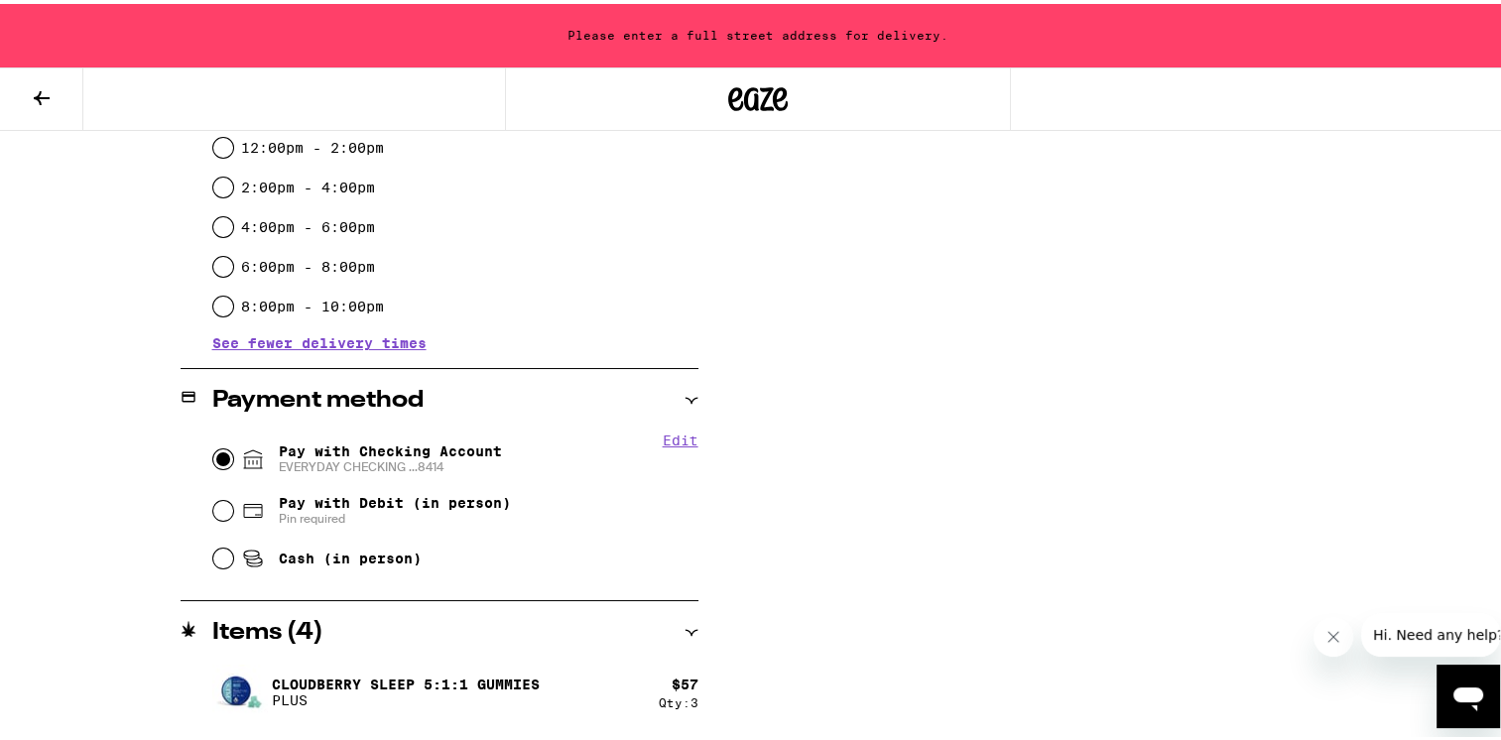
click at [214, 450] on input "Pay with Checking Account EVERYDAY CHECKING ...8414" at bounding box center [223, 456] width 20 height 20
radio input "true"
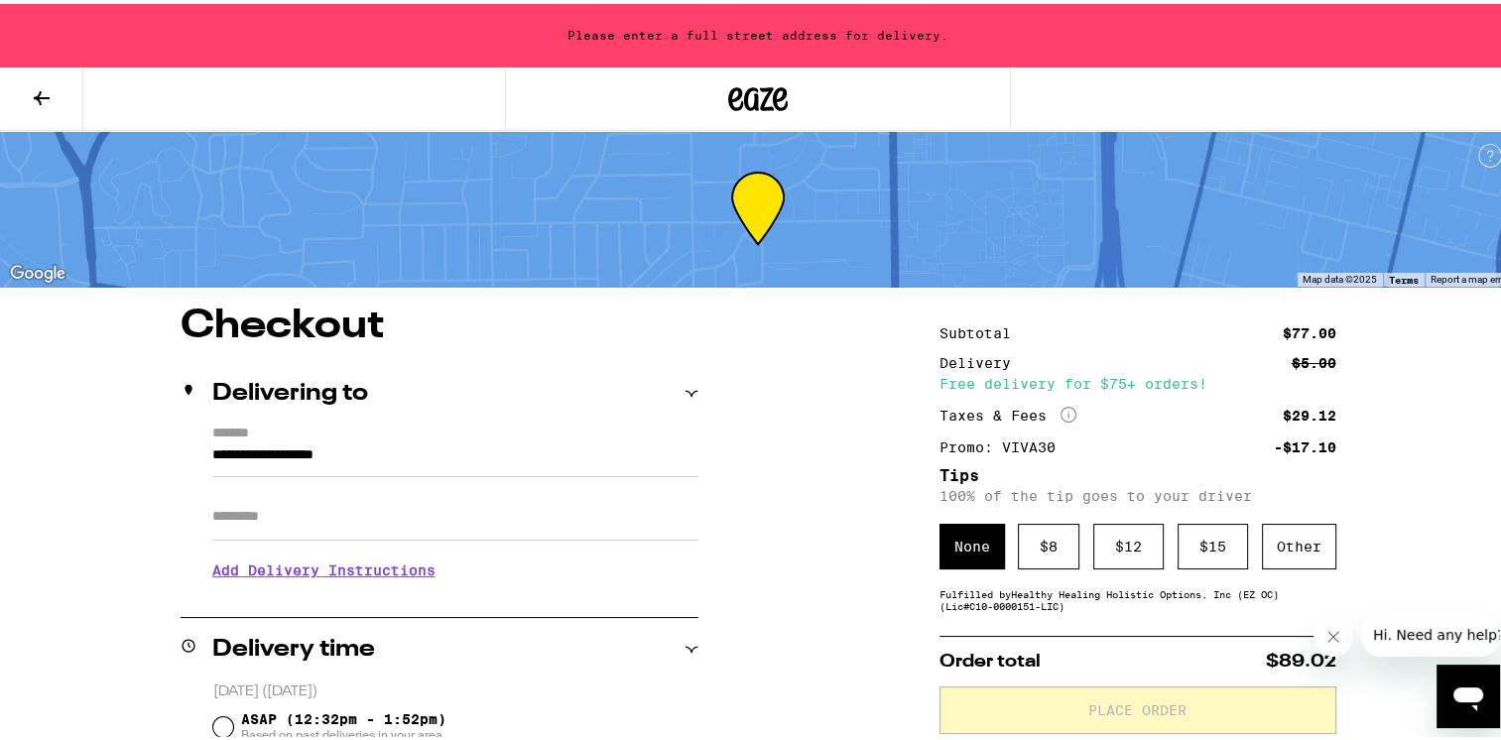
scroll to position [0, 0]
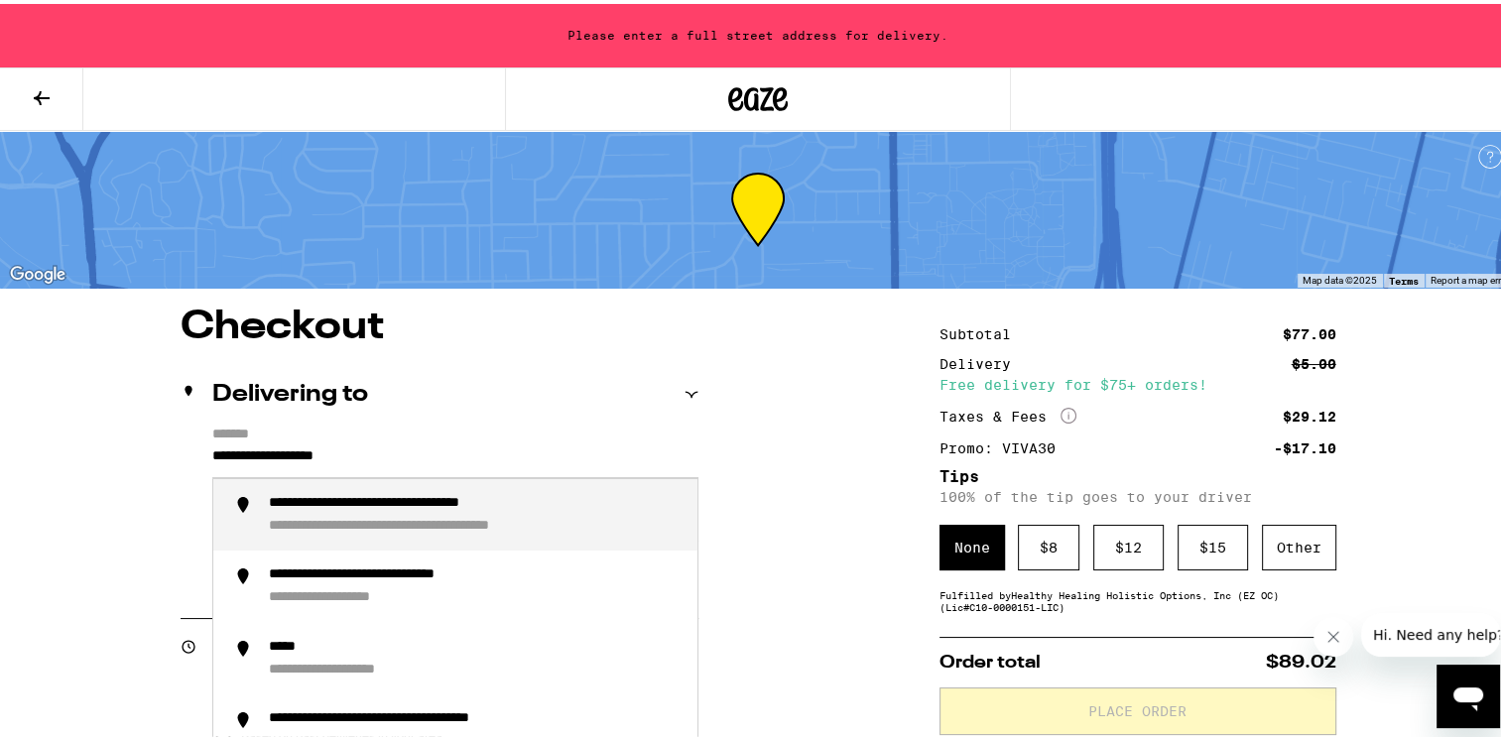
drag, startPoint x: 206, startPoint y: 449, endPoint x: 497, endPoint y: 451, distance: 290.8
click at [497, 451] on input "**********" at bounding box center [455, 458] width 486 height 34
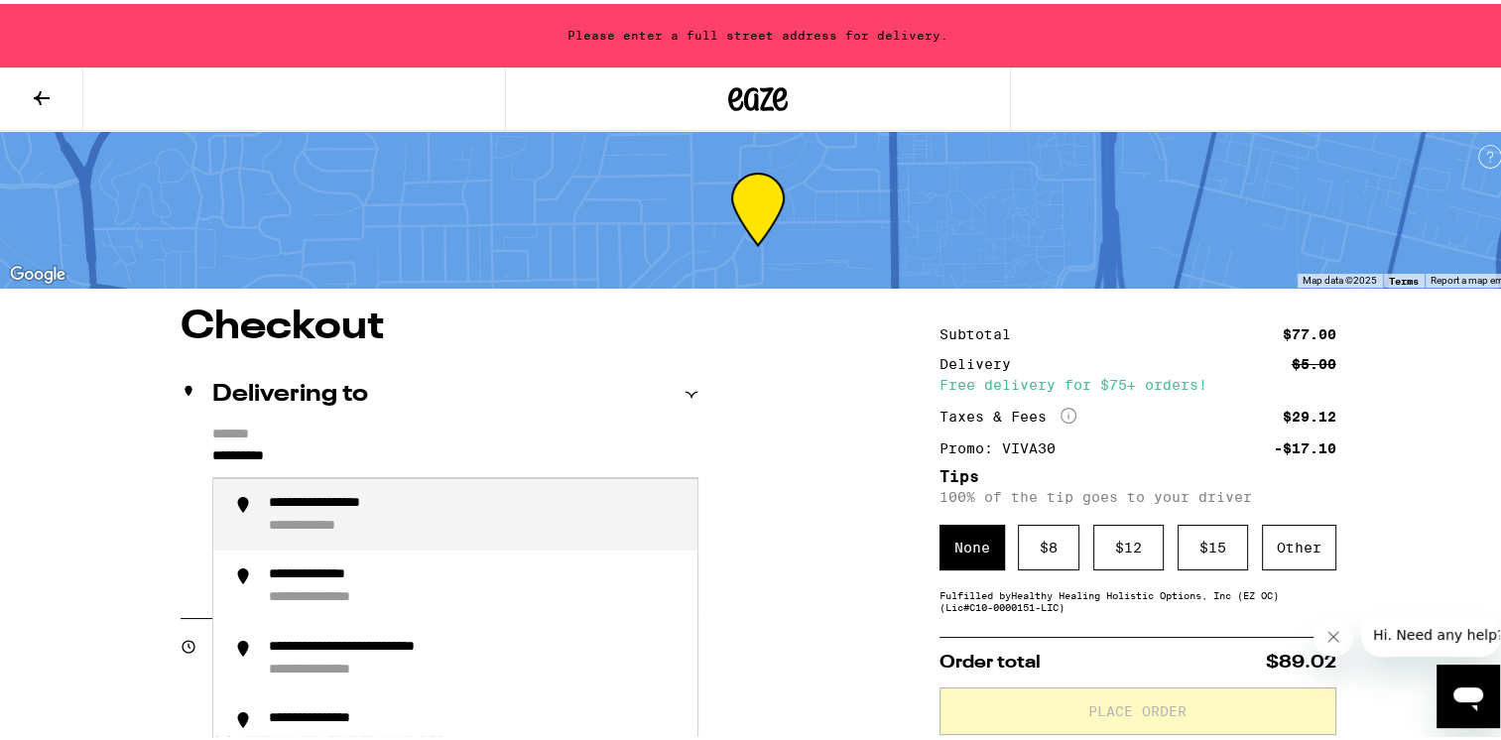
click at [435, 510] on div "**********" at bounding box center [475, 511] width 413 height 41
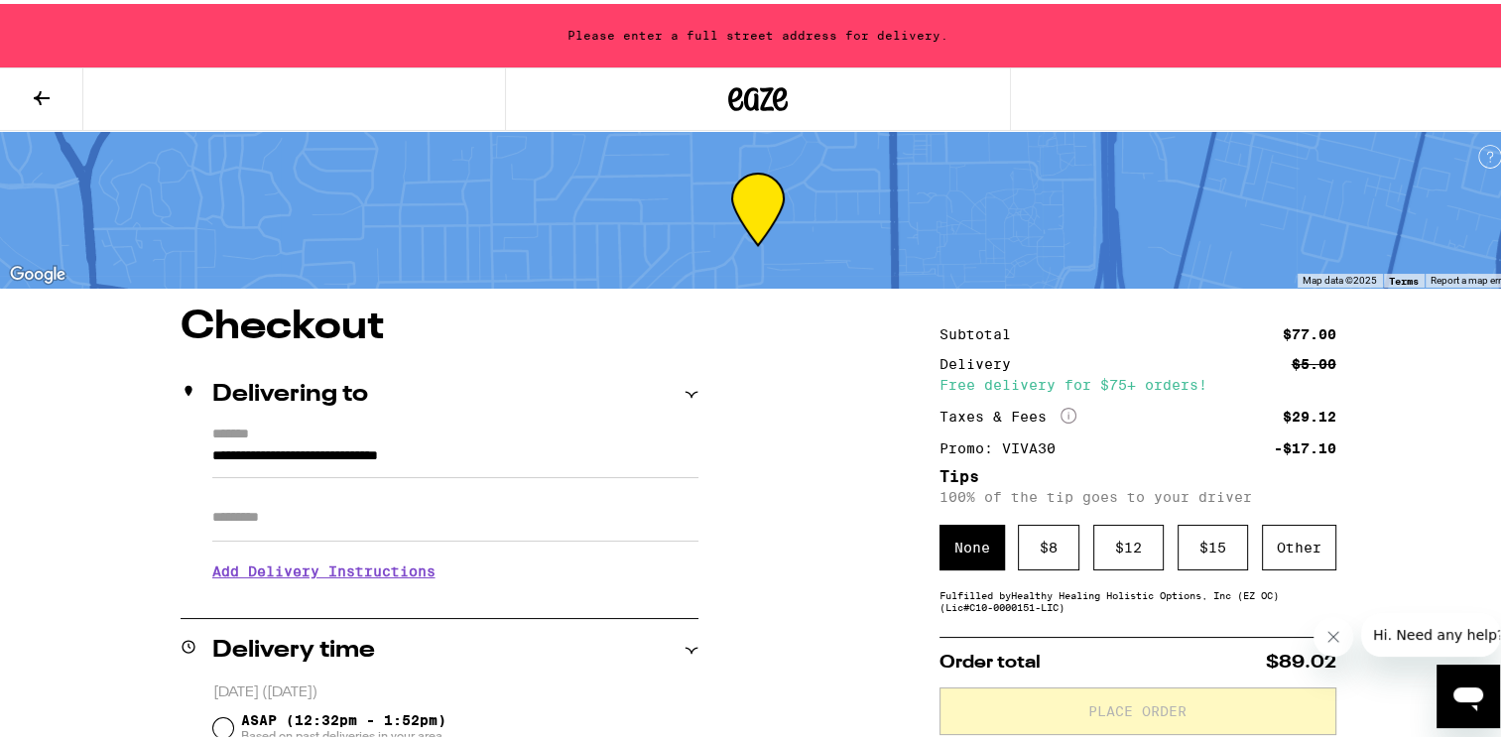
type input "**********"
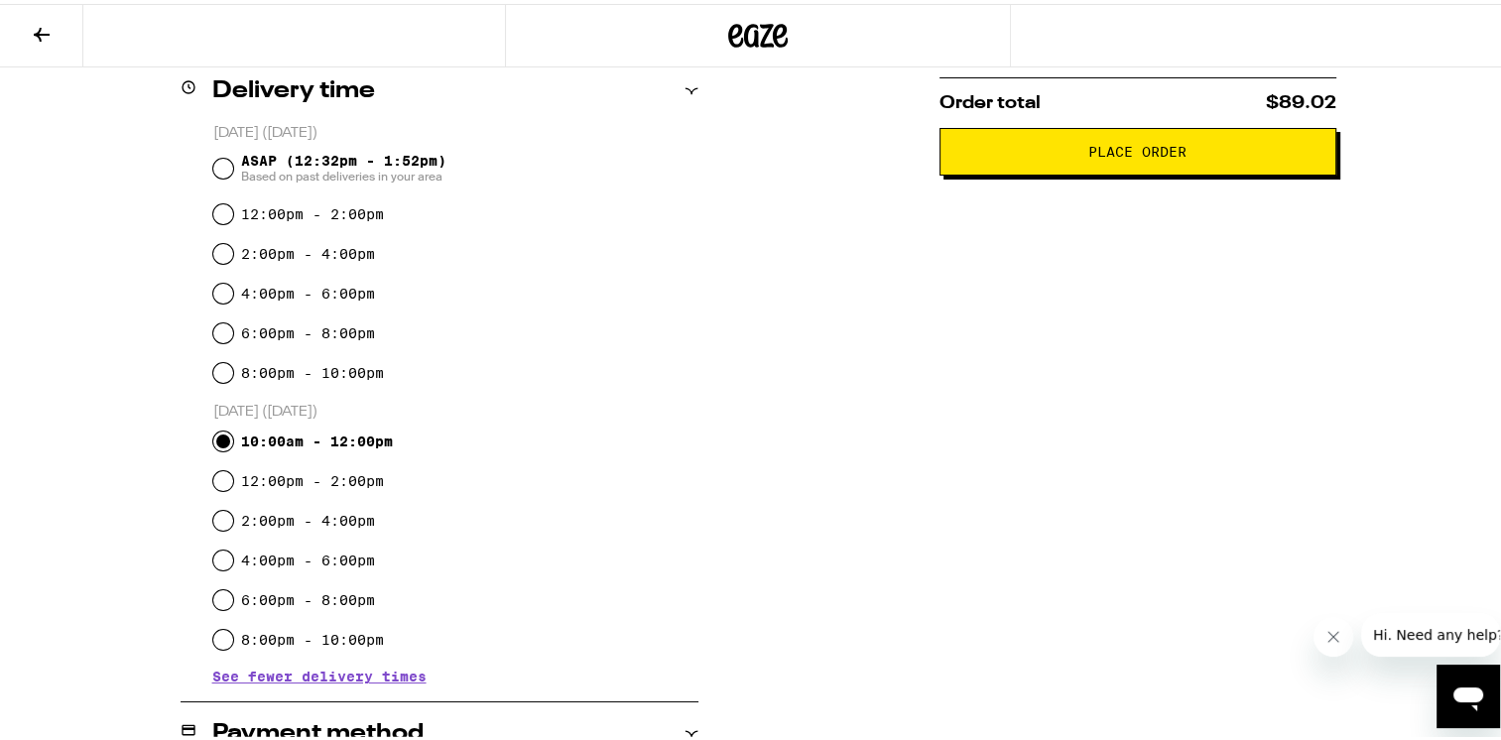
scroll to position [298, 0]
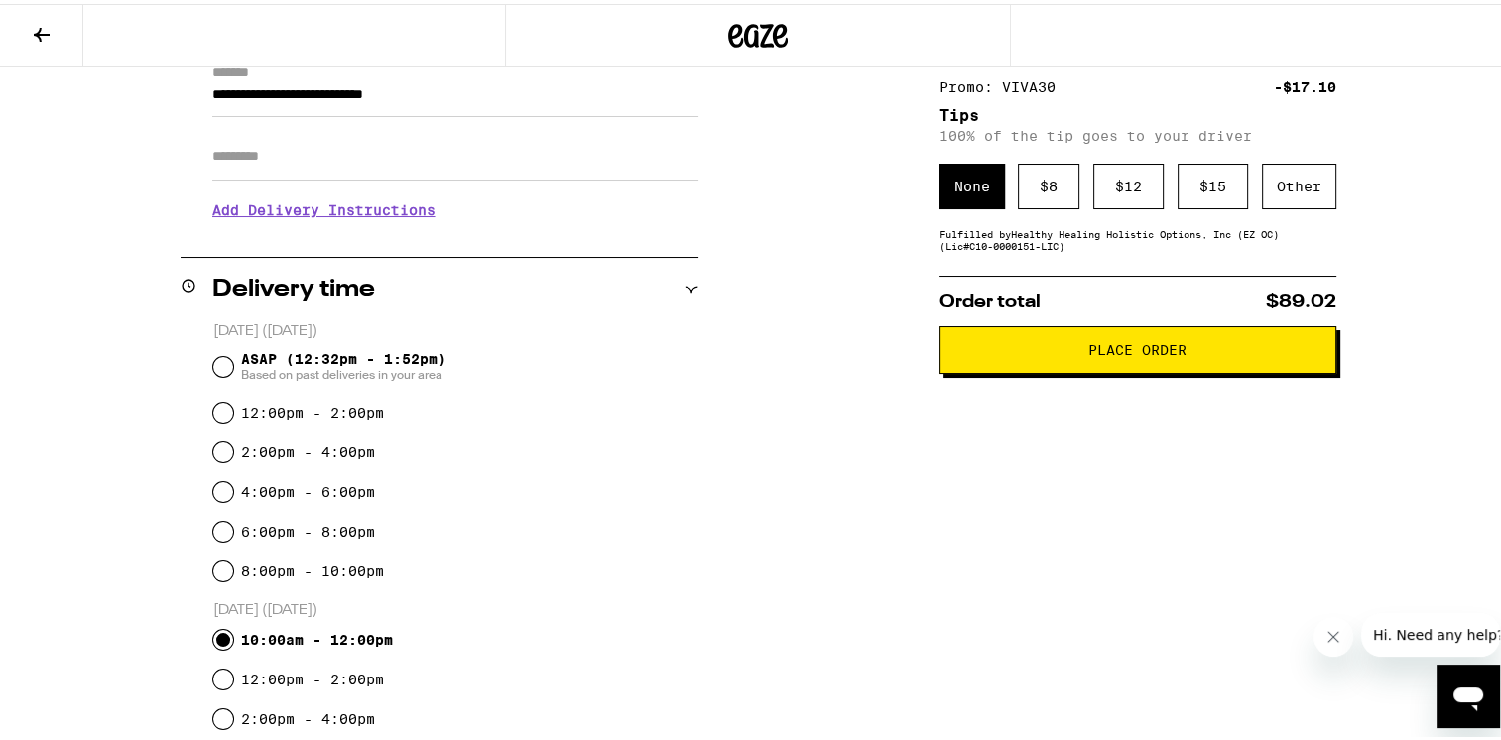
click at [1122, 353] on span "Place Order" at bounding box center [1138, 346] width 98 height 14
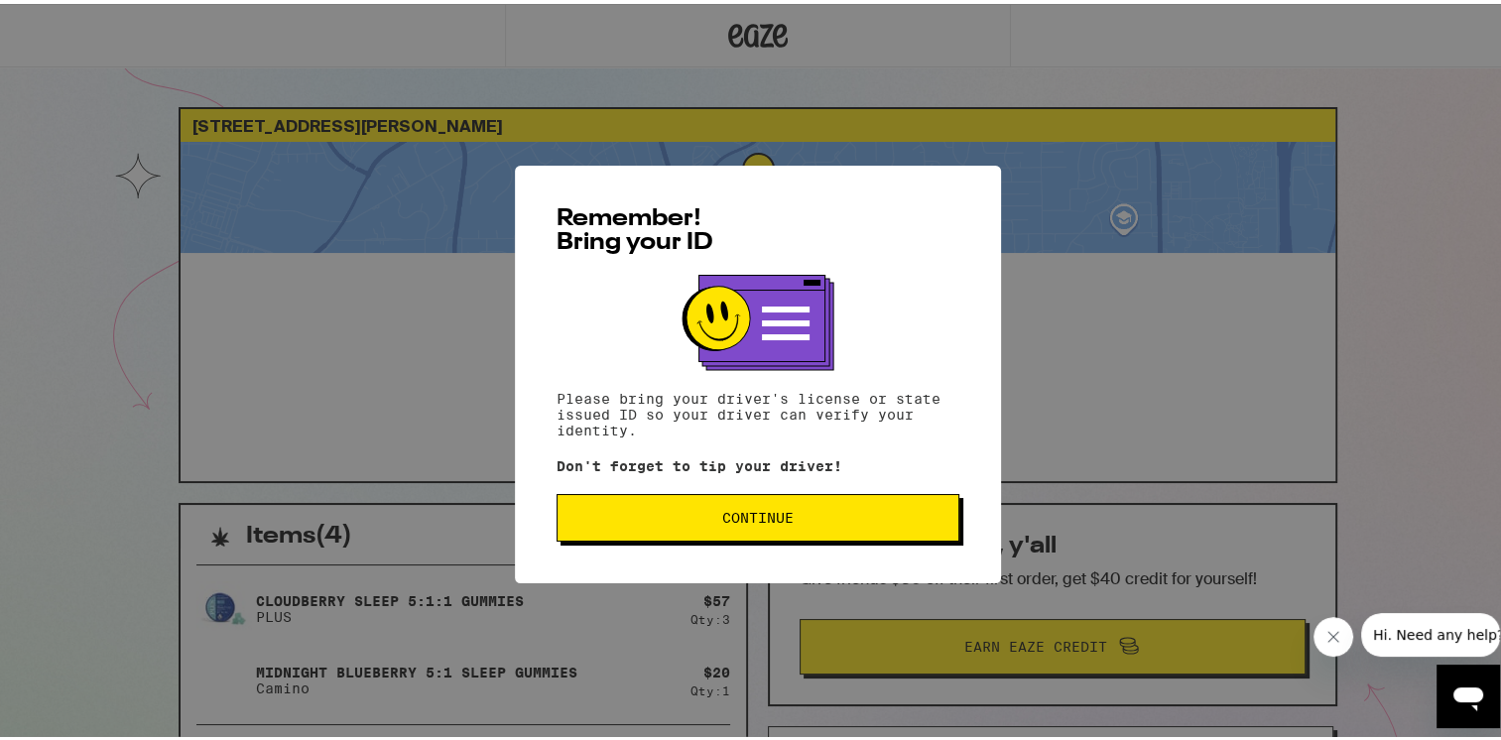
click at [751, 514] on span "Continue" at bounding box center [757, 514] width 71 height 14
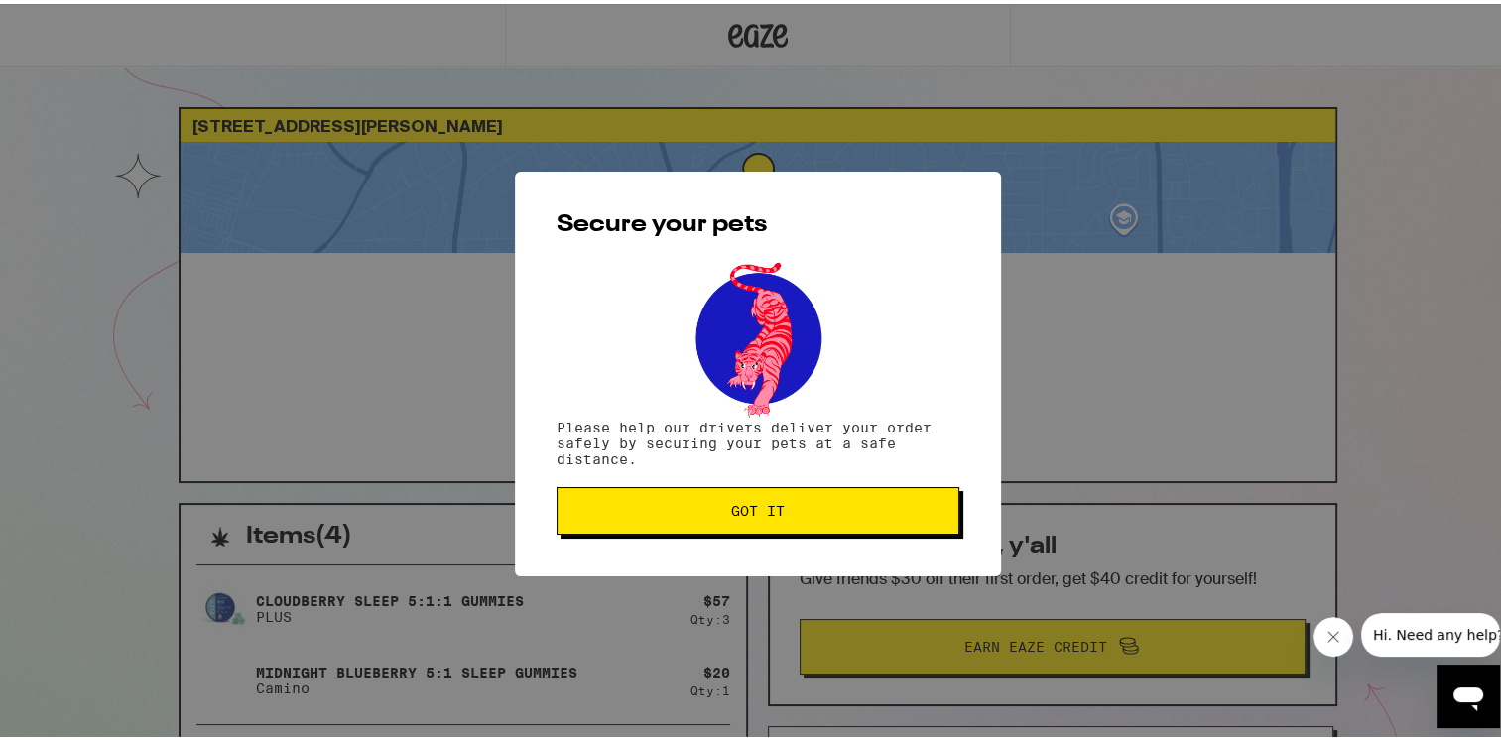
click at [727, 493] on button "Got it" at bounding box center [758, 507] width 403 height 48
